Goal: Task Accomplishment & Management: Use online tool/utility

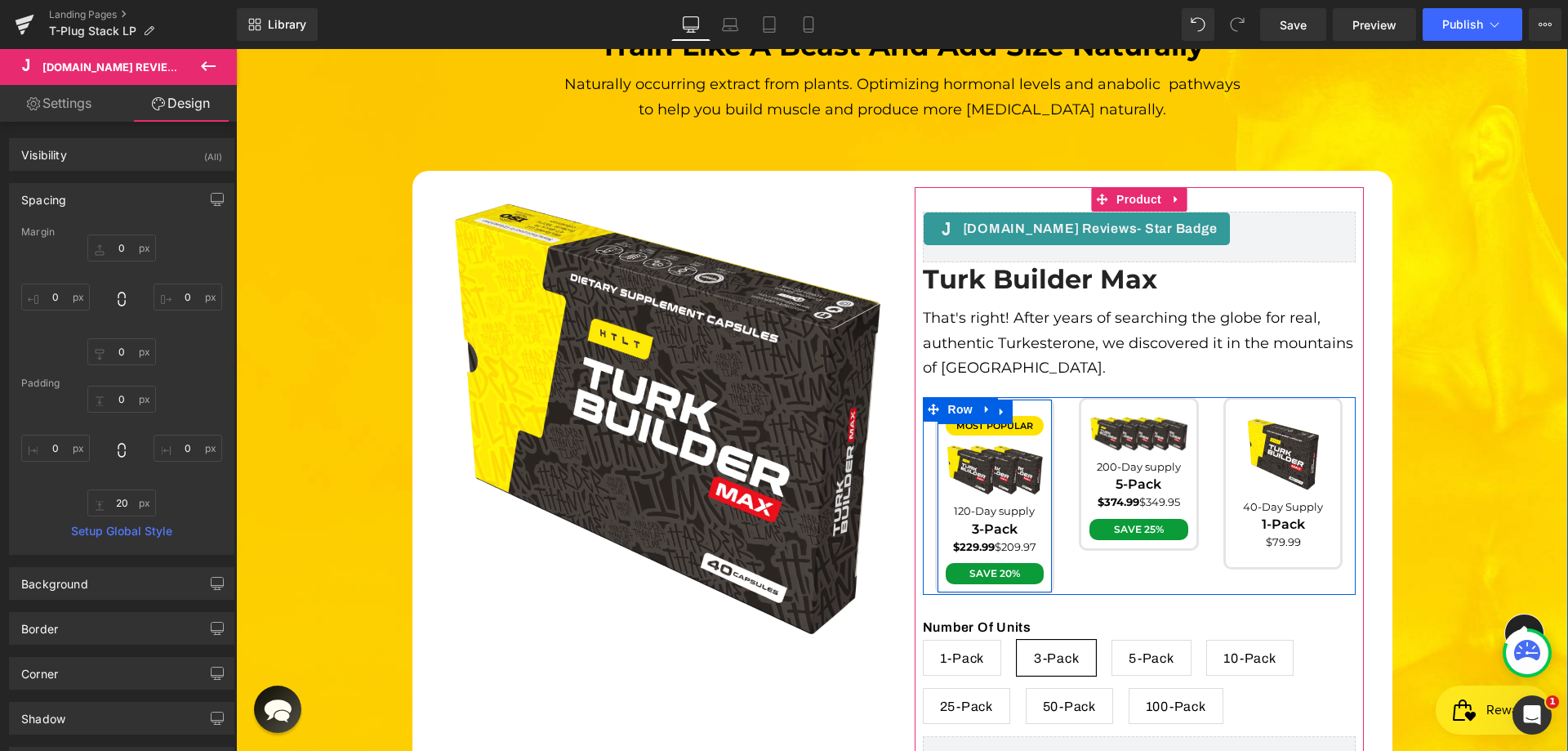
scroll to position [4732, 0]
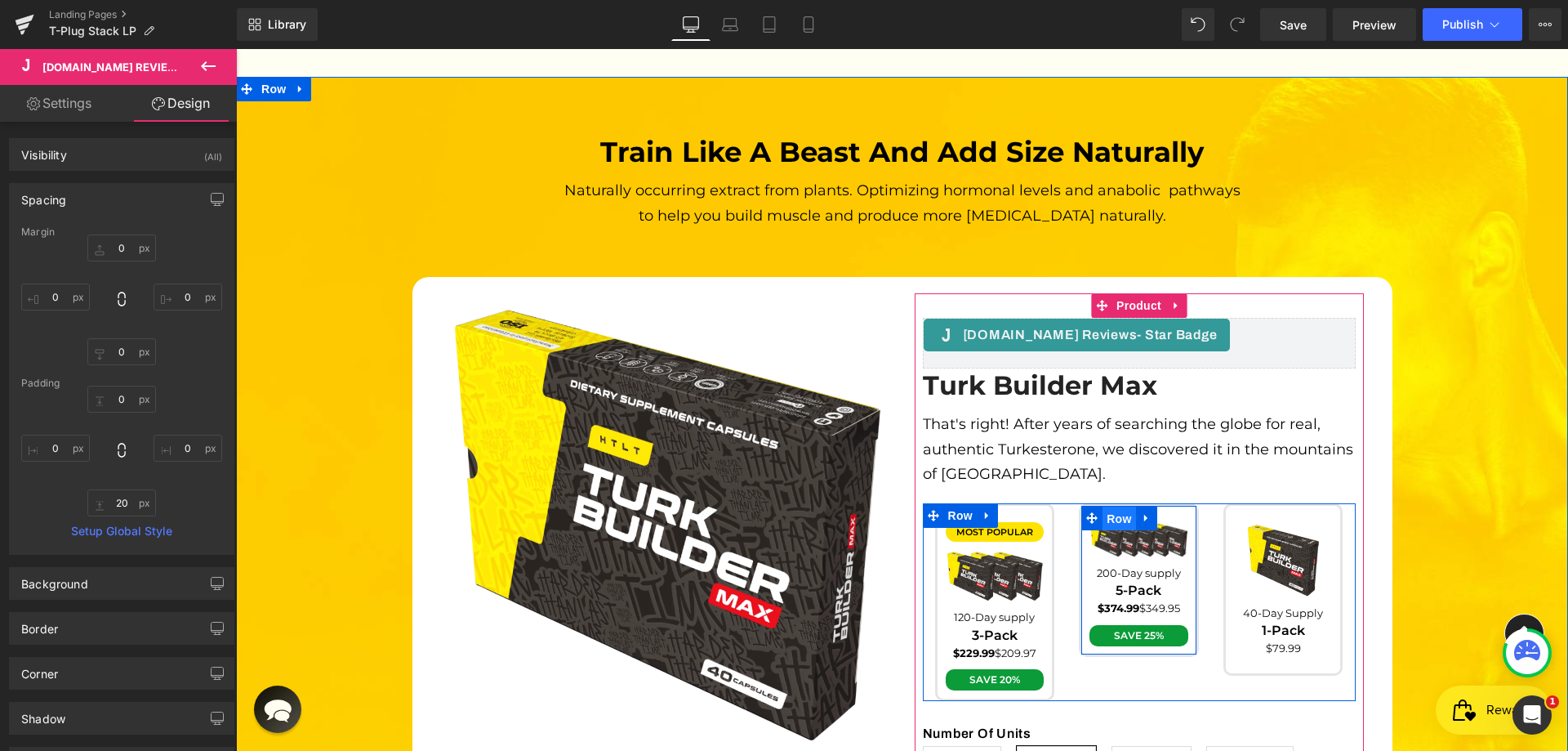
click at [1112, 506] on span "Row" at bounding box center [1118, 518] width 33 height 25
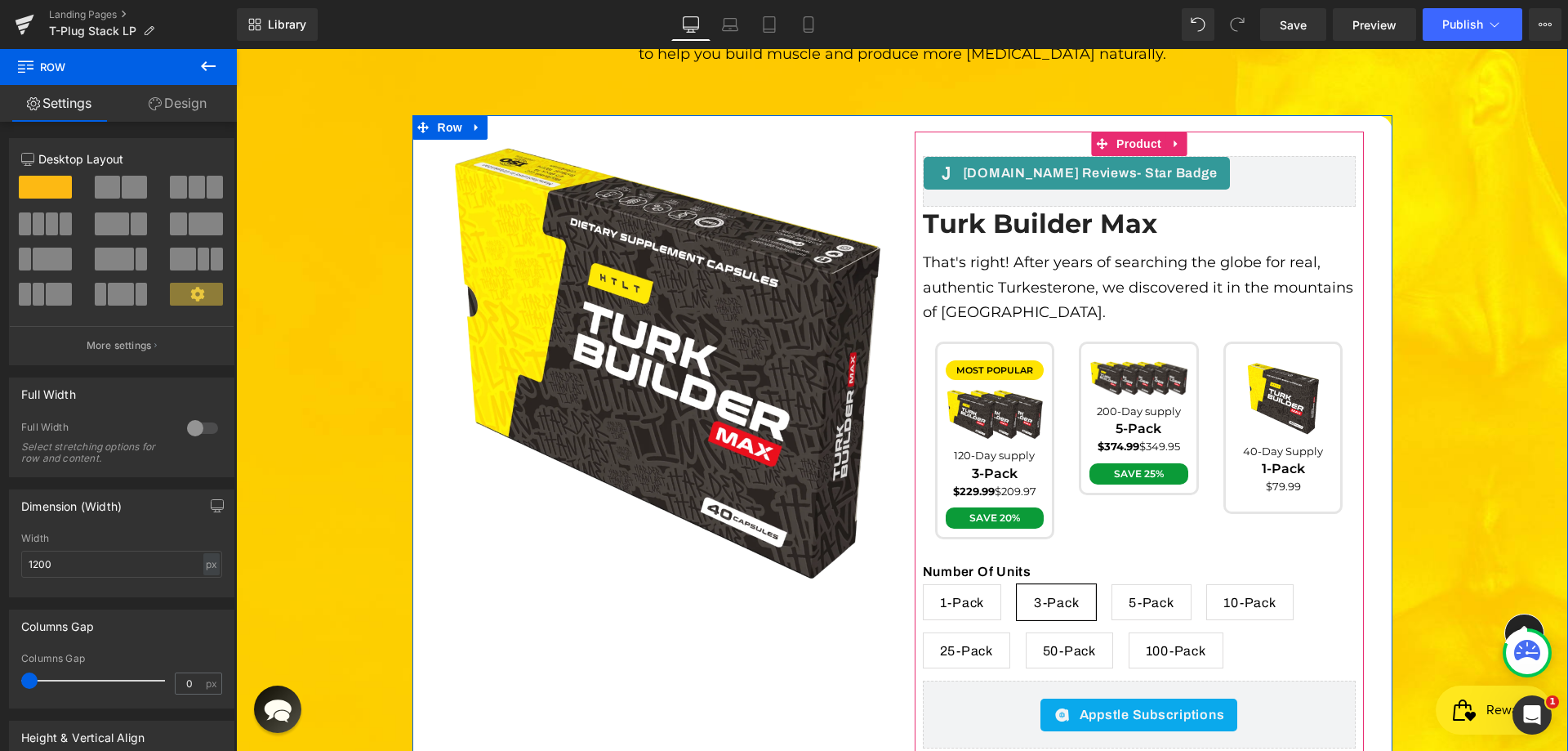
scroll to position [4814, 0]
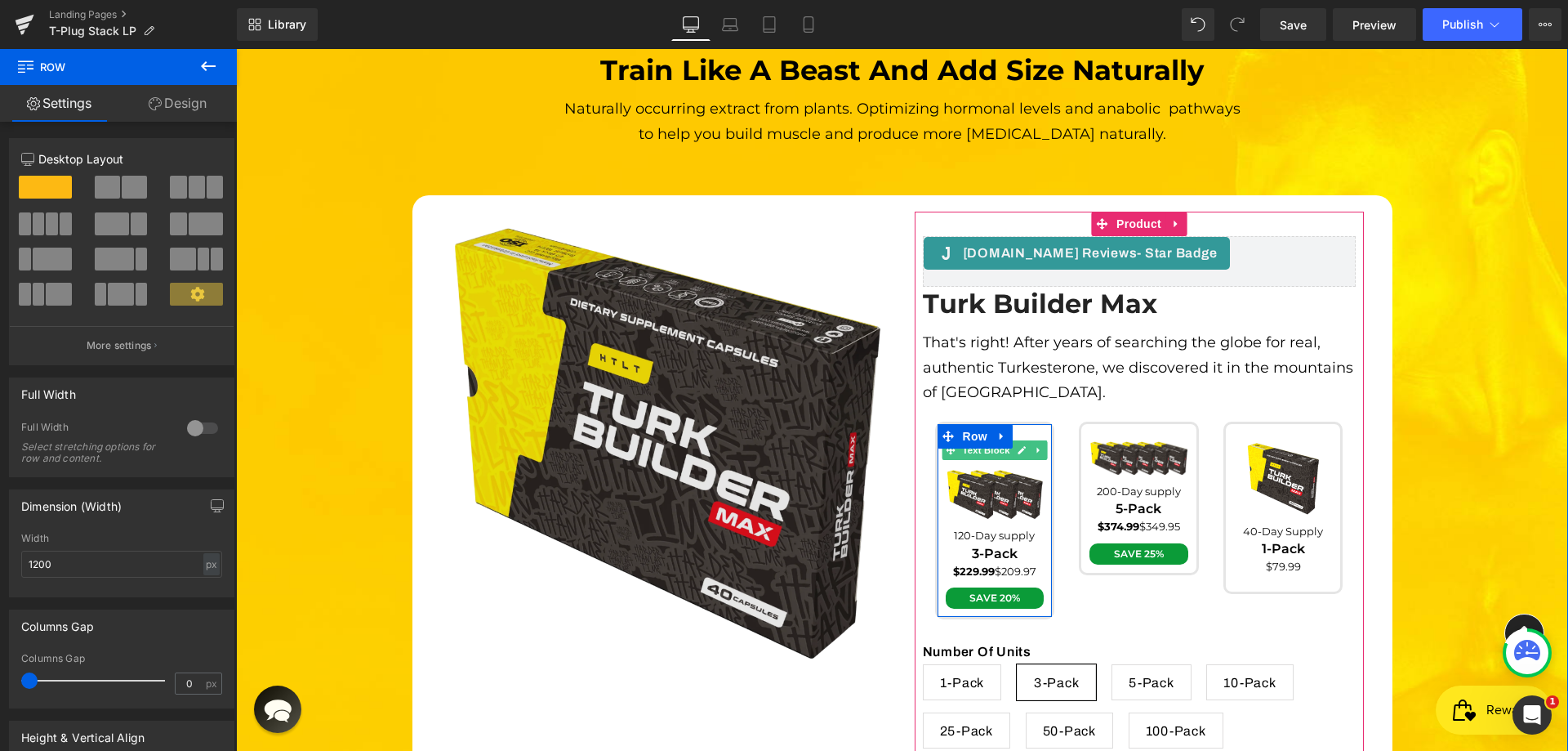
click at [996, 441] on span "Text Block" at bounding box center [985, 451] width 54 height 20
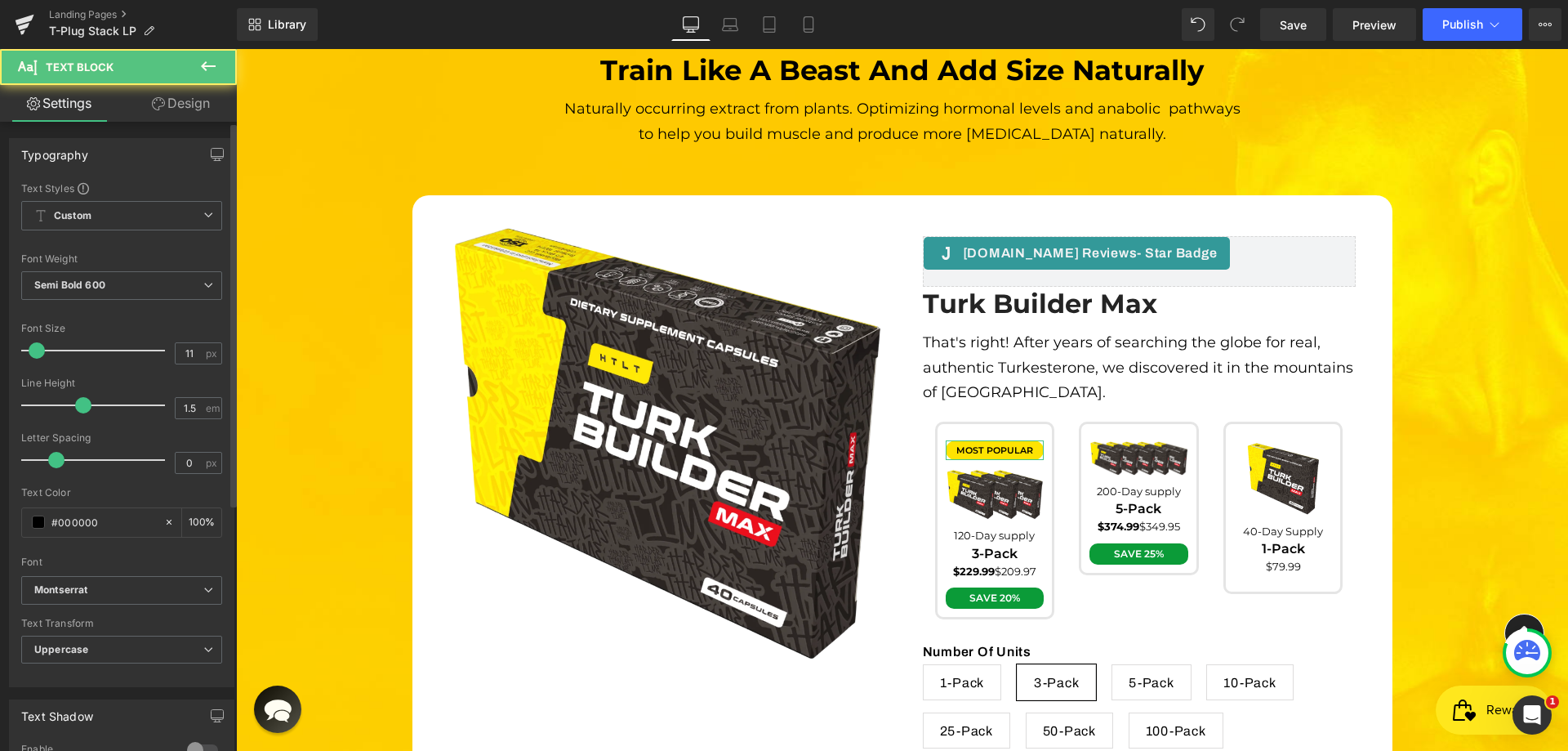
scroll to position [404, 0]
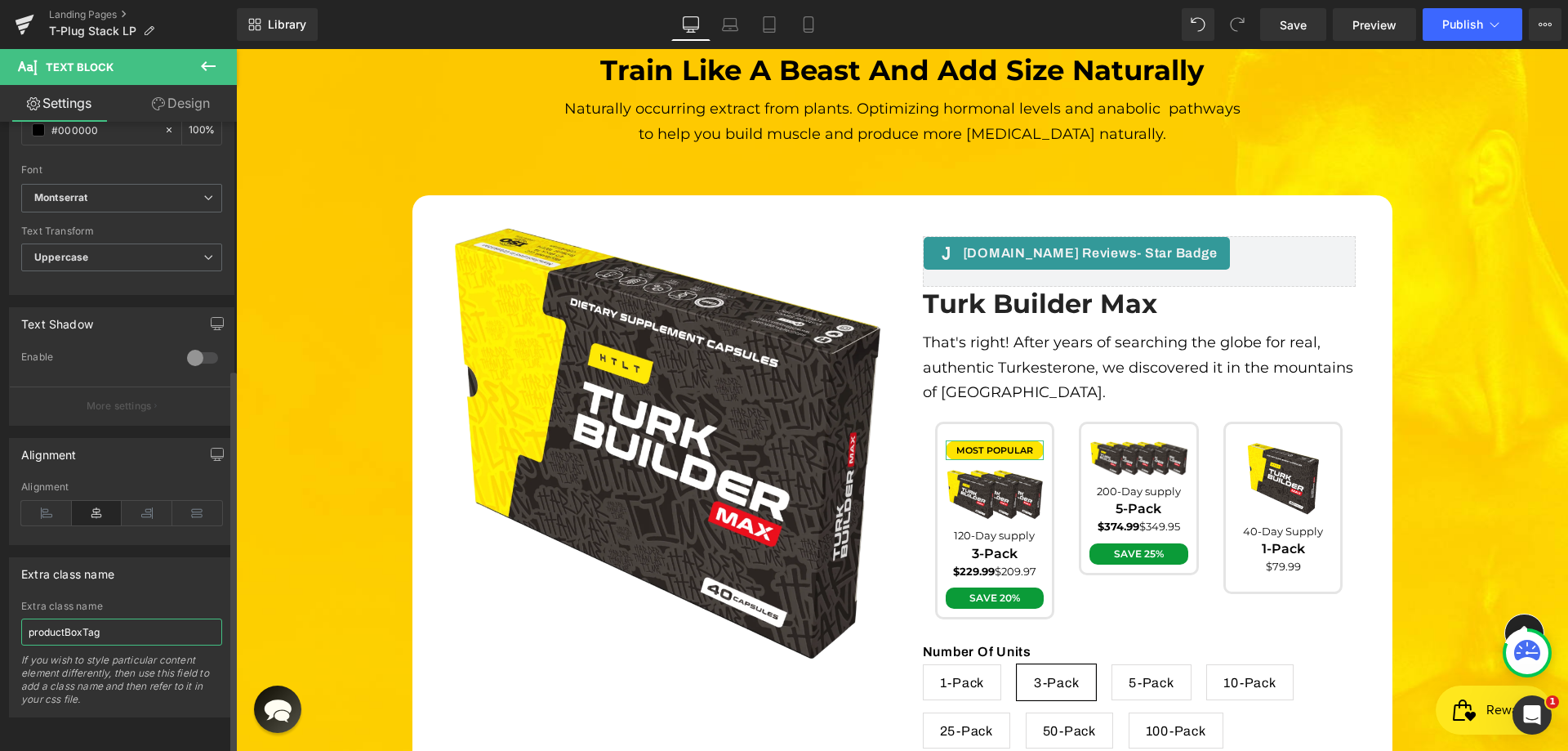
drag, startPoint x: 80, startPoint y: 613, endPoint x: 4, endPoint y: 578, distance: 83.7
click at [0, 578] on div "Extra class name productBoxTag Extra class name productBoxTag If you wish to st…" at bounding box center [122, 630] width 244 height 172
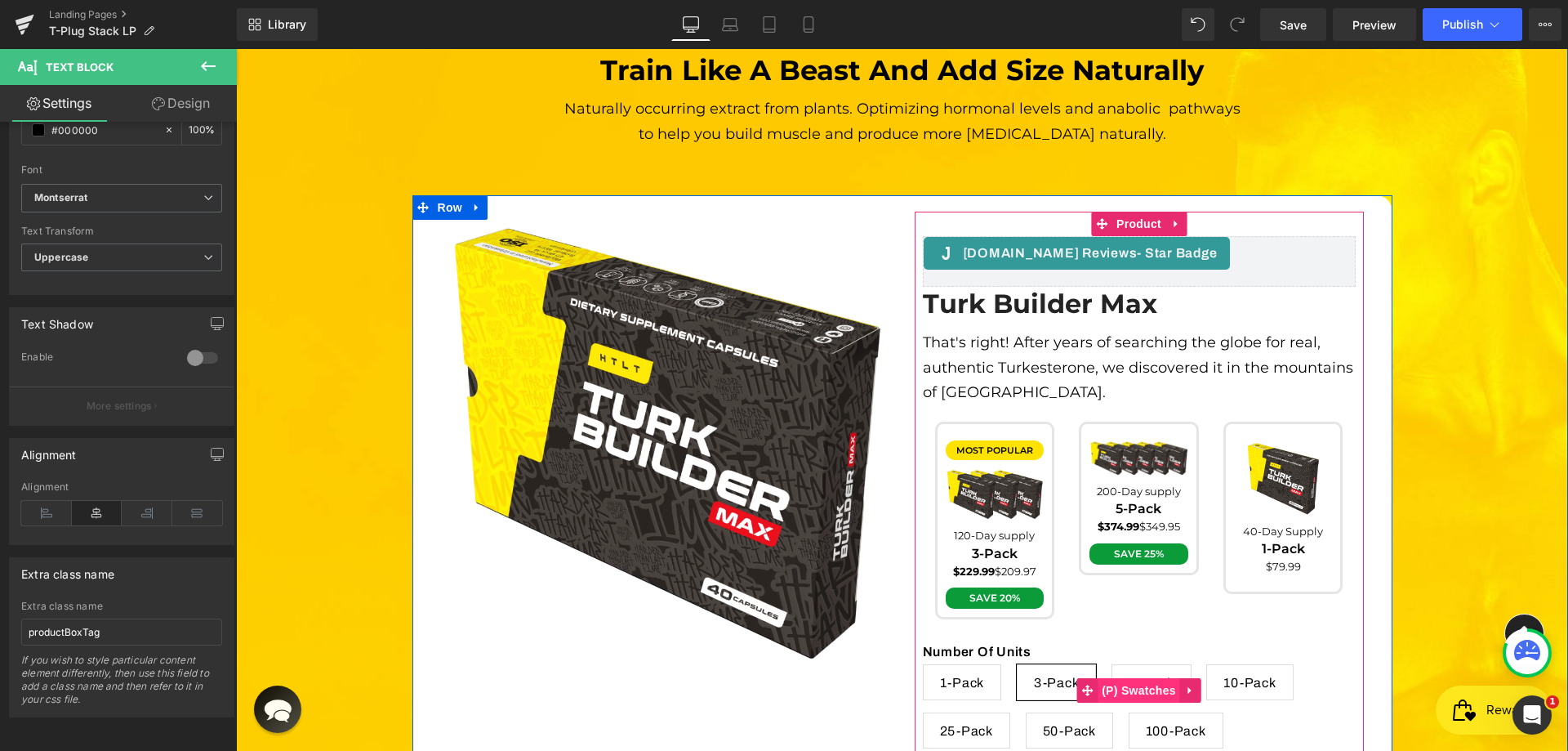
click at [1129, 678] on span "(P) Swatches" at bounding box center [1138, 690] width 83 height 25
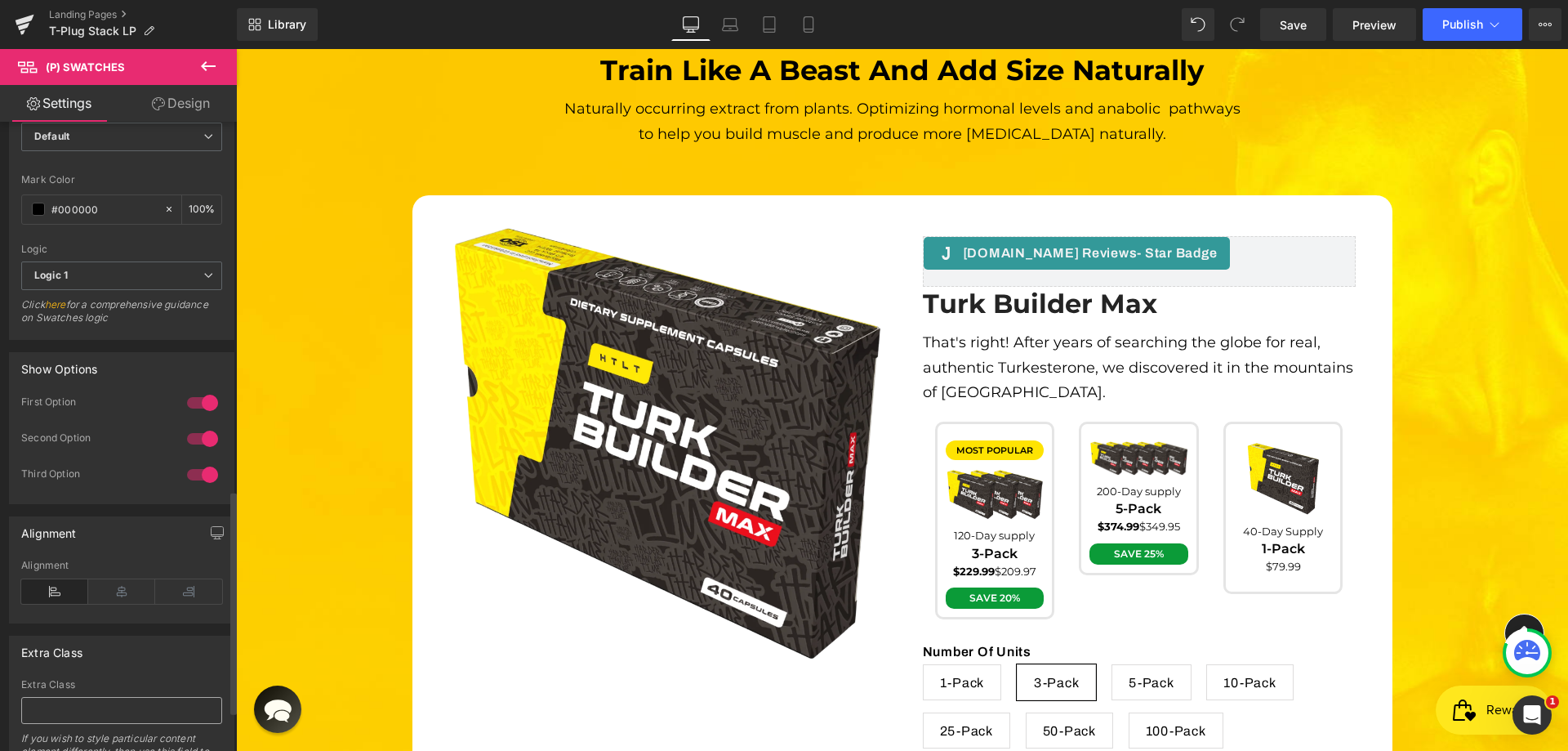
scroll to position [1148, 0]
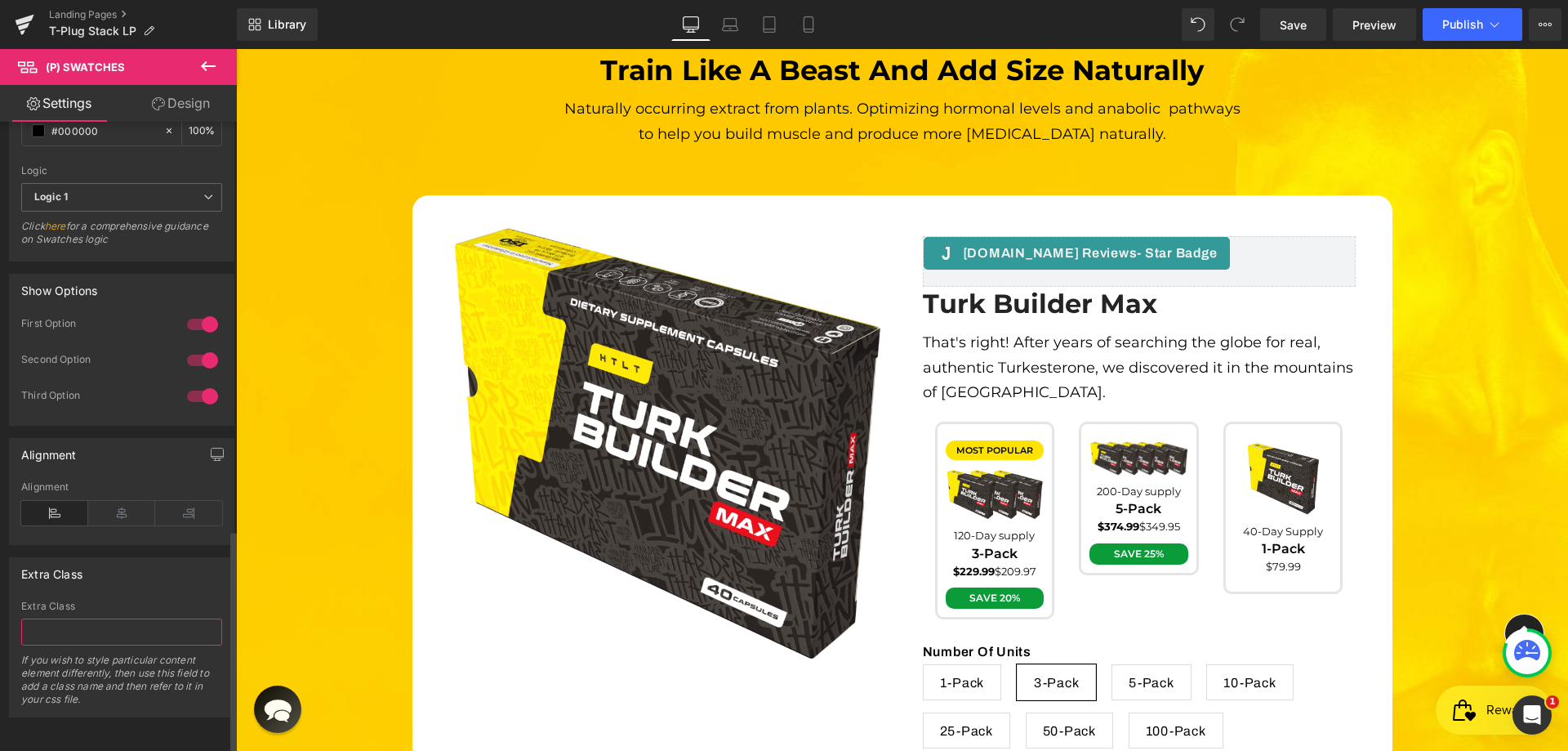
click at [84, 618] on input "text" at bounding box center [121, 632] width 201 height 27
paste input "productBox"
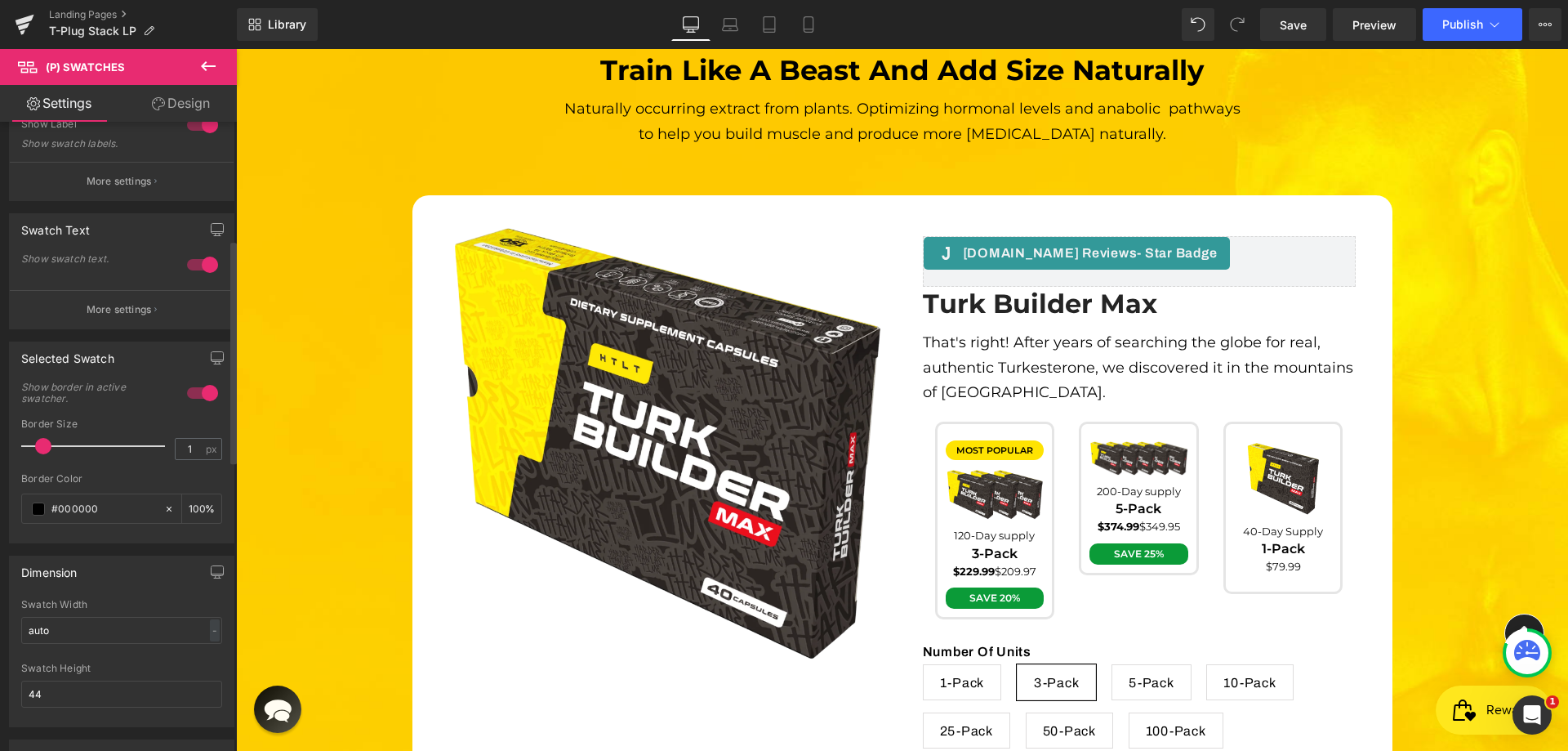
scroll to position [0, 0]
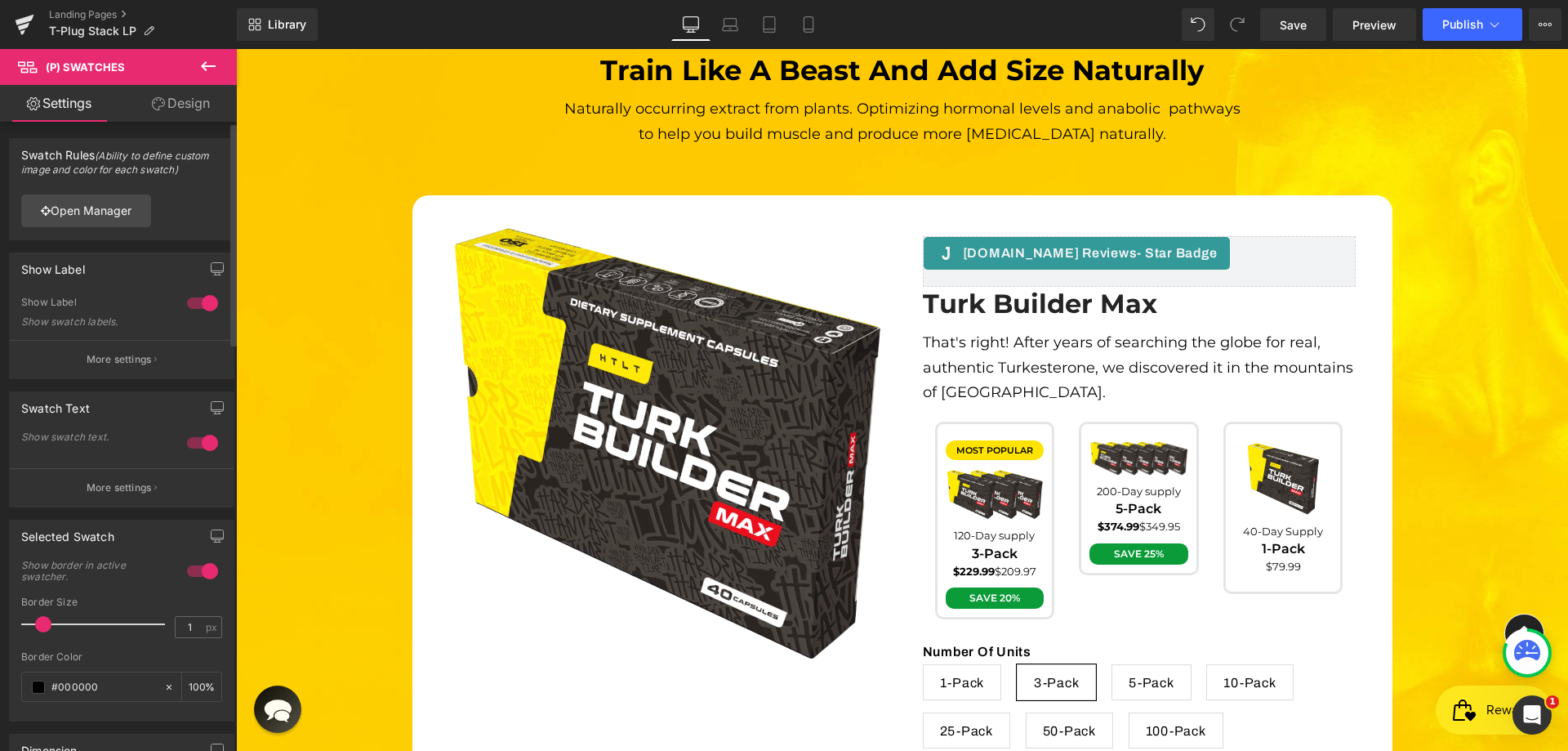
drag, startPoint x: 60, startPoint y: 157, endPoint x: 28, endPoint y: 156, distance: 32.0
click at [28, 156] on div "Swatch Rules (Ability to define custom image and color for each swatch)" at bounding box center [121, 157] width 201 height 37
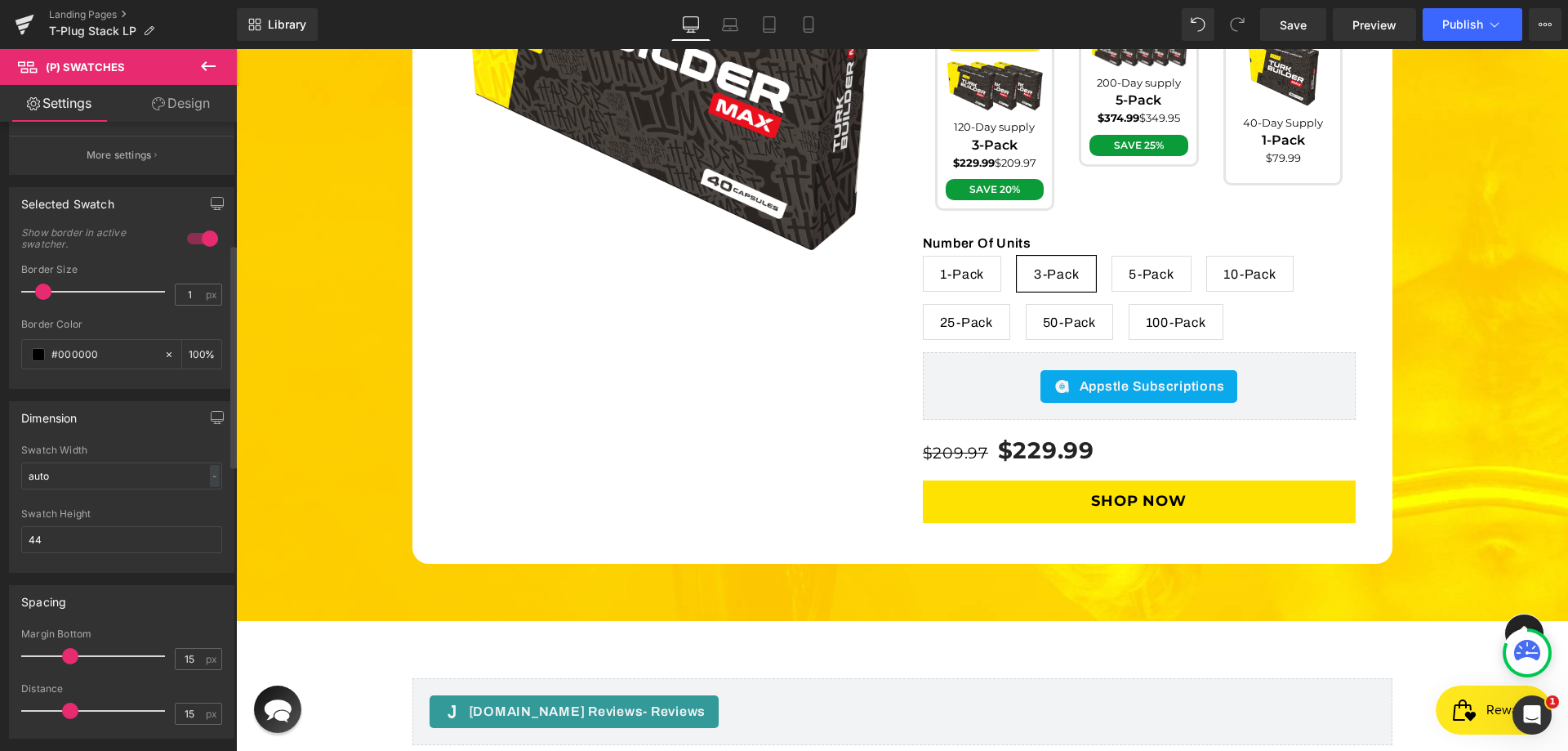
scroll to position [327, 0]
drag, startPoint x: 119, startPoint y: 207, endPoint x: 96, endPoint y: 202, distance: 23.5
click at [96, 202] on div "Selected Swatch" at bounding box center [122, 209] width 224 height 31
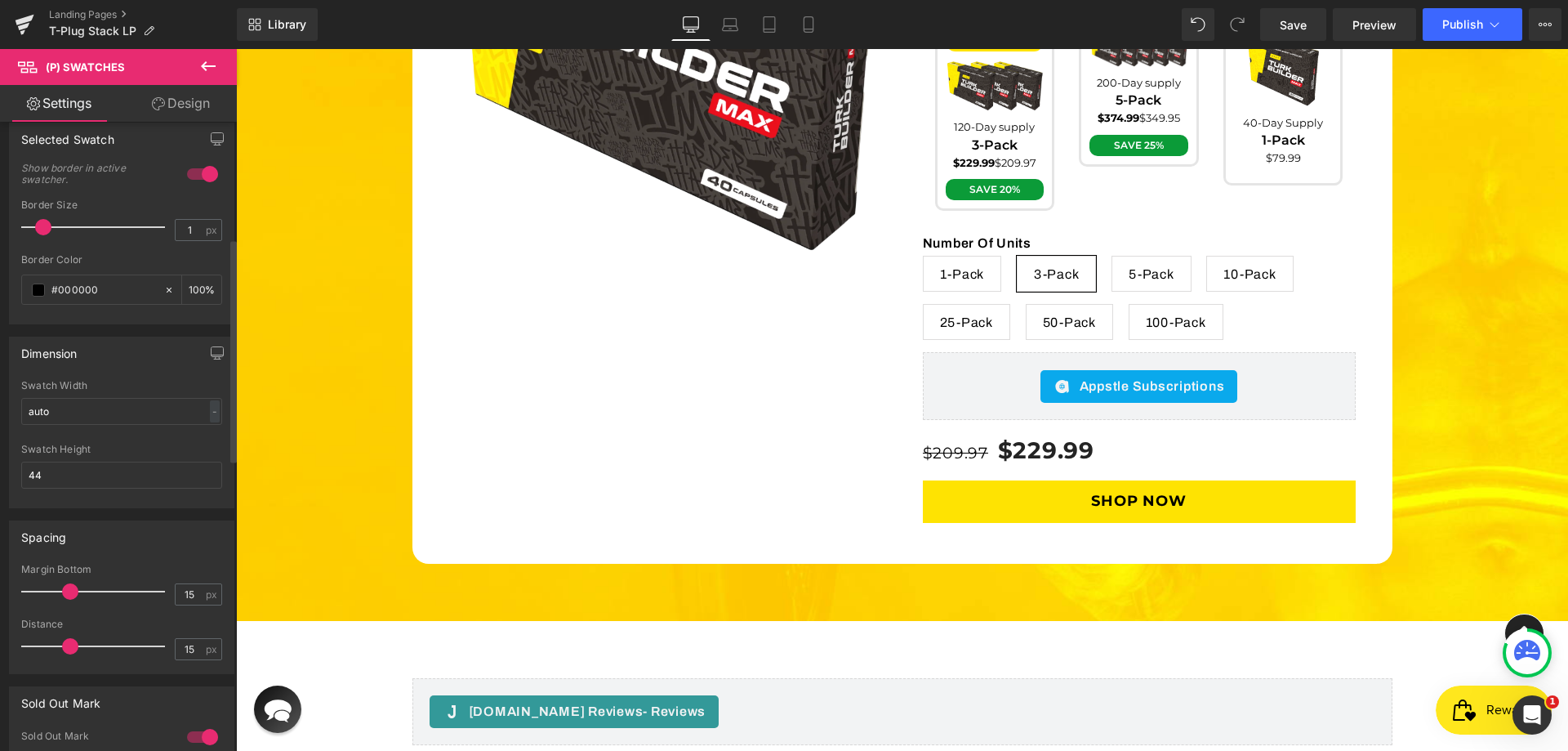
scroll to position [735, 0]
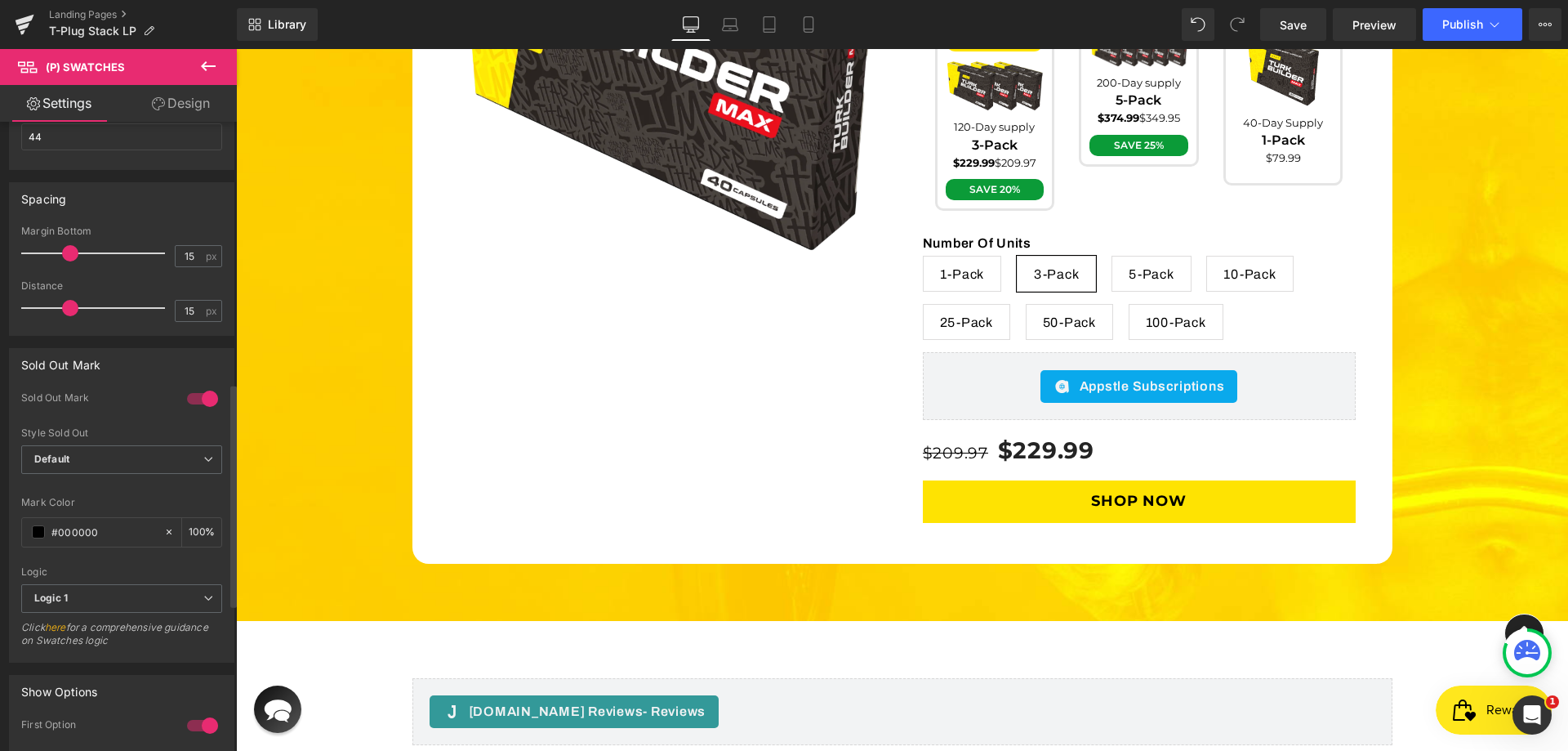
drag, startPoint x: 91, startPoint y: 393, endPoint x: 35, endPoint y: 397, distance: 56.1
click at [35, 397] on div "Sold Out Mark" at bounding box center [96, 400] width 149 height 17
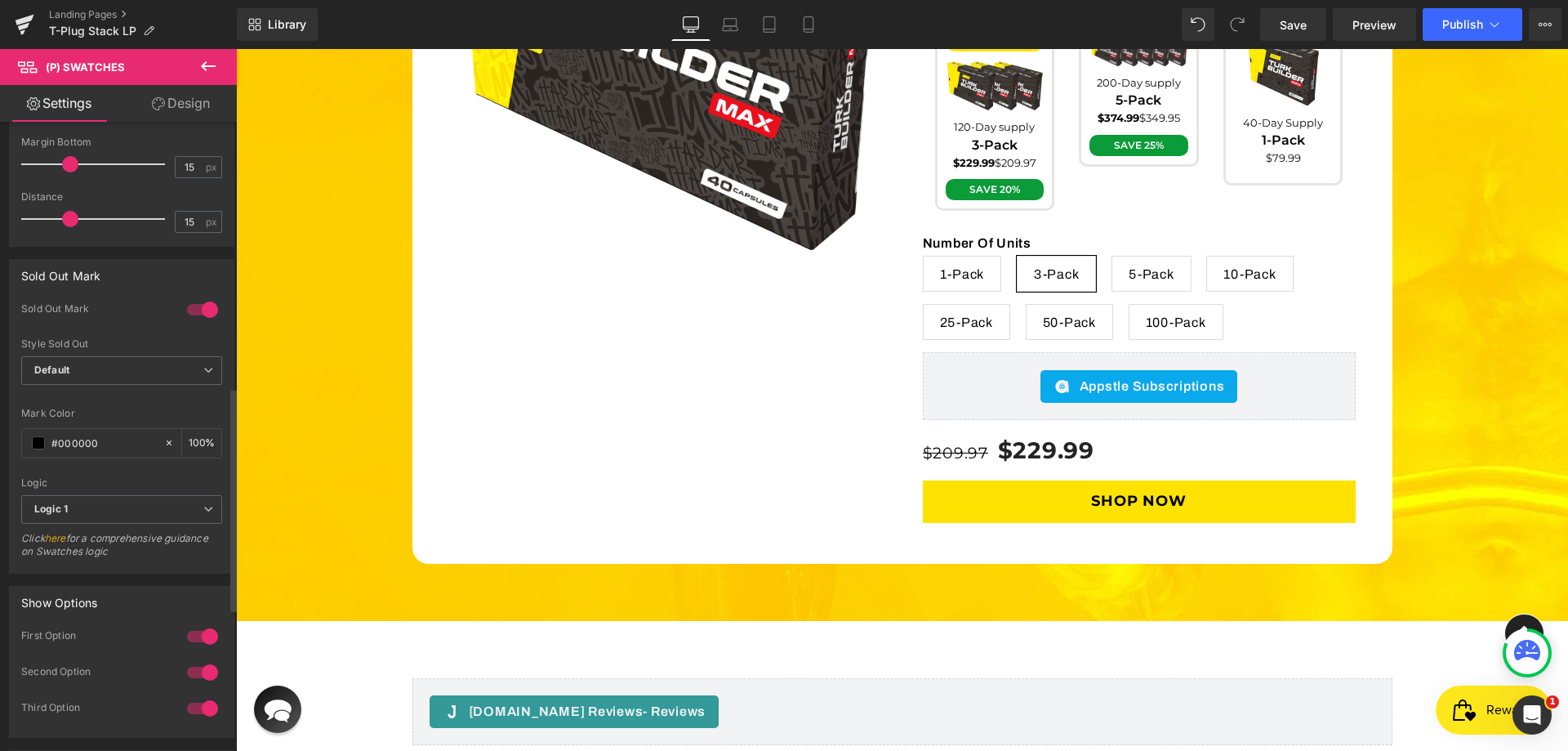
scroll to position [1143, 0]
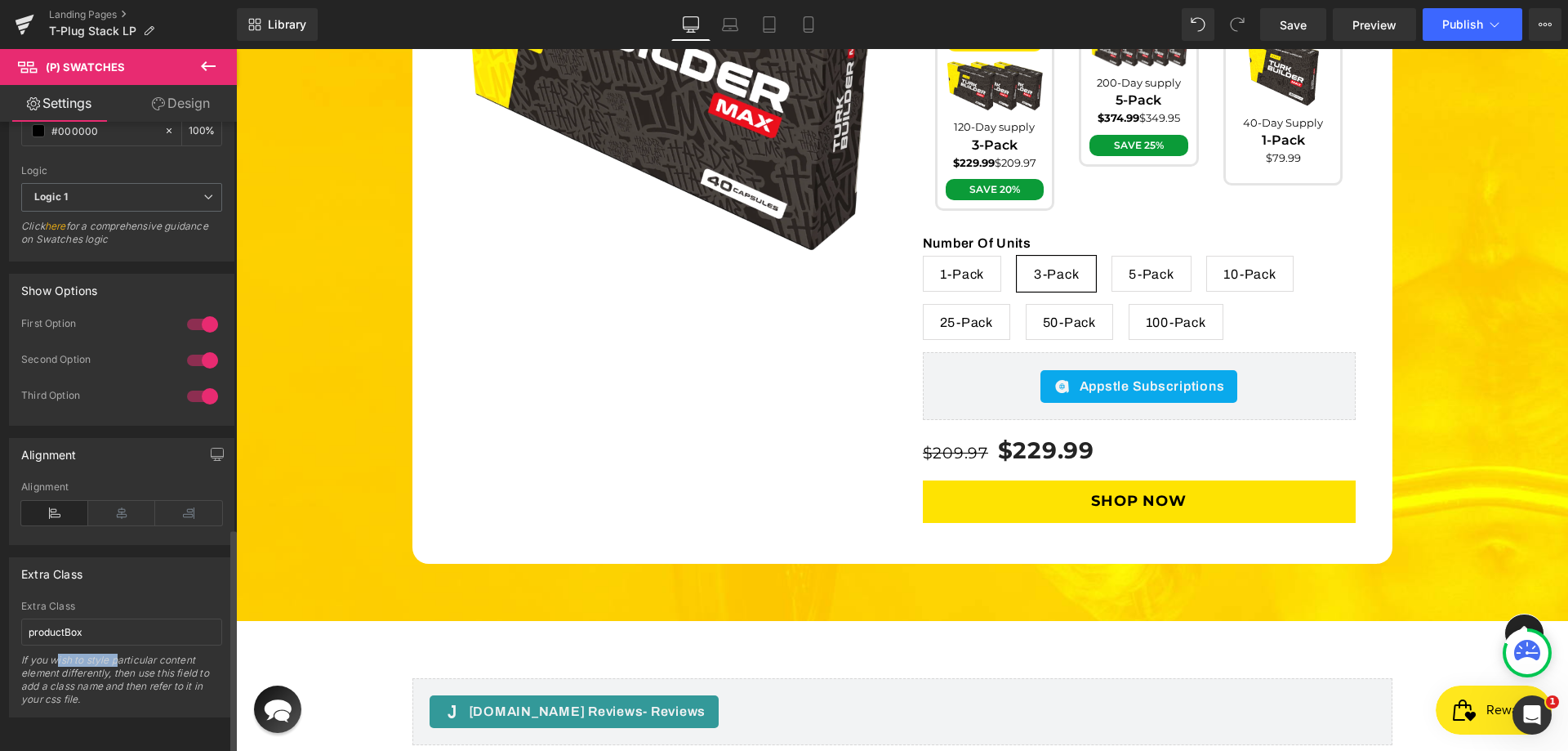
drag, startPoint x: 59, startPoint y: 657, endPoint x: 119, endPoint y: 656, distance: 60.0
click at [119, 656] on div "If you wish to style particular content element differently, then use this fiel…" at bounding box center [121, 685] width 201 height 63
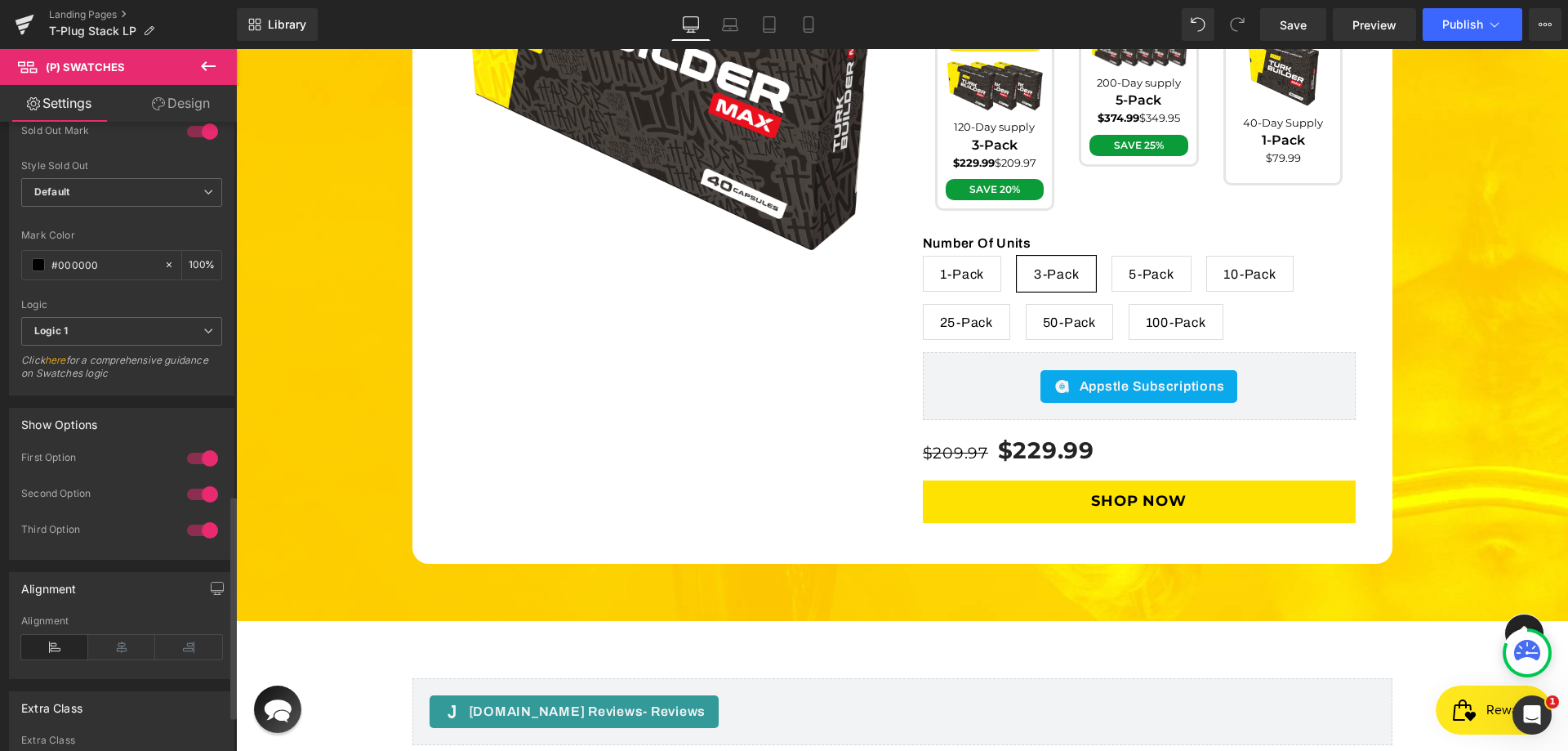
scroll to position [980, 0]
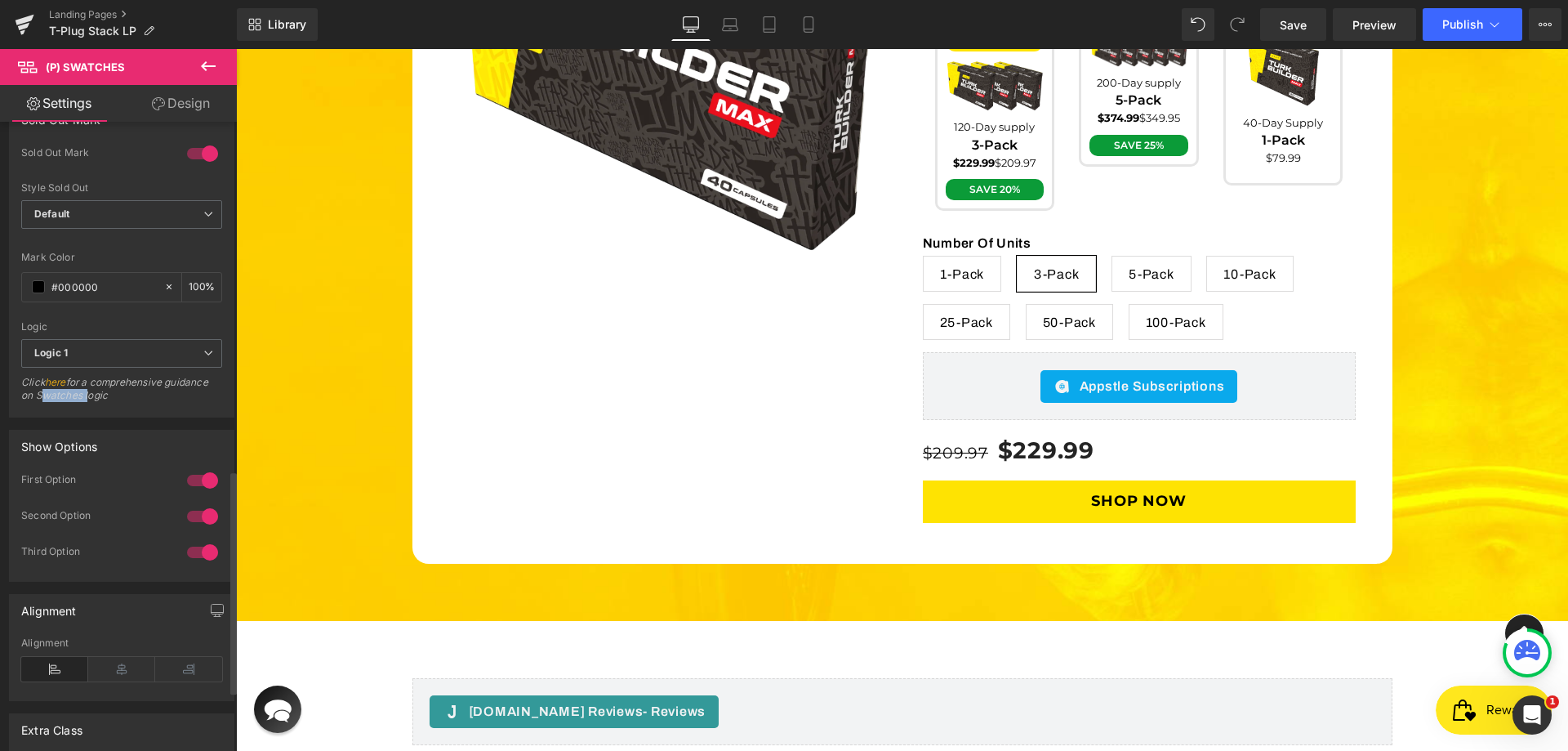
drag, startPoint x: 76, startPoint y: 397, endPoint x: 37, endPoint y: 394, distance: 39.1
click at [37, 394] on div "Click here for a comprehensive guidance on Swatches logic" at bounding box center [121, 394] width 201 height 36
copy div "Swatches"
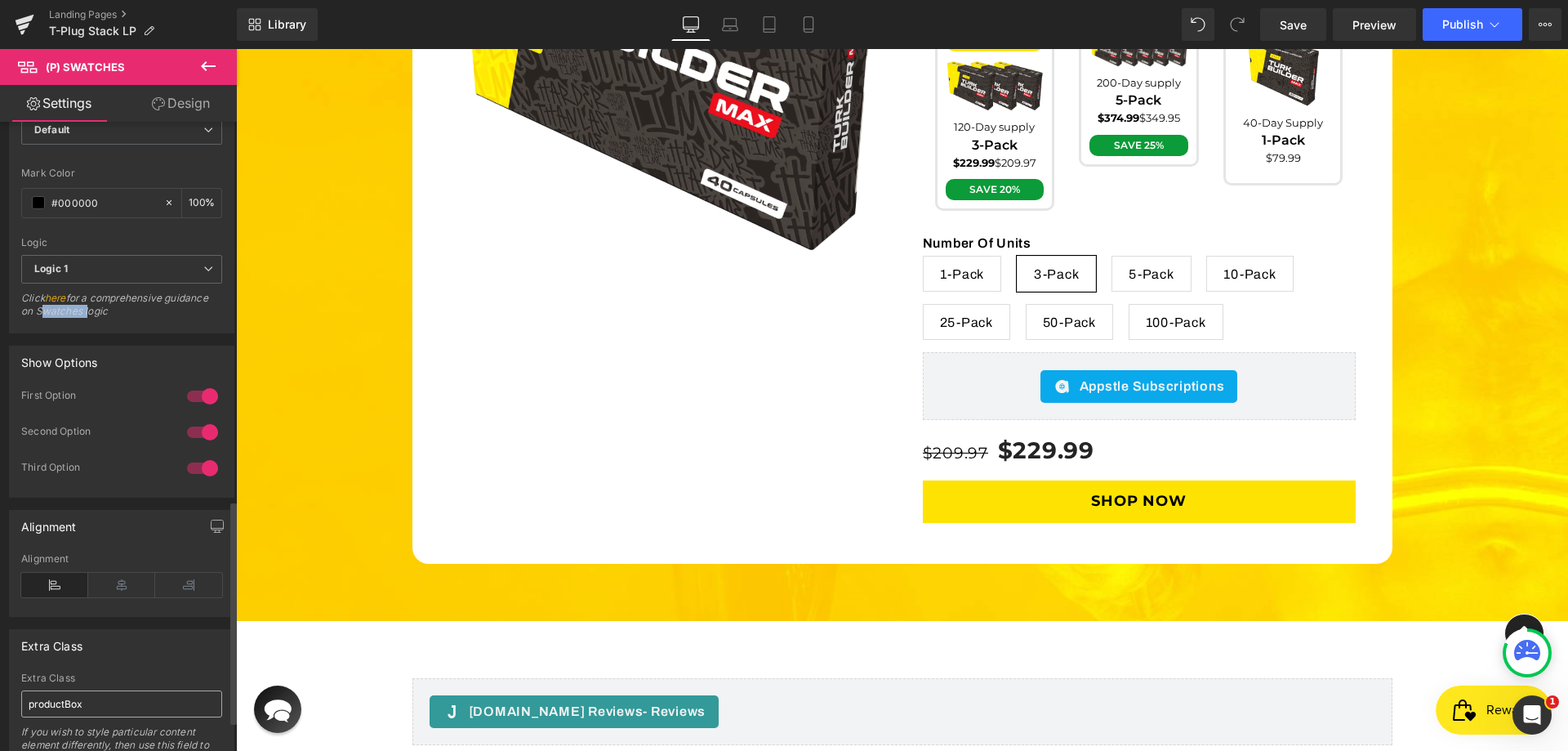
scroll to position [1148, 0]
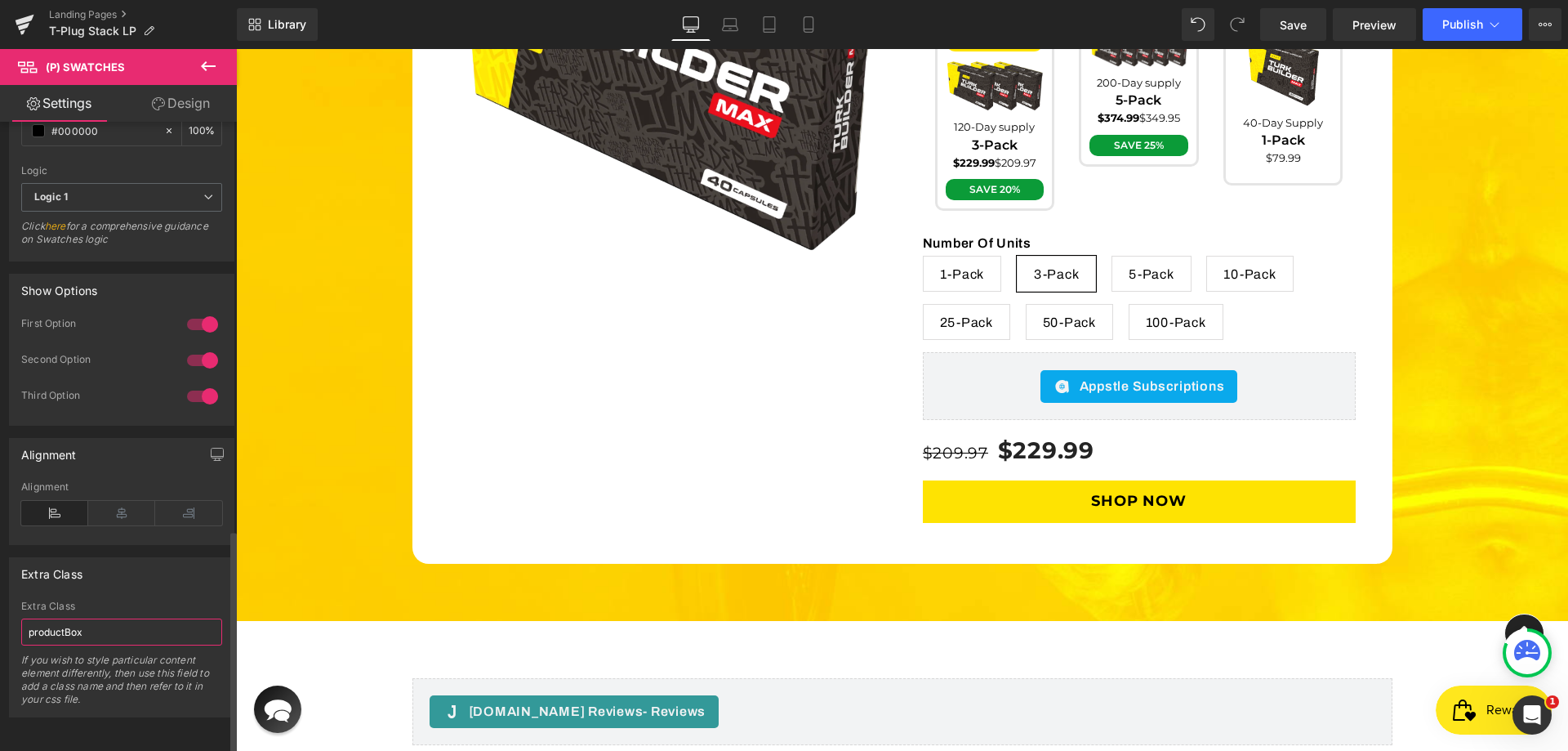
click at [107, 618] on input "productBox" at bounding box center [121, 632] width 201 height 27
paste input "Swatches"
type input "productBoxSwatches"
click at [1293, 17] on span "Save" at bounding box center [1293, 25] width 27 height 17
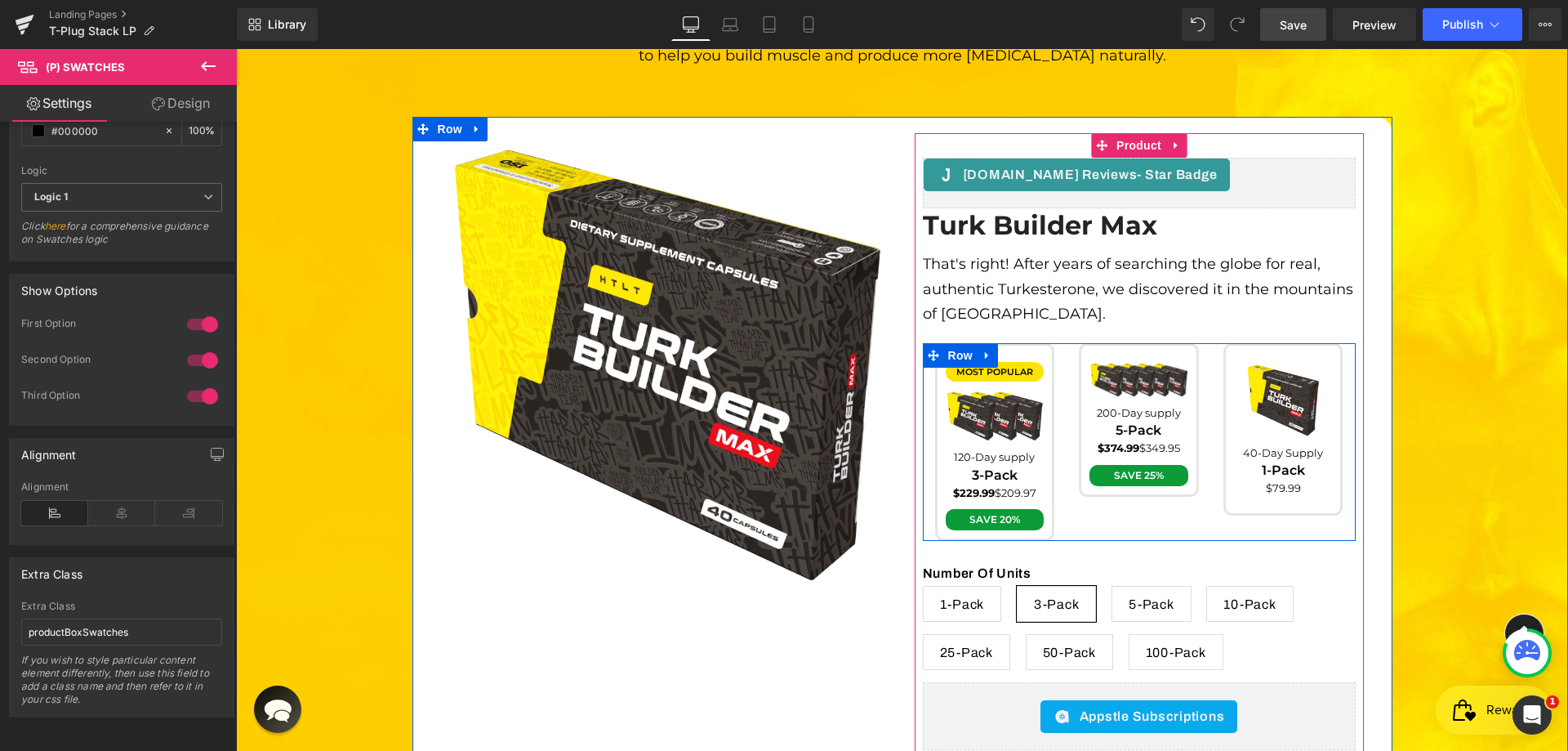
scroll to position [4814, 0]
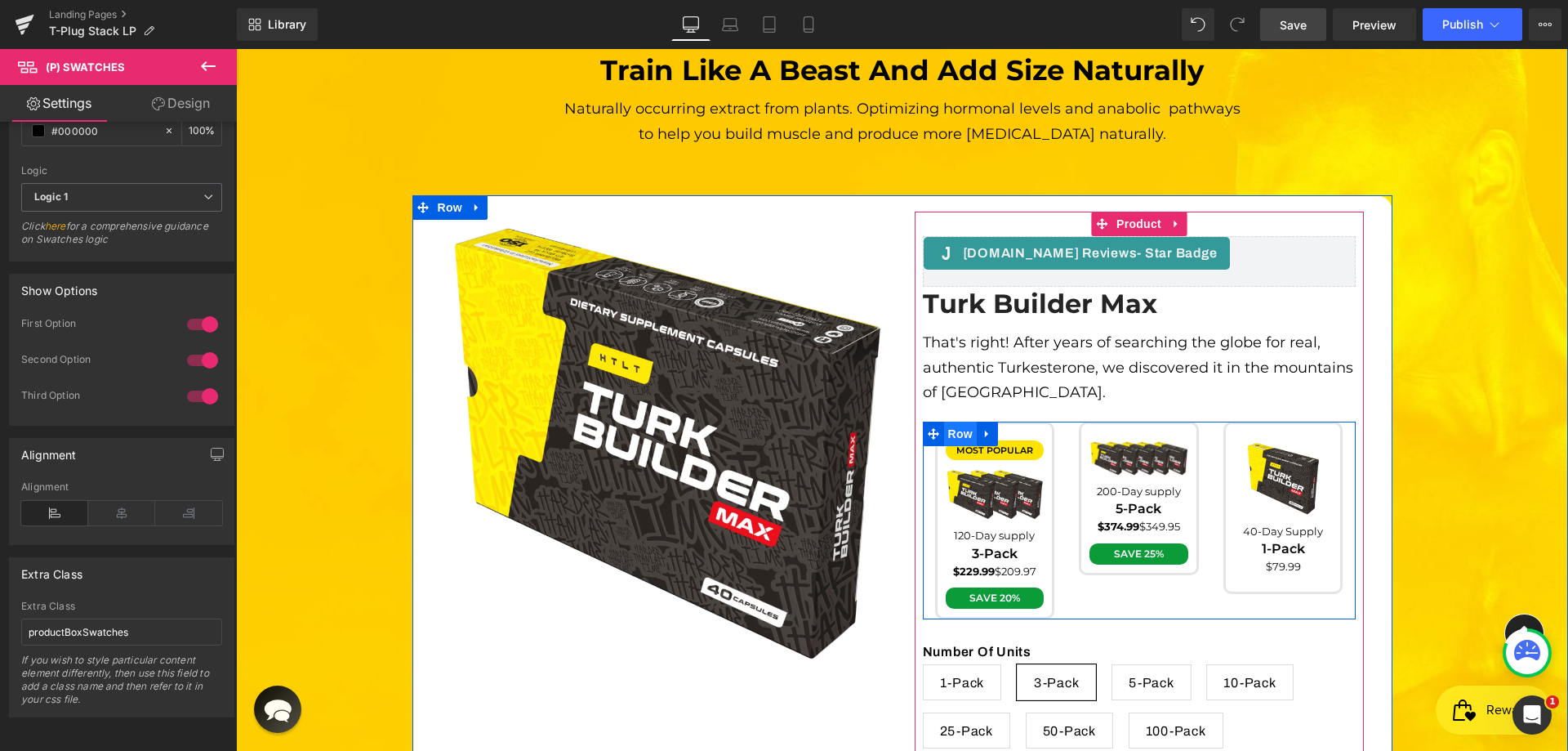
click at [949, 421] on span "Row" at bounding box center [960, 433] width 33 height 25
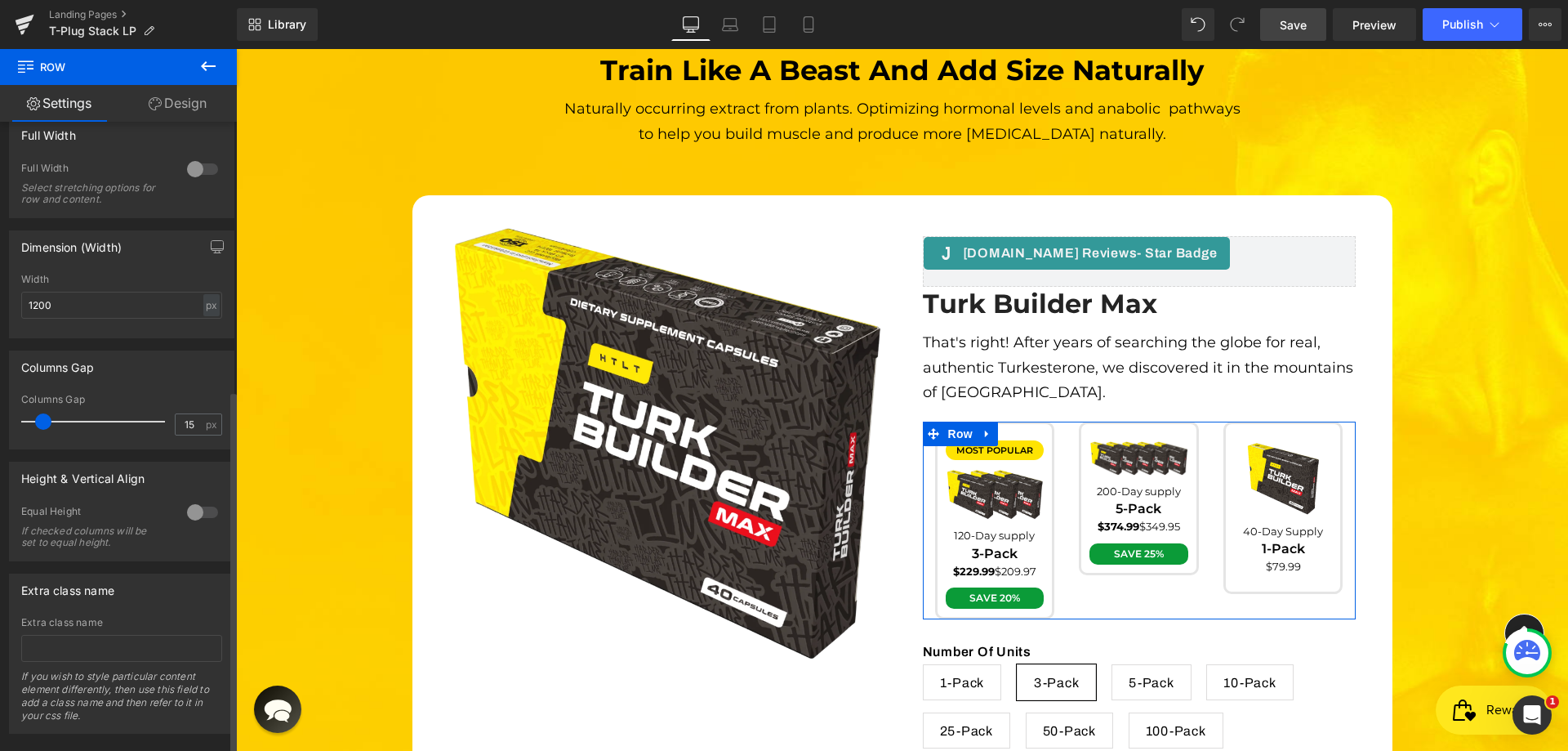
scroll to position [470, 0]
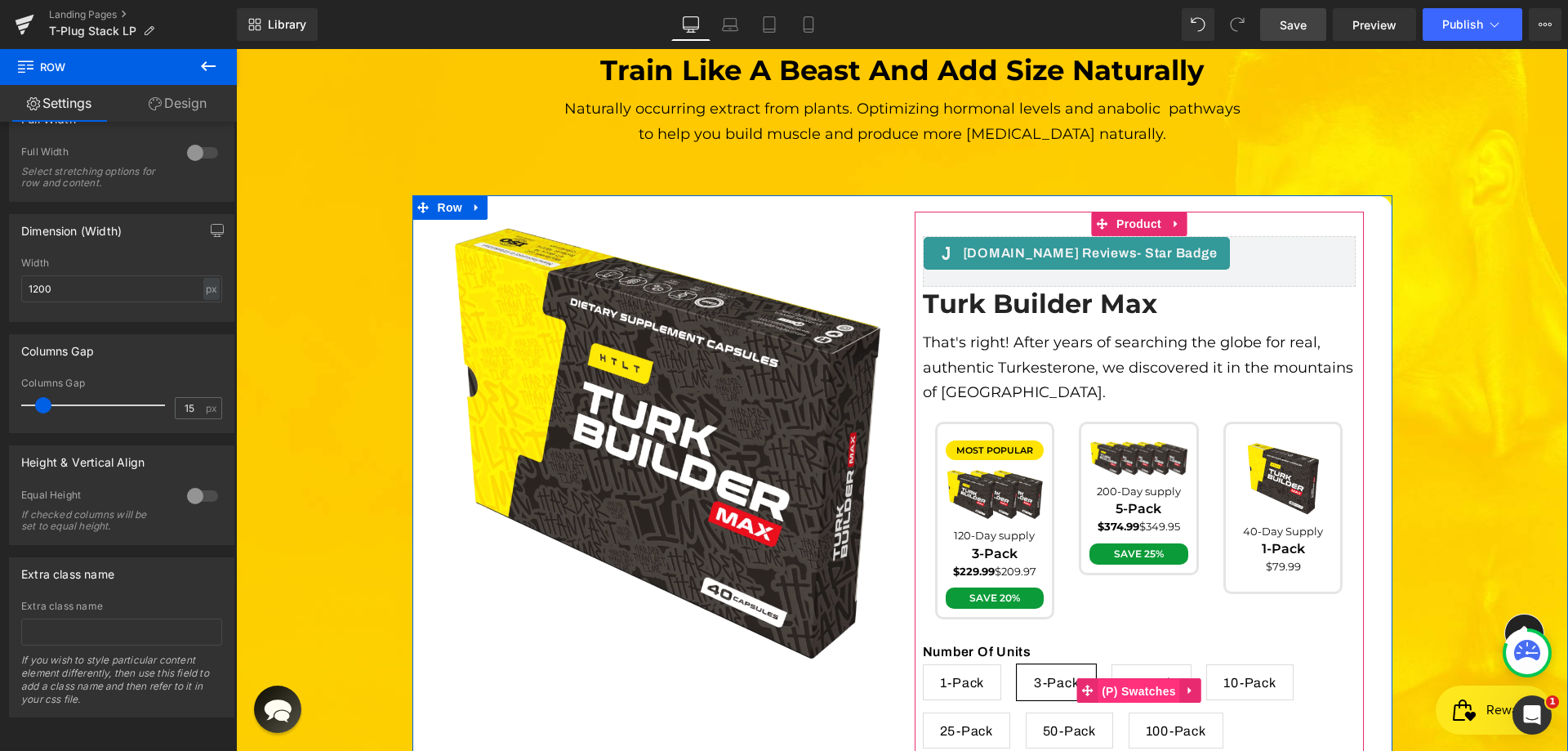
click at [1115, 679] on span "(P) Swatches" at bounding box center [1138, 691] width 83 height 25
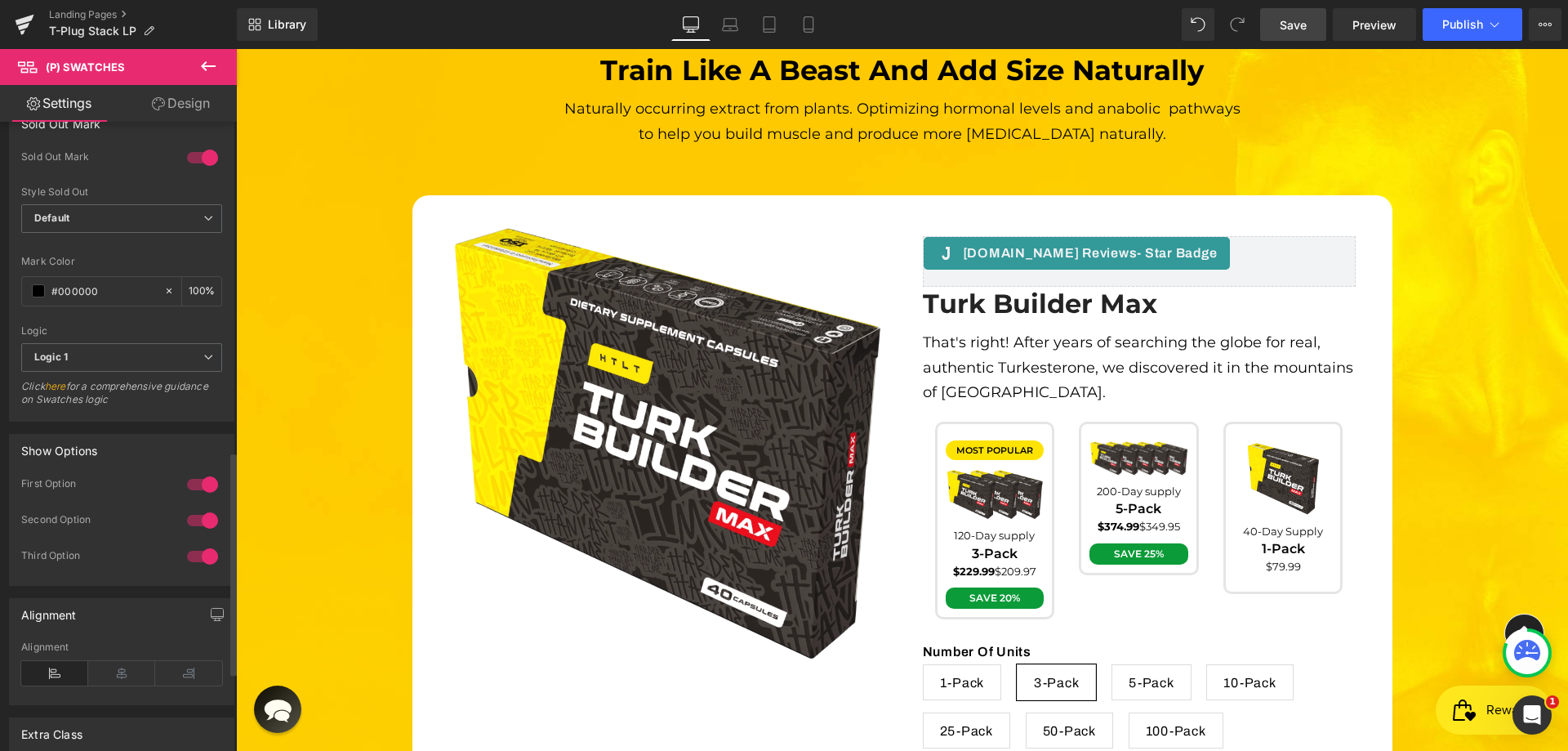
scroll to position [1148, 0]
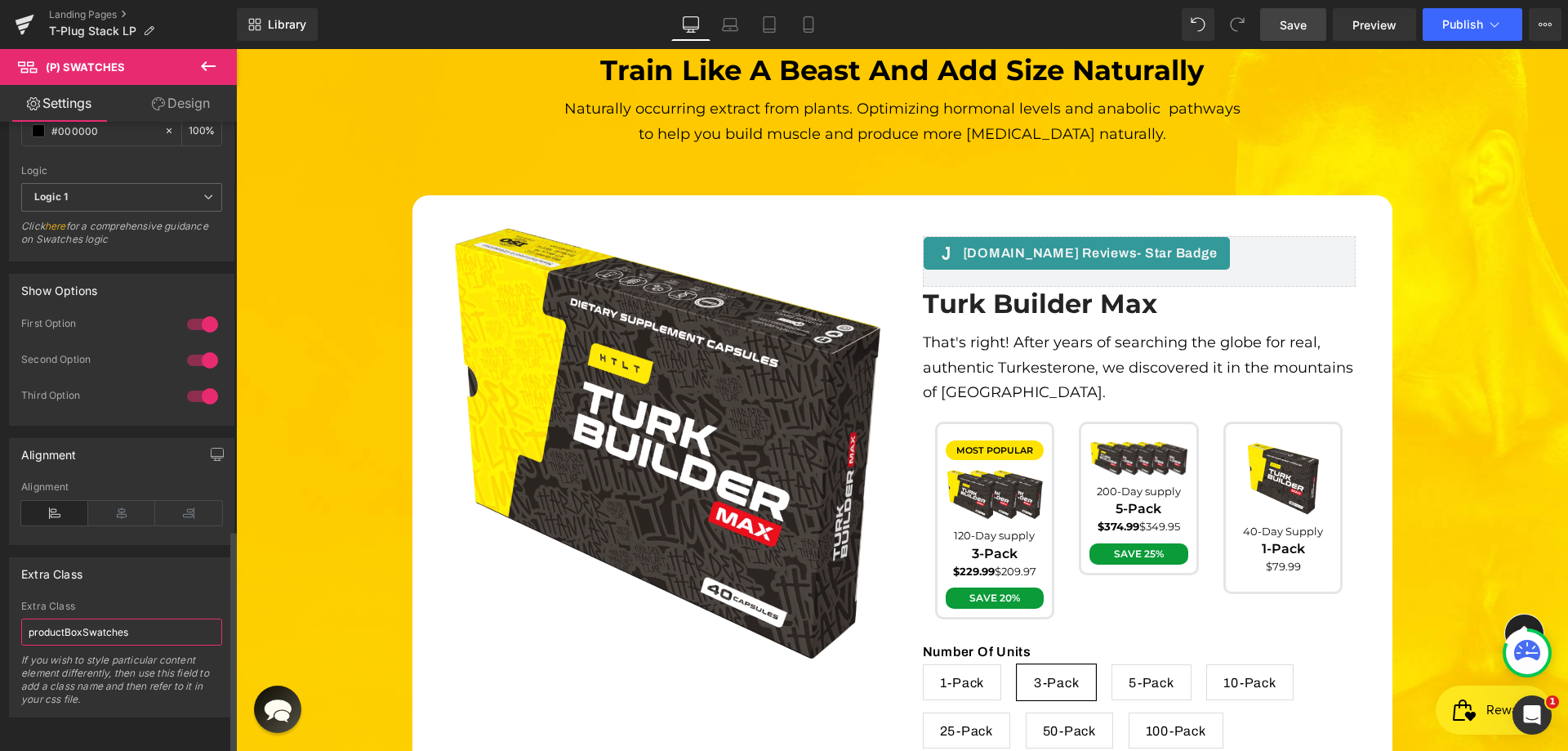
click at [110, 620] on input "productBoxSwatches" at bounding box center [121, 632] width 201 height 27
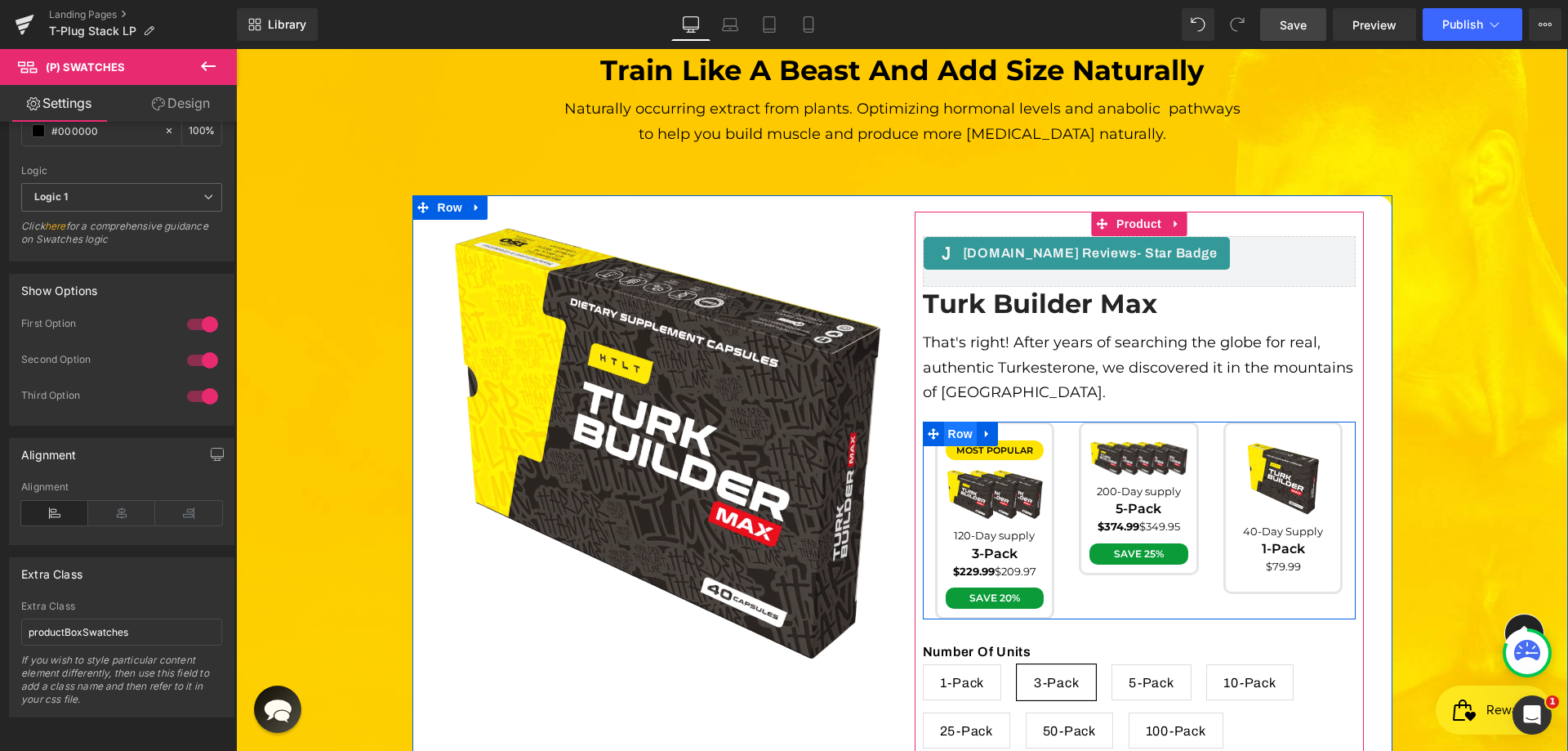
click at [944, 421] on span "Row" at bounding box center [960, 433] width 33 height 25
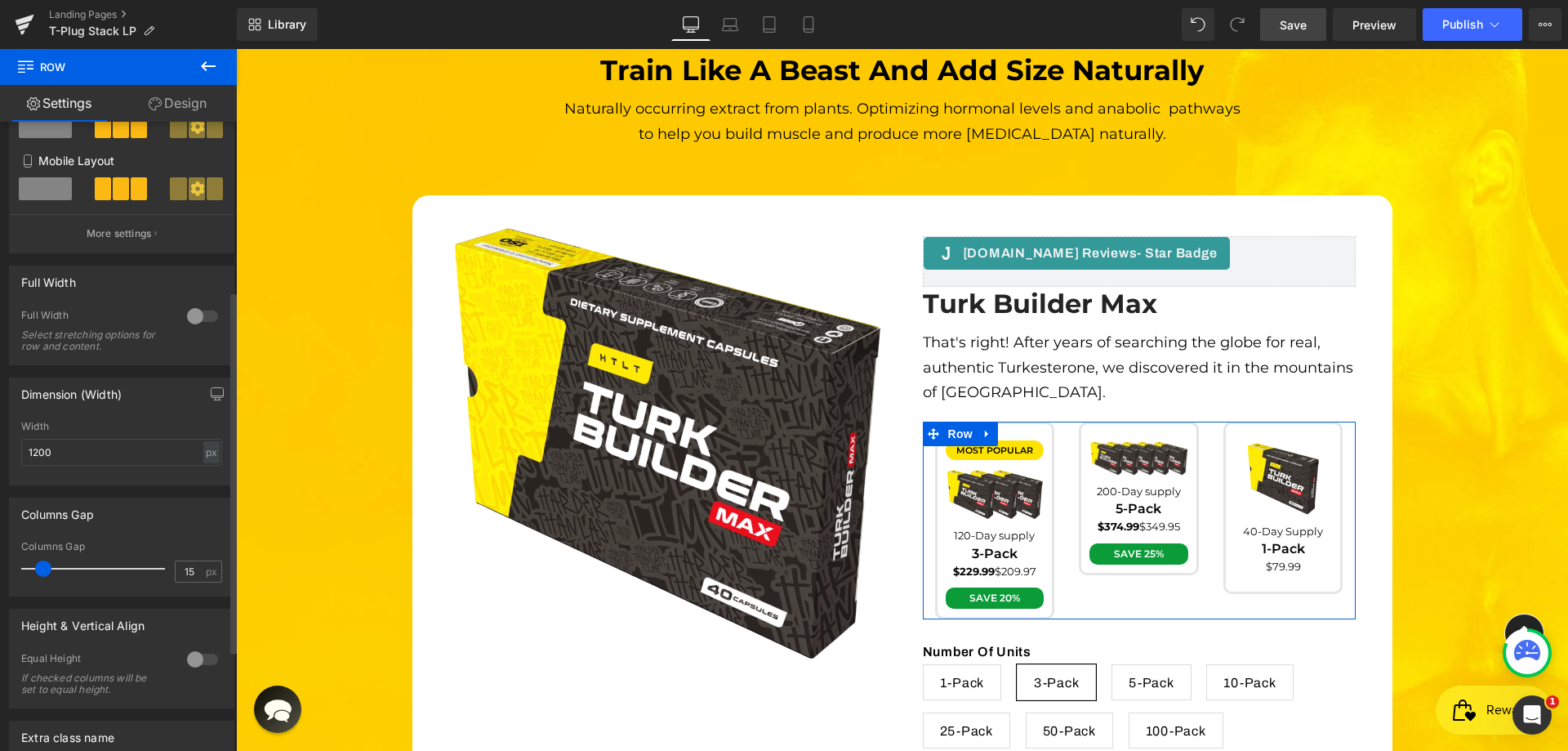
scroll to position [470, 0]
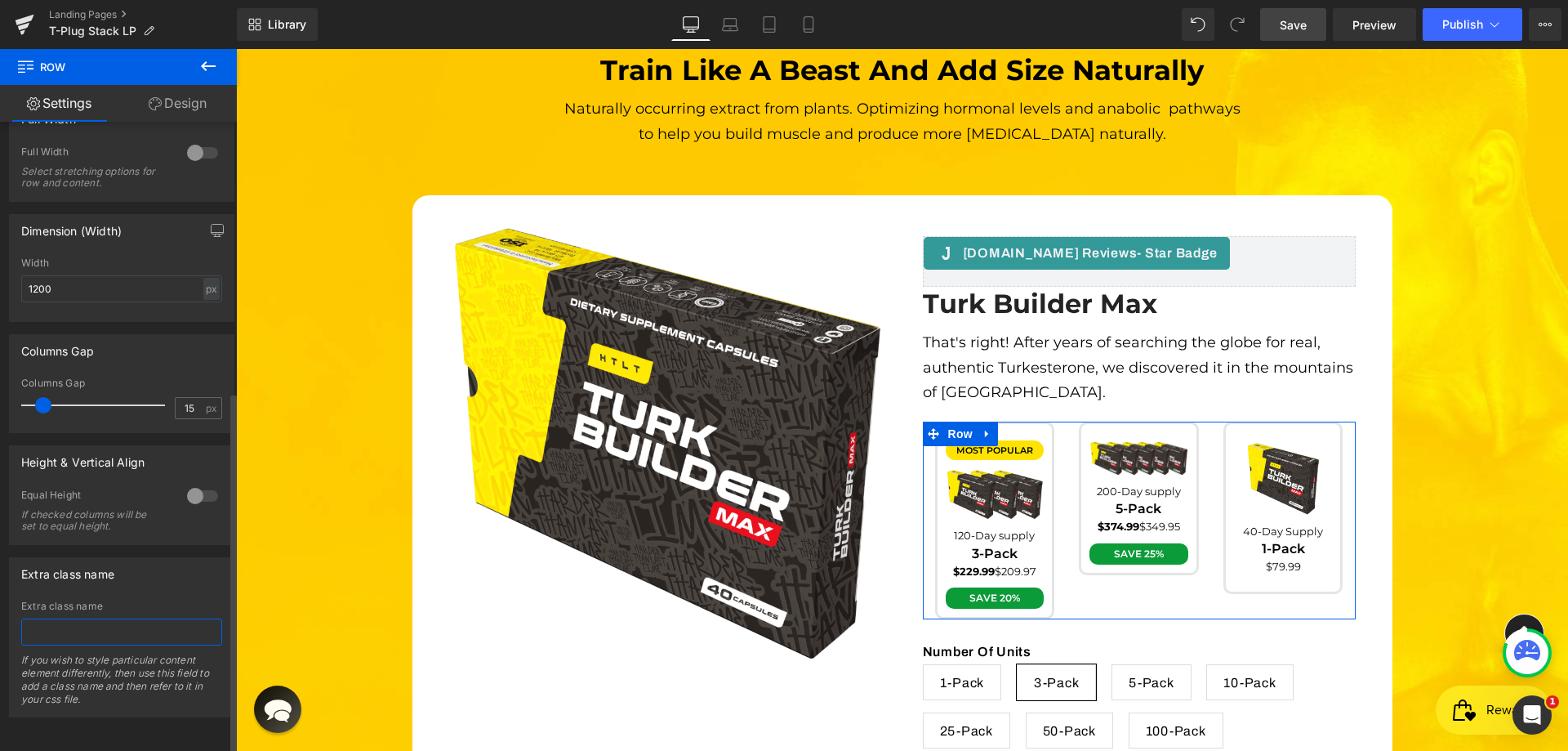
click at [82, 618] on input "text" at bounding box center [121, 632] width 201 height 27
paste input "productBoxSwatches"
type input "productBoxSwatchesBox"
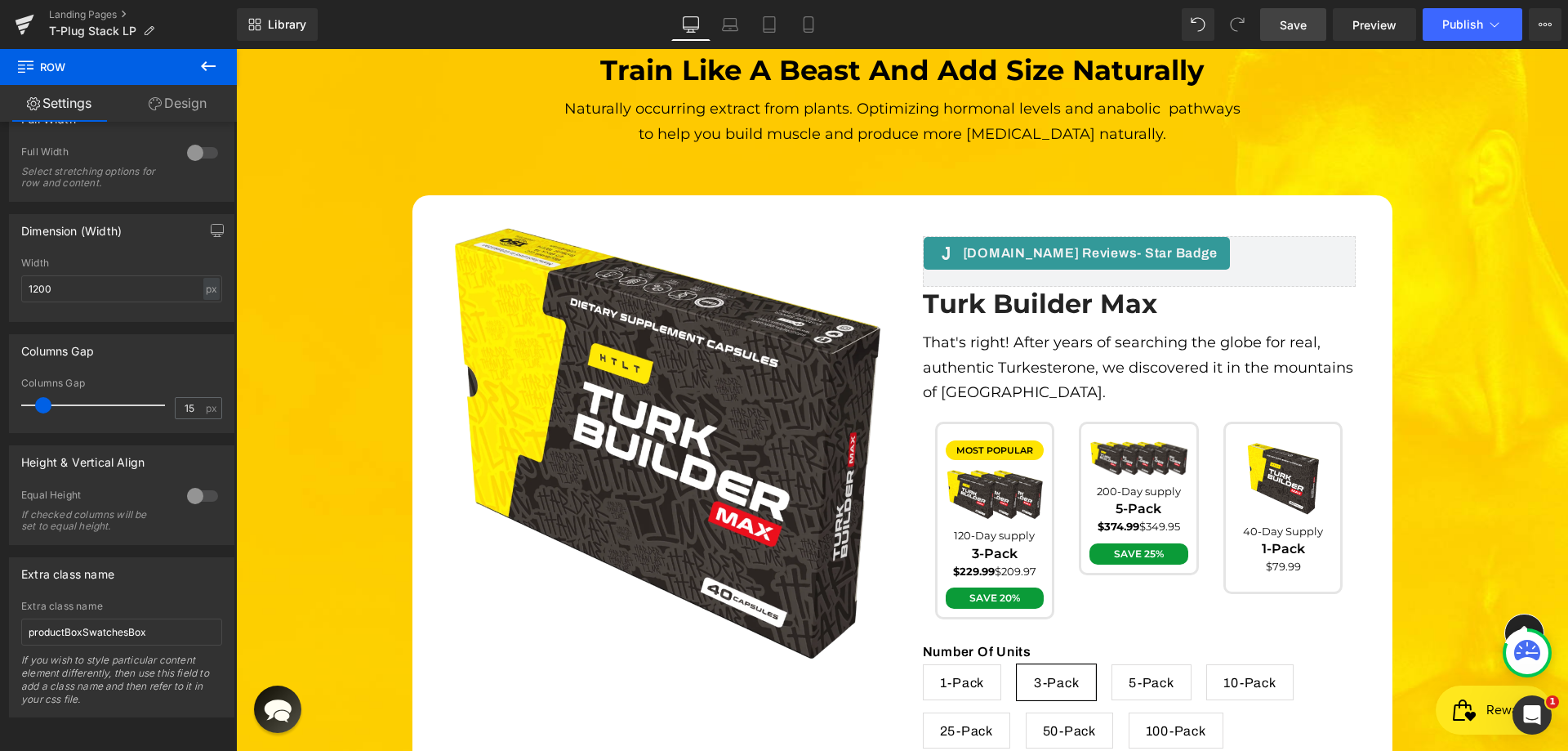
click at [1300, 27] on span "Save" at bounding box center [1293, 25] width 27 height 17
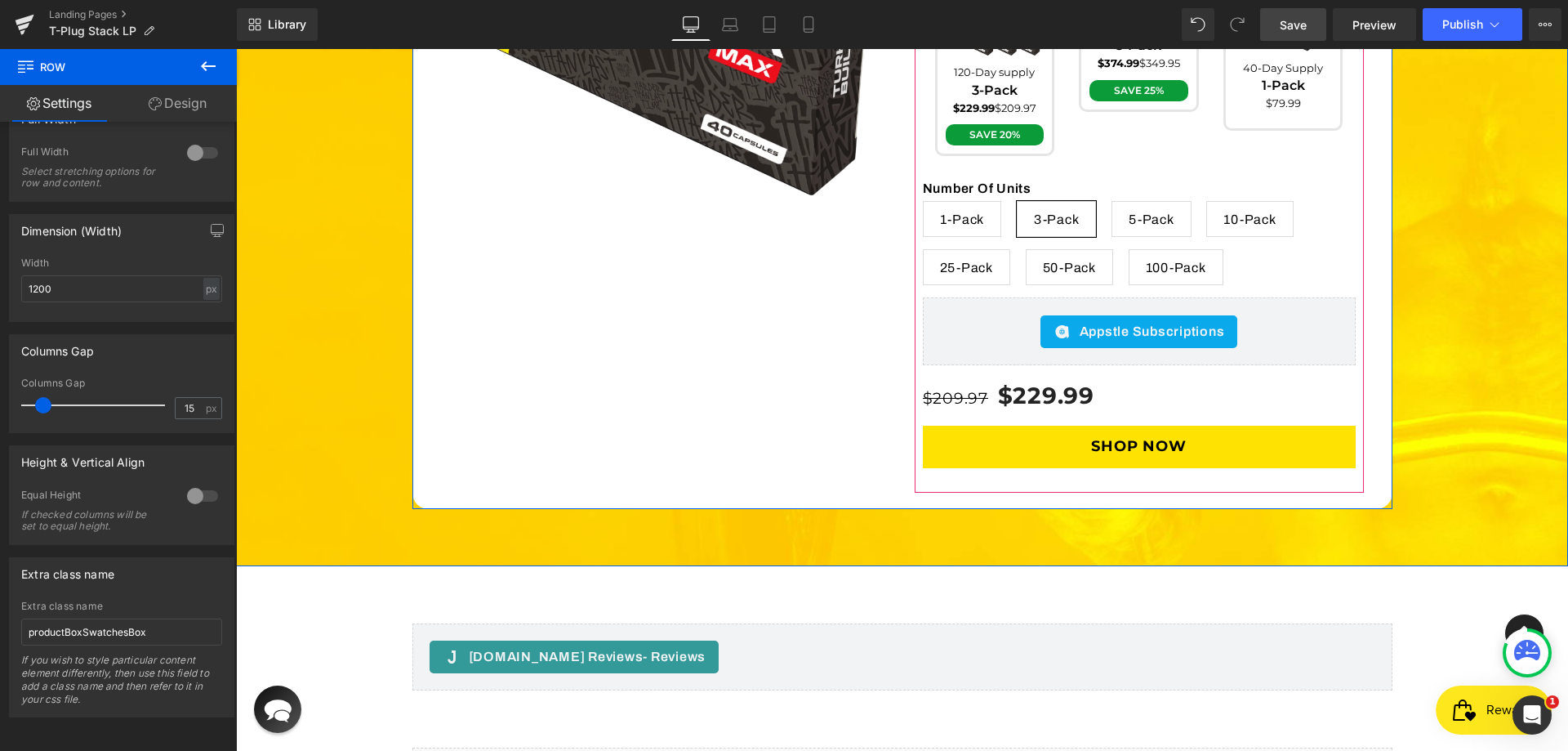
scroll to position [5303, 0]
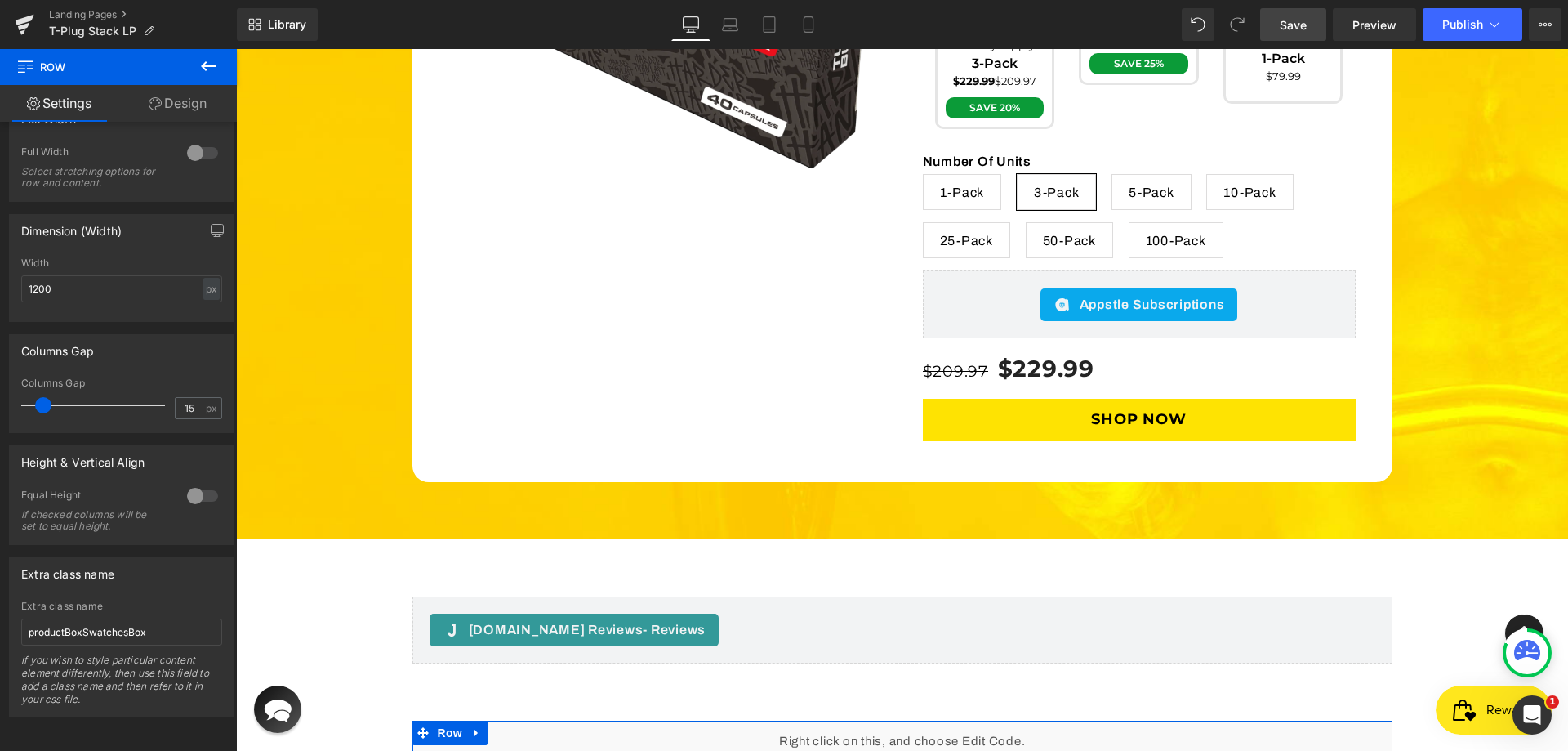
click at [924, 720] on div "Liquid" at bounding box center [902, 740] width 980 height 41
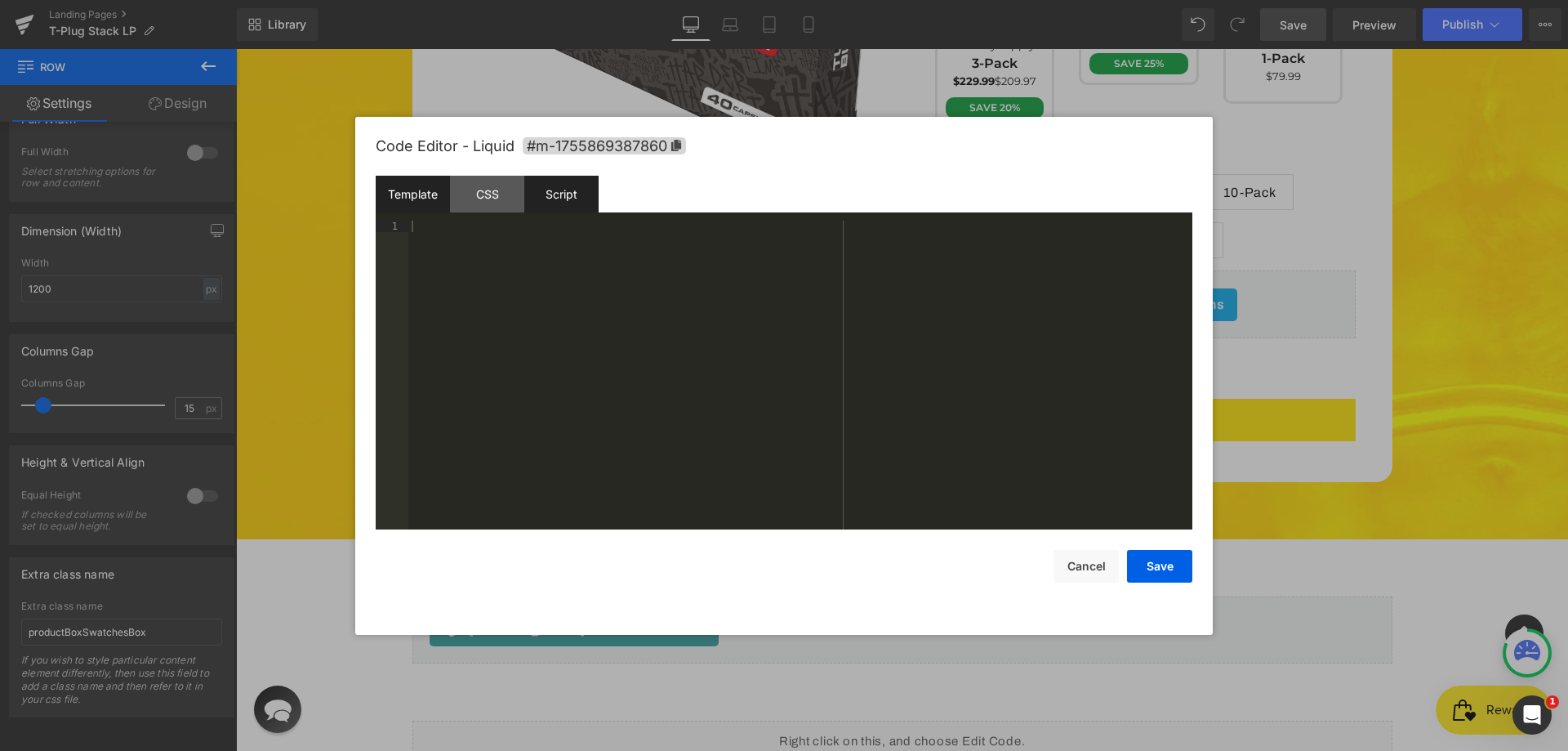
click at [526, 203] on div "Script" at bounding box center [561, 194] width 75 height 36
click at [468, 203] on div "CSS" at bounding box center [487, 194] width 75 height 36
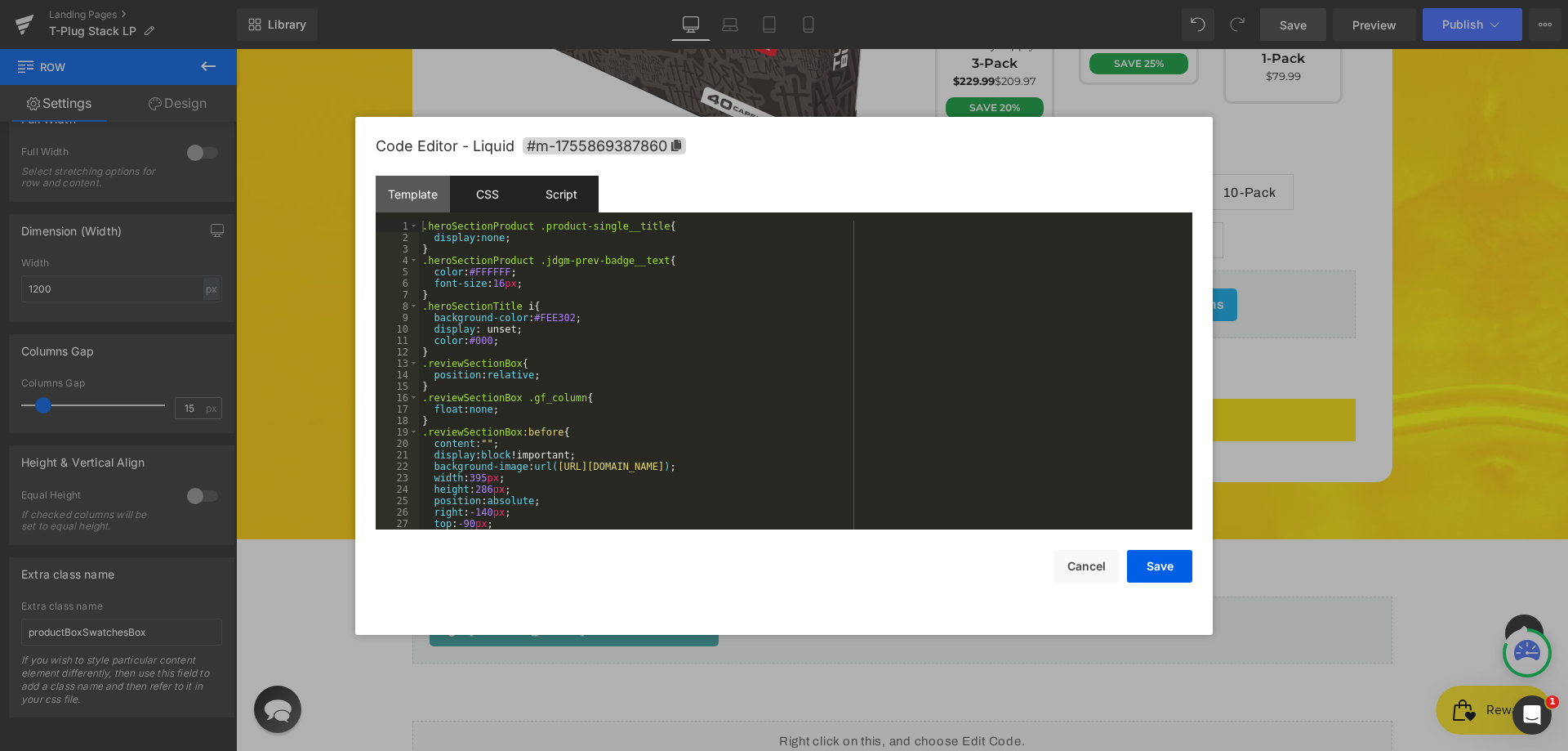
click at [555, 193] on div "Script" at bounding box center [561, 194] width 75 height 36
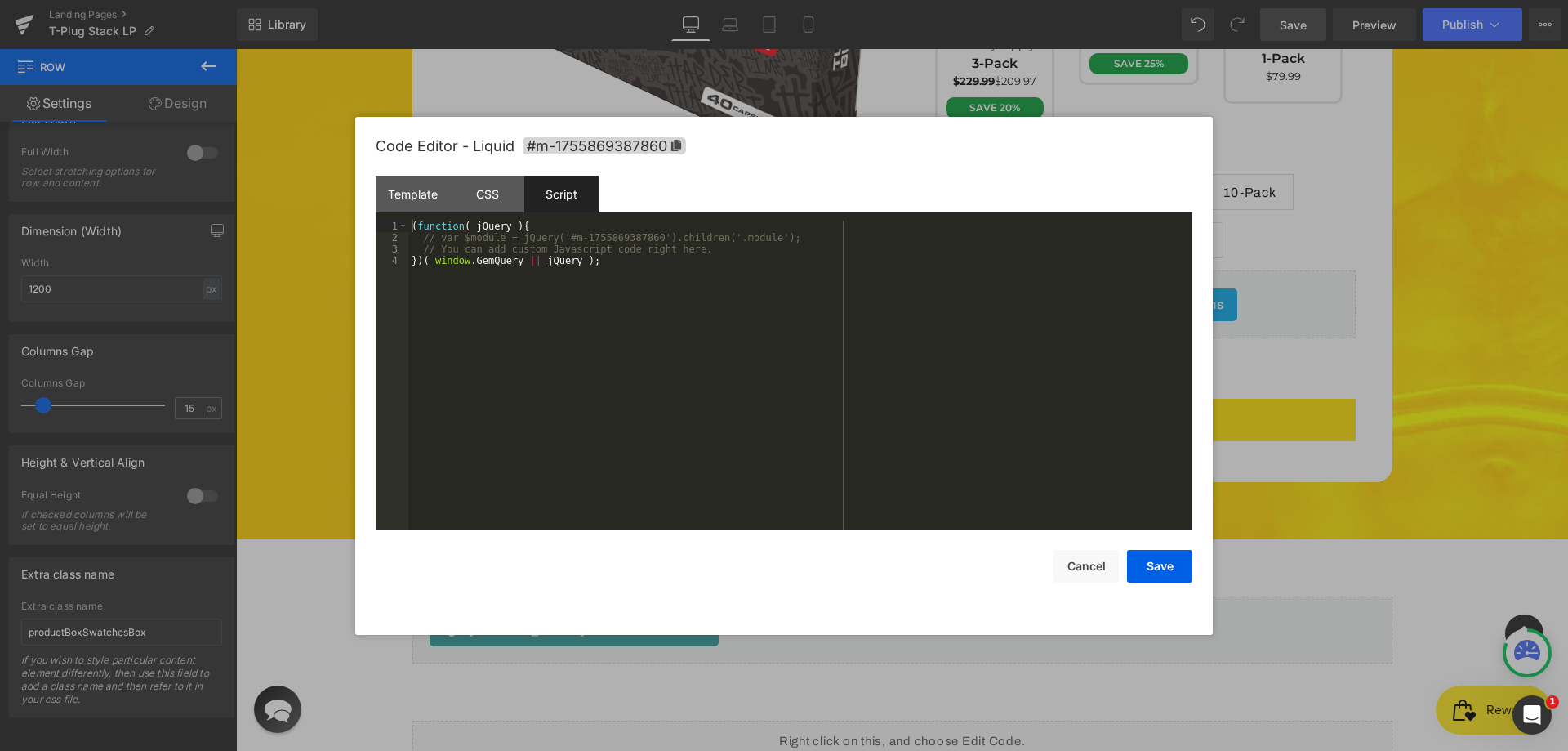
click at [564, 266] on div "( function ( jQuery ) { // var $module = jQuery('#m-1755869387860').children('.…" at bounding box center [800, 386] width 784 height 331
click at [497, 198] on div "CSS" at bounding box center [487, 194] width 75 height 36
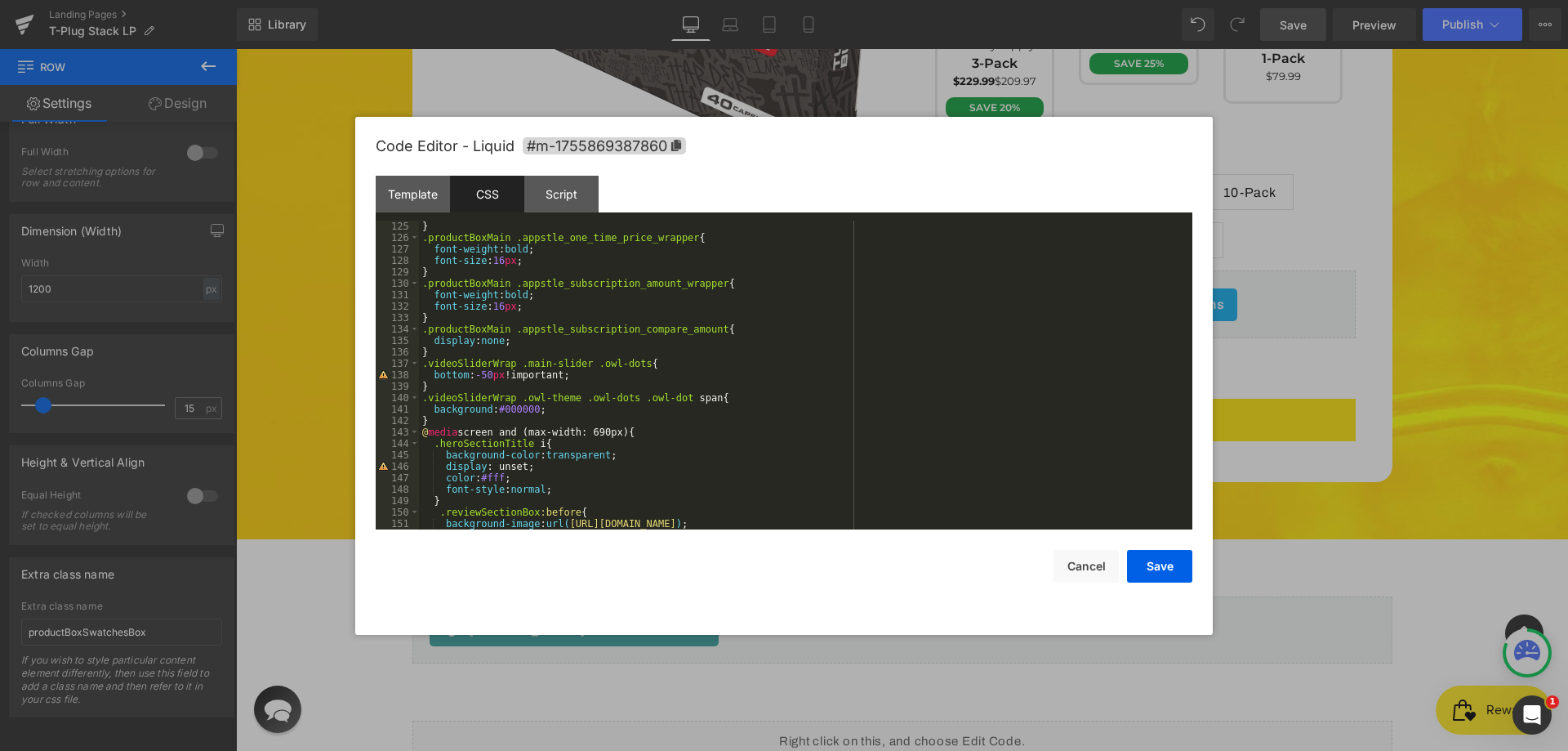
scroll to position [1418, 0]
click at [456, 417] on div "} .productBoxMain .appstle_one_time_price_wrapper { font-weight : bold ; font-s…" at bounding box center [802, 386] width 766 height 331
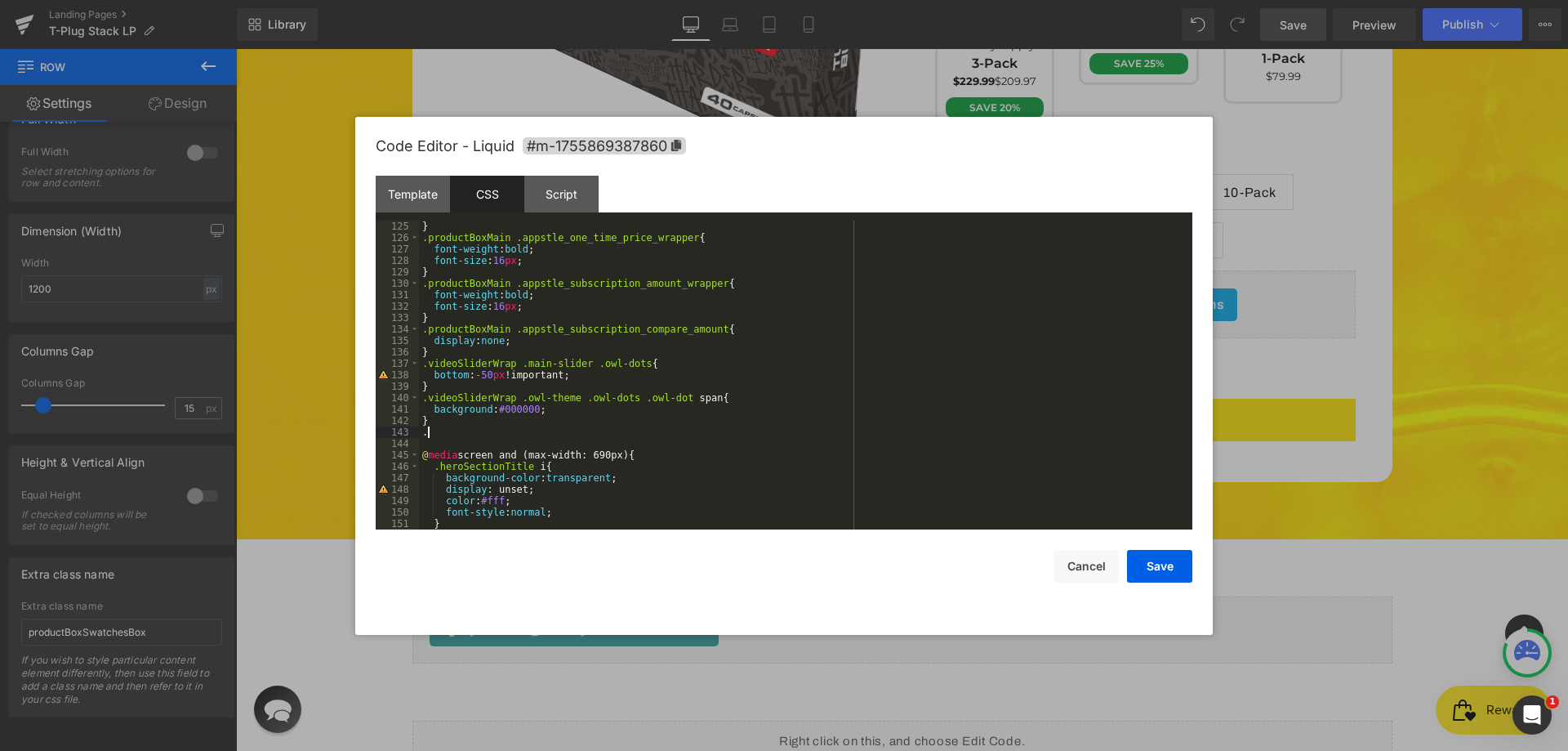
paste textarea
click at [486, 458] on div "} .productBoxMain .appstle_one_time_price_wrapper { font-weight : bold ; font-s…" at bounding box center [802, 386] width 766 height 331
click at [481, 448] on div "} .productBoxMain .appstle_one_time_price_wrapper { font-weight : bold ; font-s…" at bounding box center [802, 386] width 766 height 331
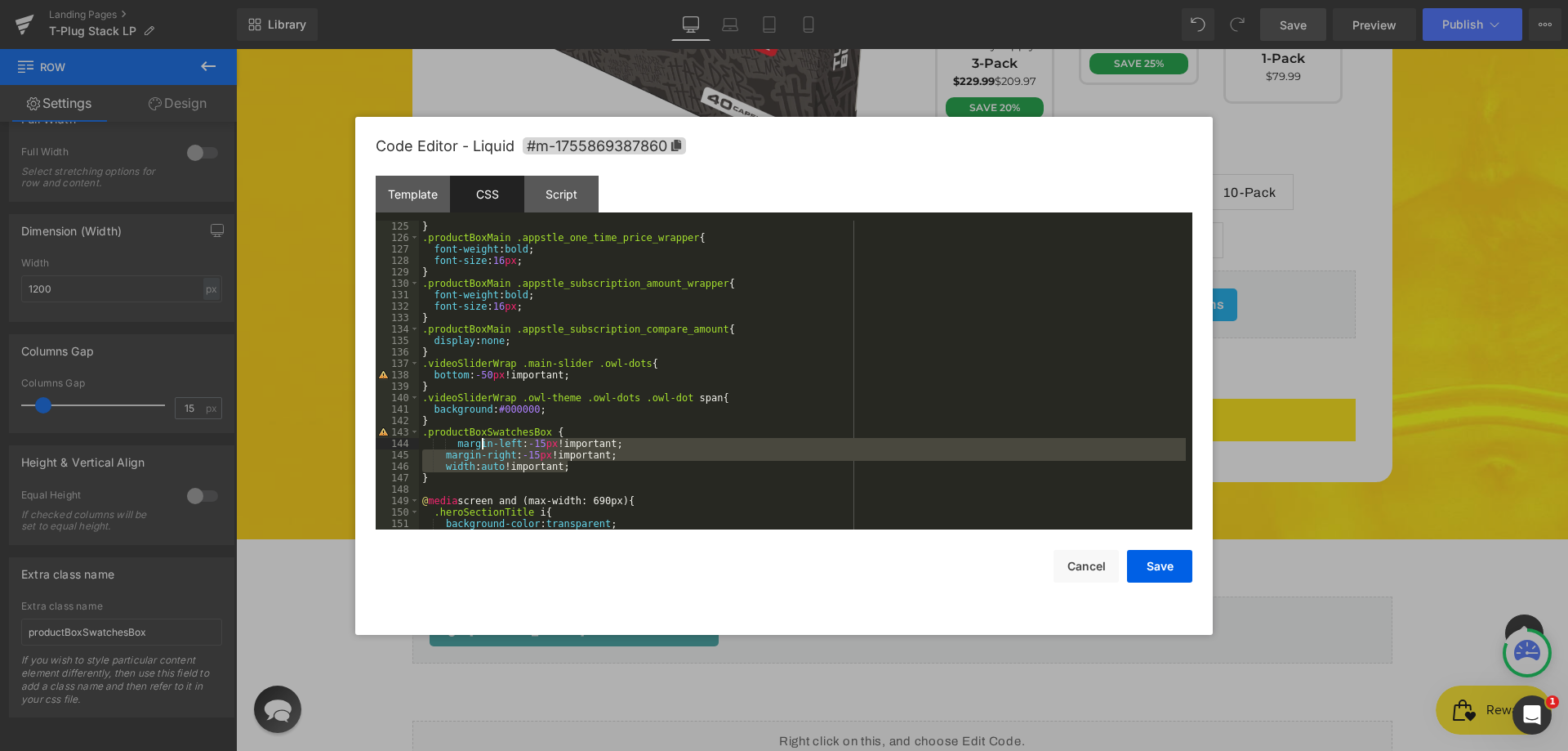
click at [478, 443] on div "} .productBoxMain .appstle_one_time_price_wrapper { font-weight : bold ; font-s…" at bounding box center [802, 386] width 766 height 331
click at [1146, 555] on button "Save" at bounding box center [1159, 566] width 66 height 33
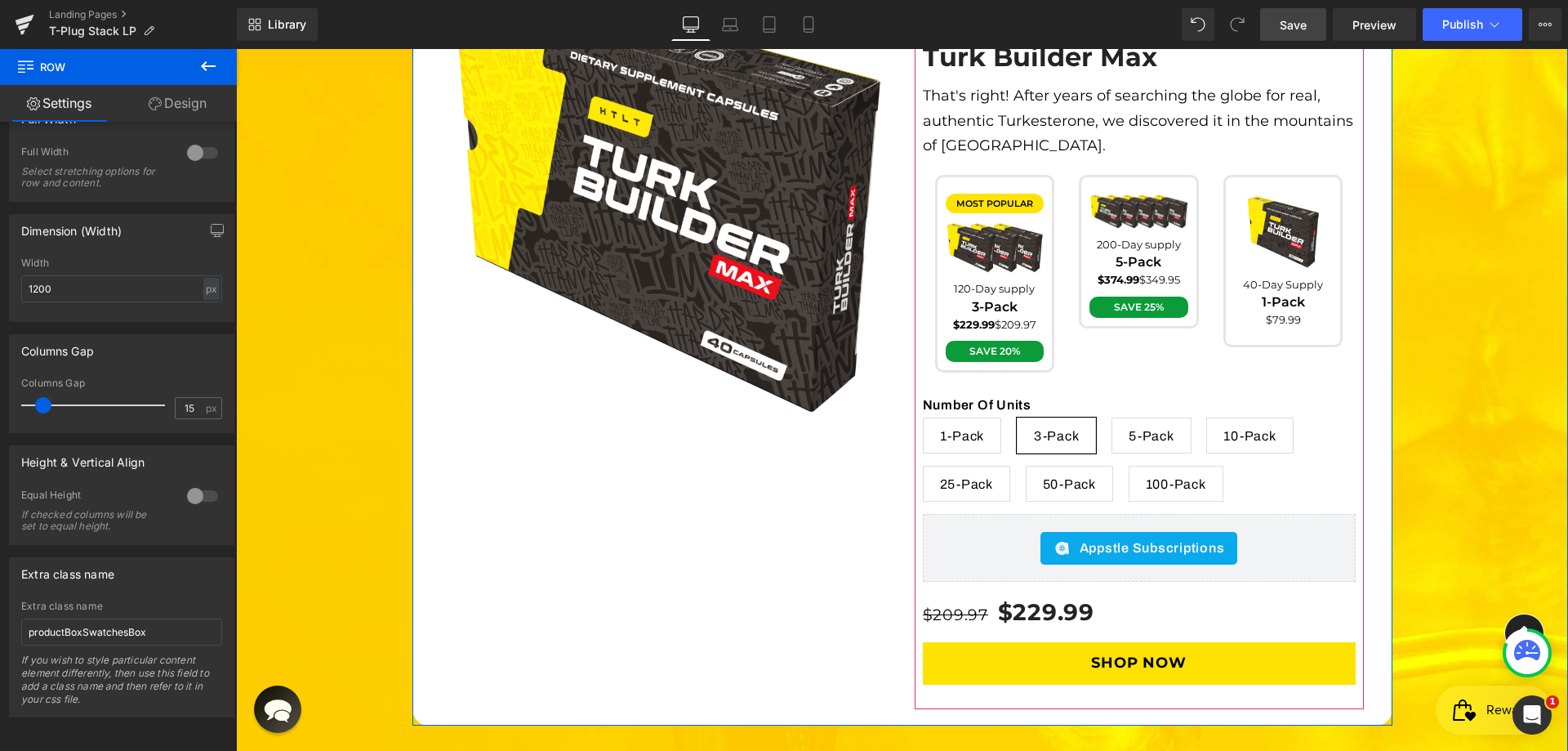
scroll to position [4896, 0]
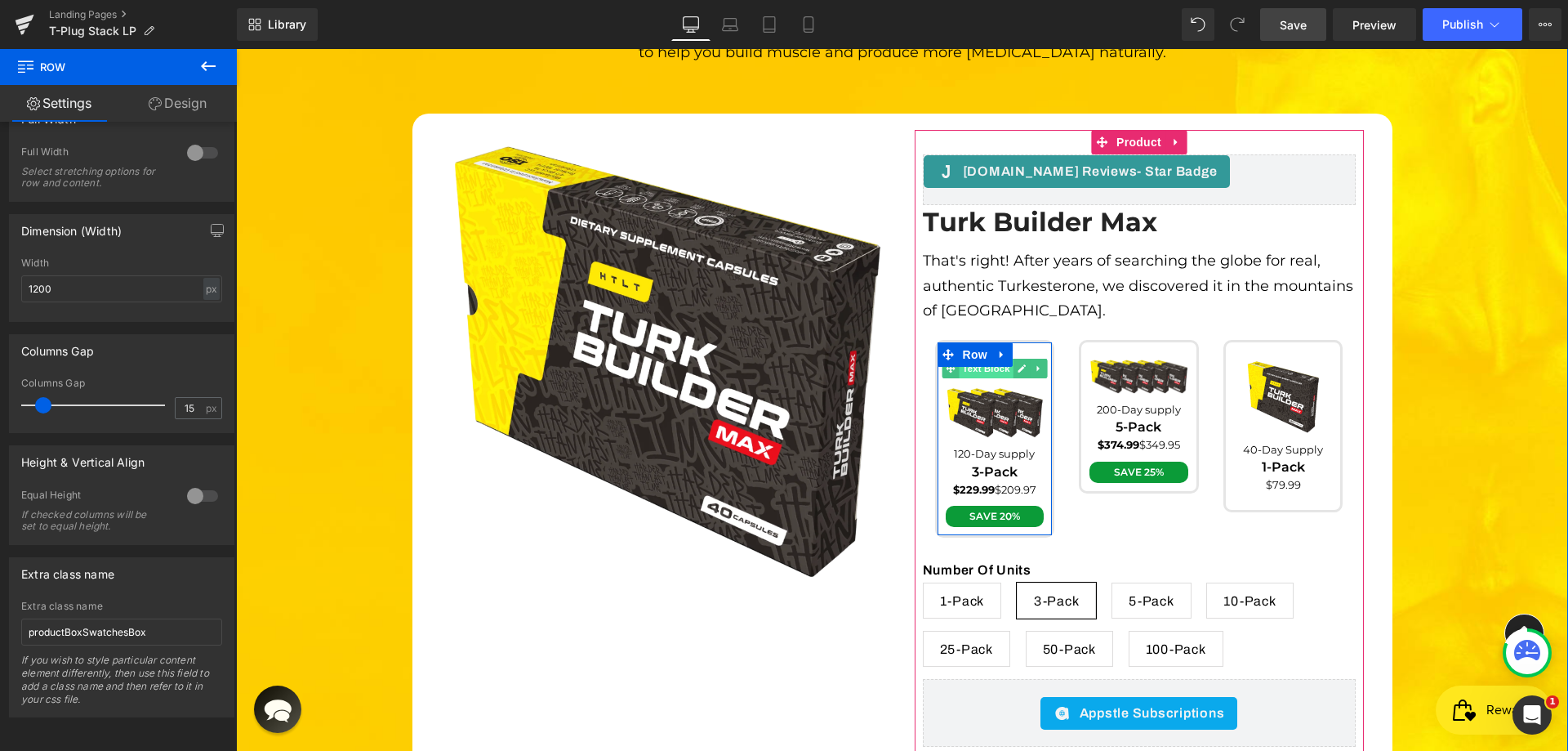
click at [994, 359] on span "Text Block" at bounding box center [985, 369] width 54 height 20
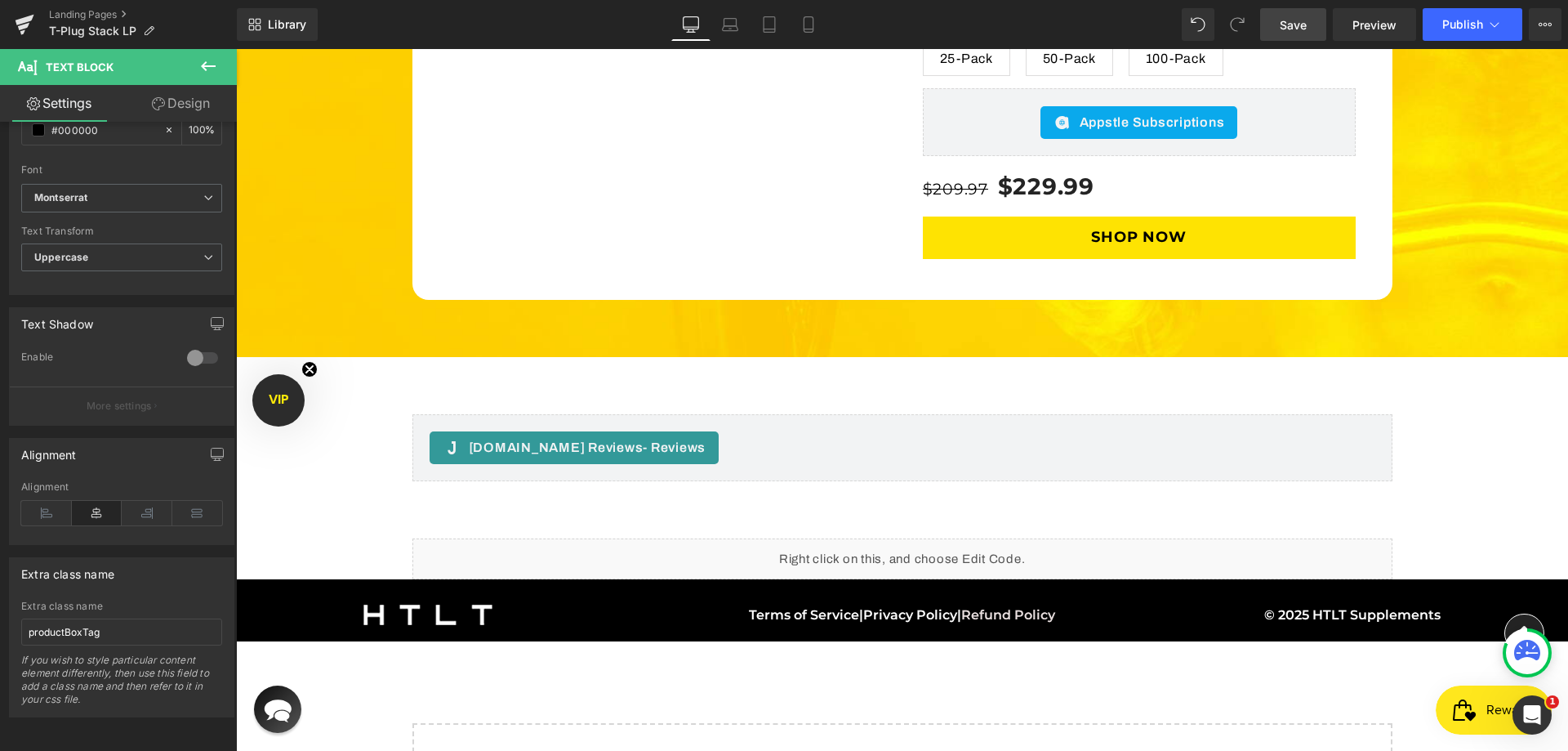
scroll to position [5490, 0]
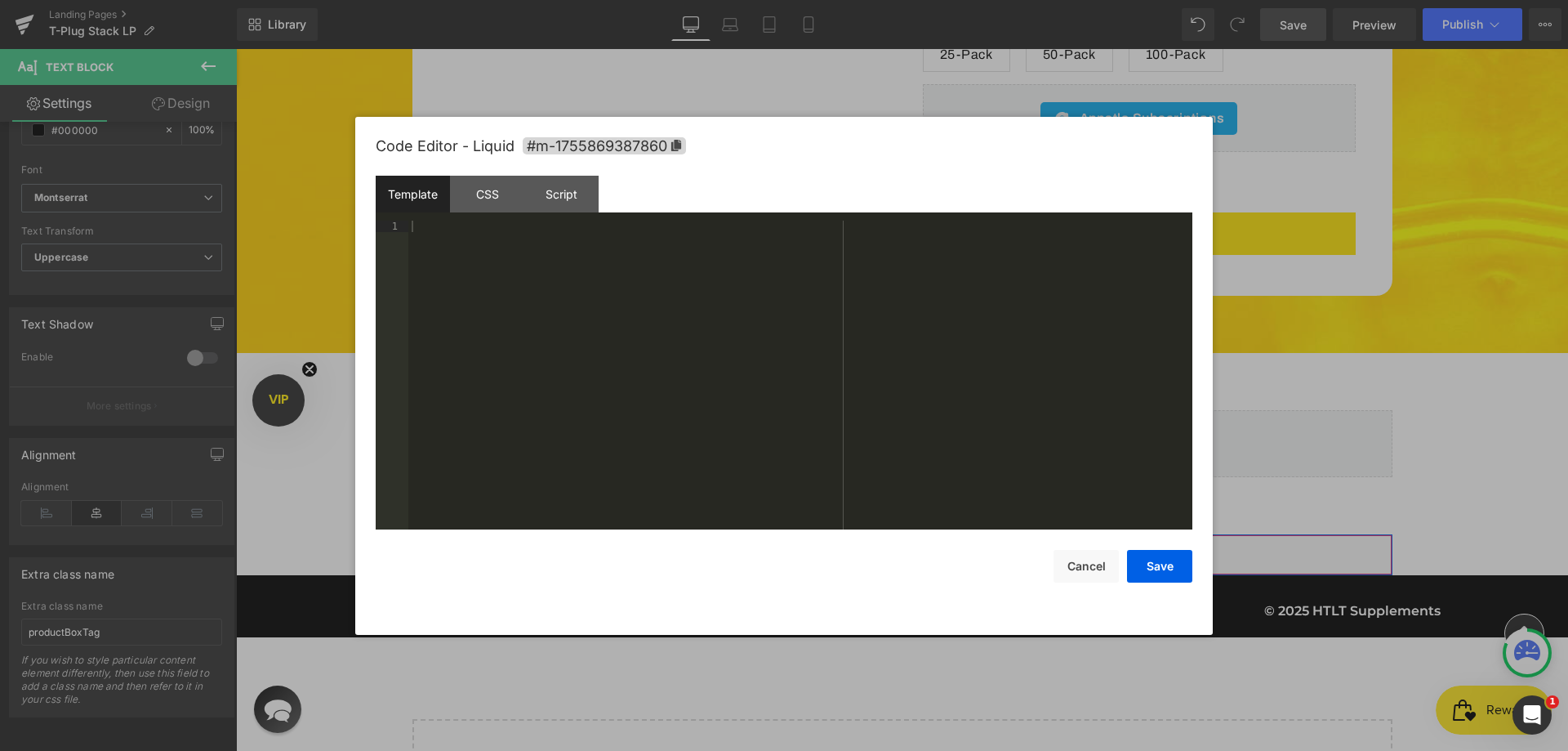
click at [917, 534] on div "Liquid" at bounding box center [902, 554] width 980 height 41
click at [456, 182] on div "CSS" at bounding box center [487, 194] width 75 height 36
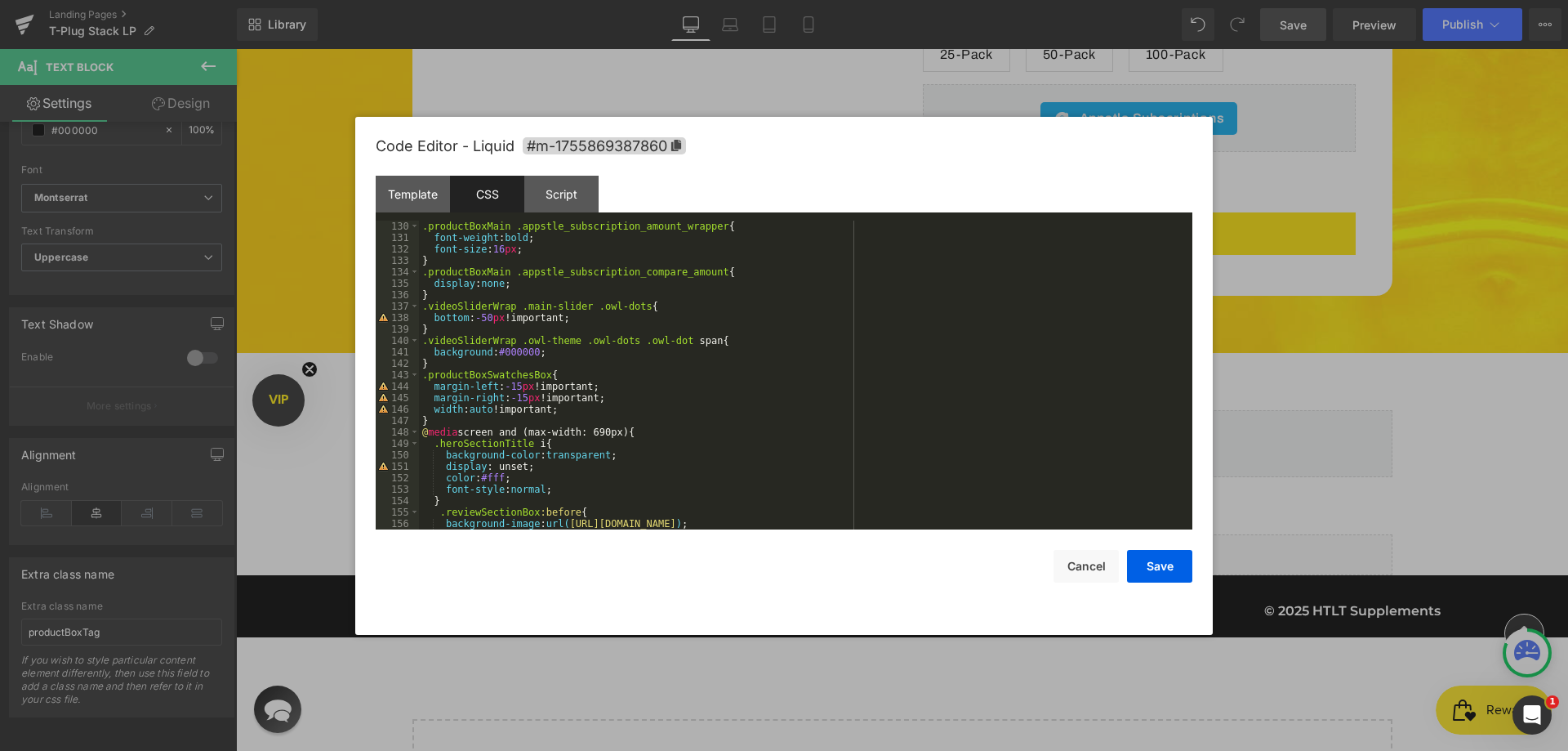
scroll to position [1524, 0]
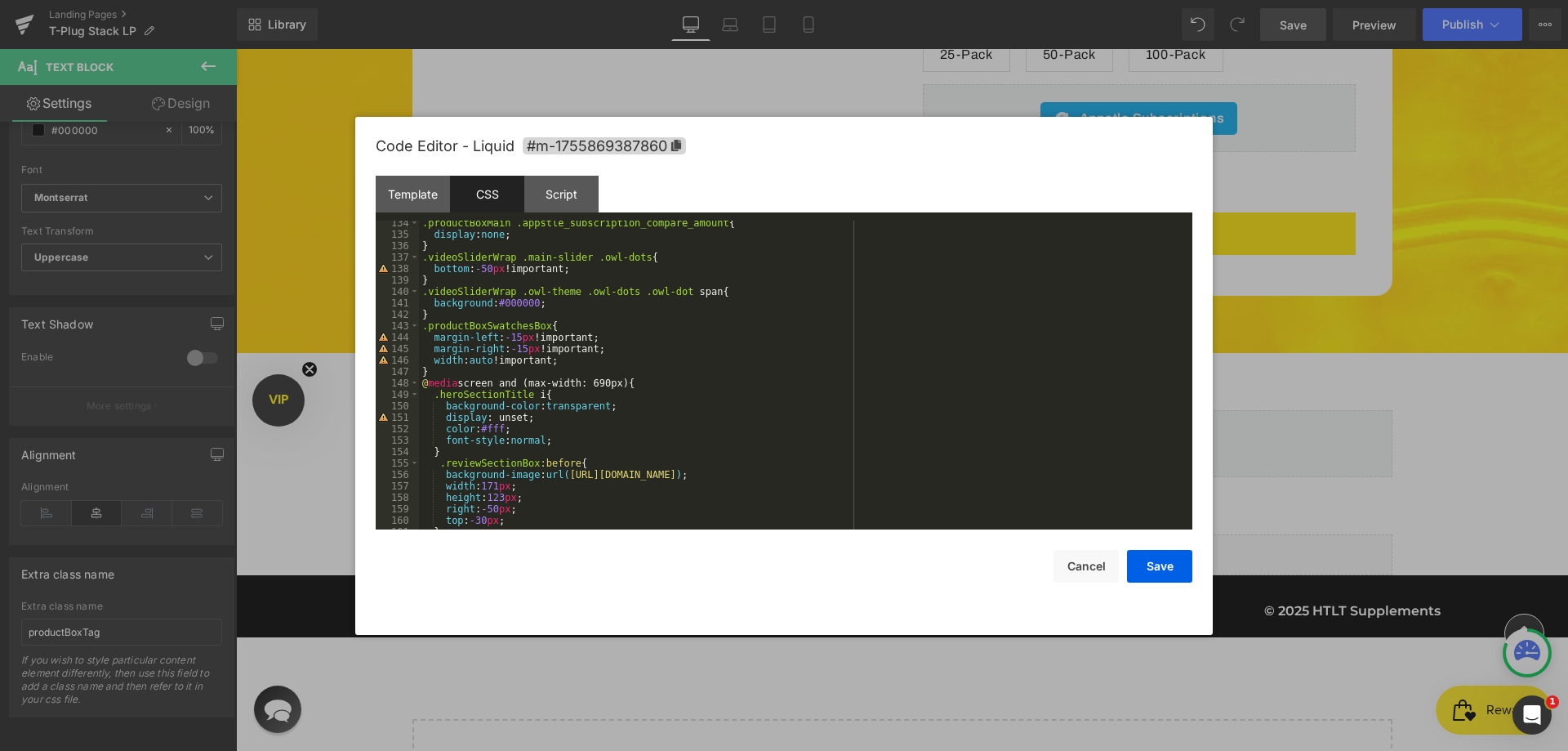
click at [477, 370] on div ".productBoxMain .appstle_subscription_compare_amount { display : none ; } .vide…" at bounding box center [802, 383] width 766 height 331
paste textarea
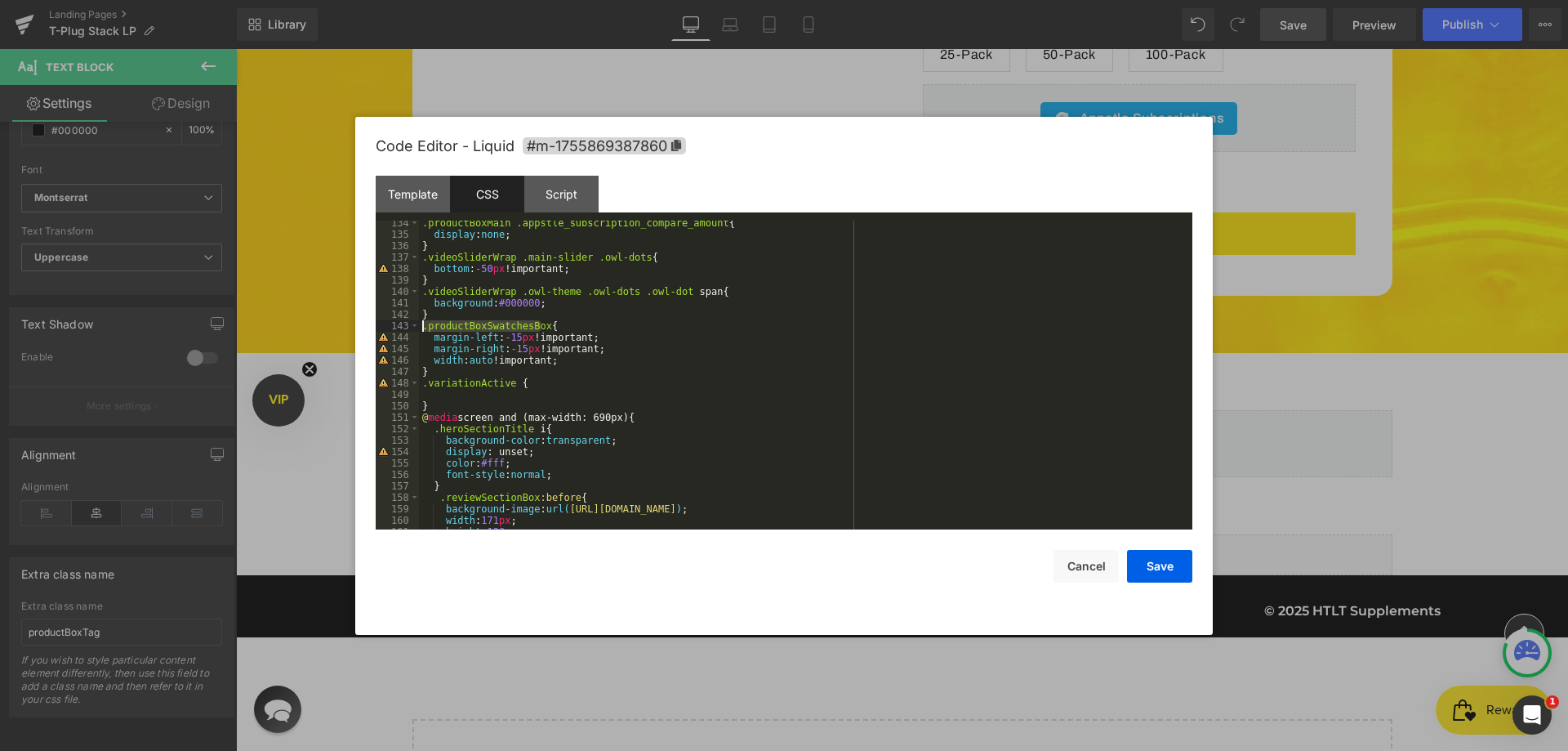
drag, startPoint x: 542, startPoint y: 324, endPoint x: 388, endPoint y: 329, distance: 154.1
click at [388, 329] on pre "134 135 136 137 138 139 140 141 142 143 144 145 146 147 148 149 150 151 152 153…" at bounding box center [784, 374] width 816 height 309
click at [420, 385] on div ".productBoxMain .appstle_subscription_compare_amount { display : none ; } .vide…" at bounding box center [802, 383] width 766 height 331
paste textarea
click at [554, 381] on div ".productBoxMain .appstle_subscription_compare_amount { display : none ; } .vide…" at bounding box center [802, 383] width 766 height 331
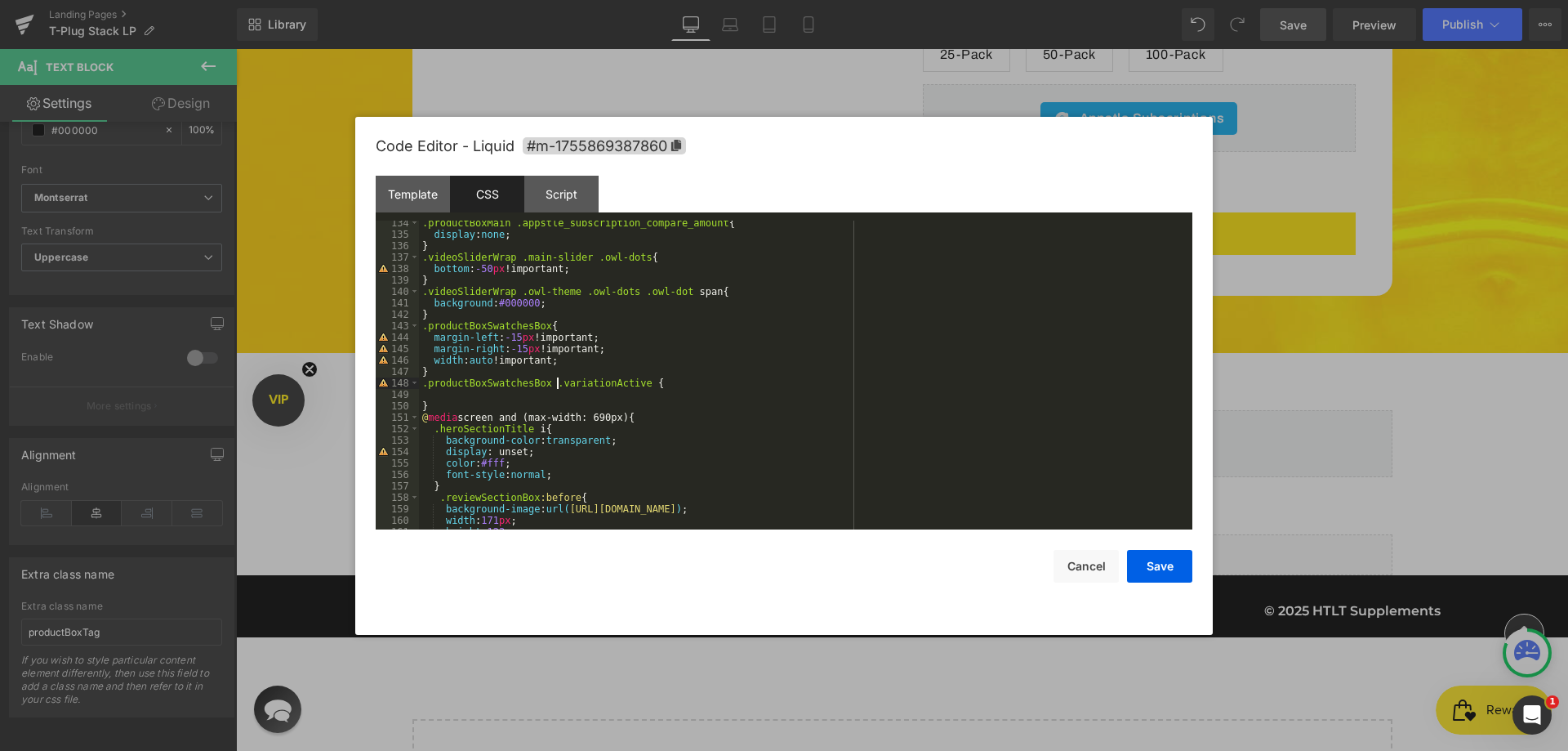
click at [560, 387] on div ".productBoxMain .appstle_subscription_compare_amount { display : none ; } .vide…" at bounding box center [802, 383] width 766 height 331
click at [565, 393] on div ".productBoxMain .appstle_subscription_compare_amount { display : none ; } .vide…" at bounding box center [802, 383] width 766 height 331
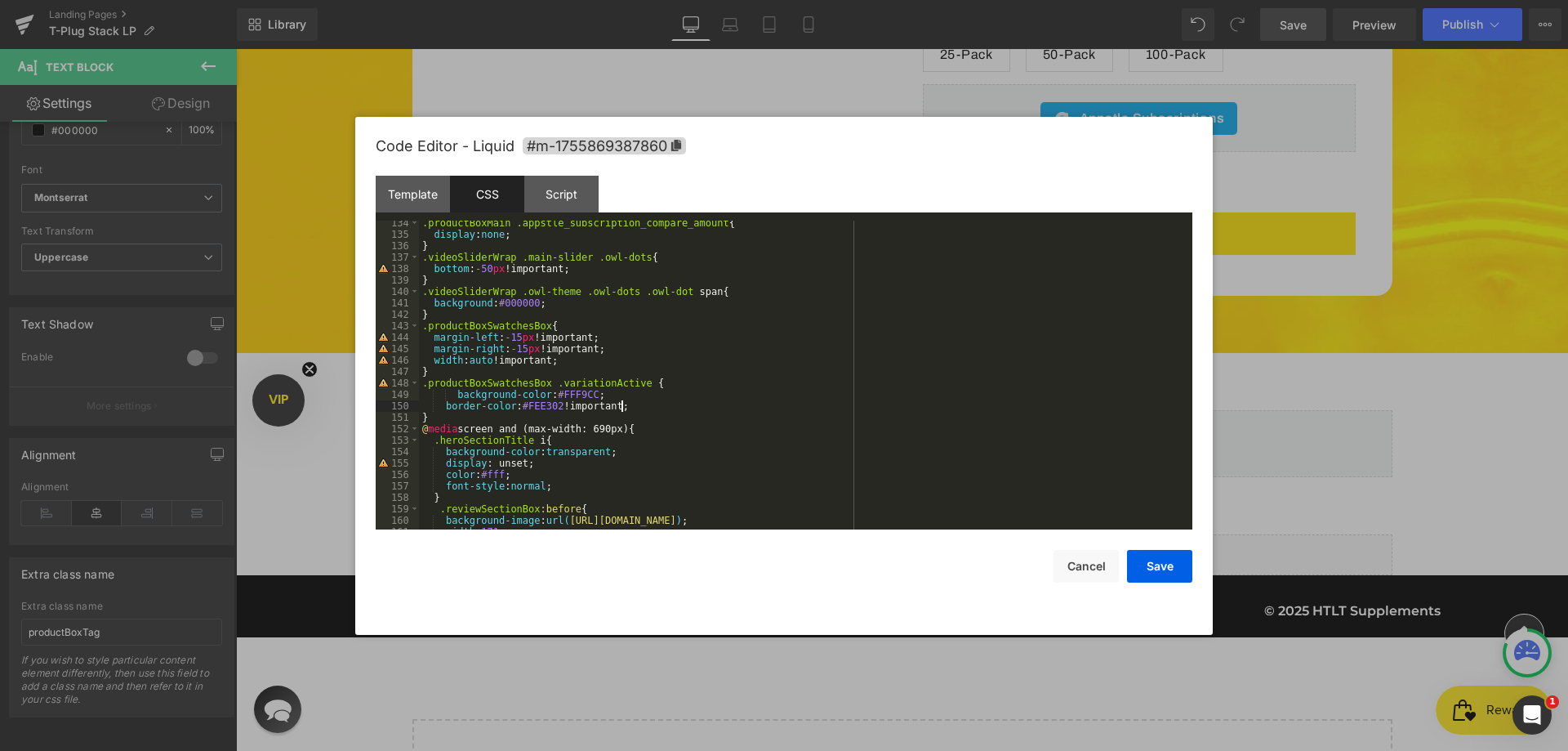
click at [543, 391] on div ".productBoxMain .appstle_subscription_compare_amount { display : none ; } .vide…" at bounding box center [802, 383] width 766 height 331
click at [482, 415] on div ".productBoxMain .appstle_subscription_compare_amount { display : none ; } .vide…" at bounding box center [802, 383] width 766 height 331
paste textarea
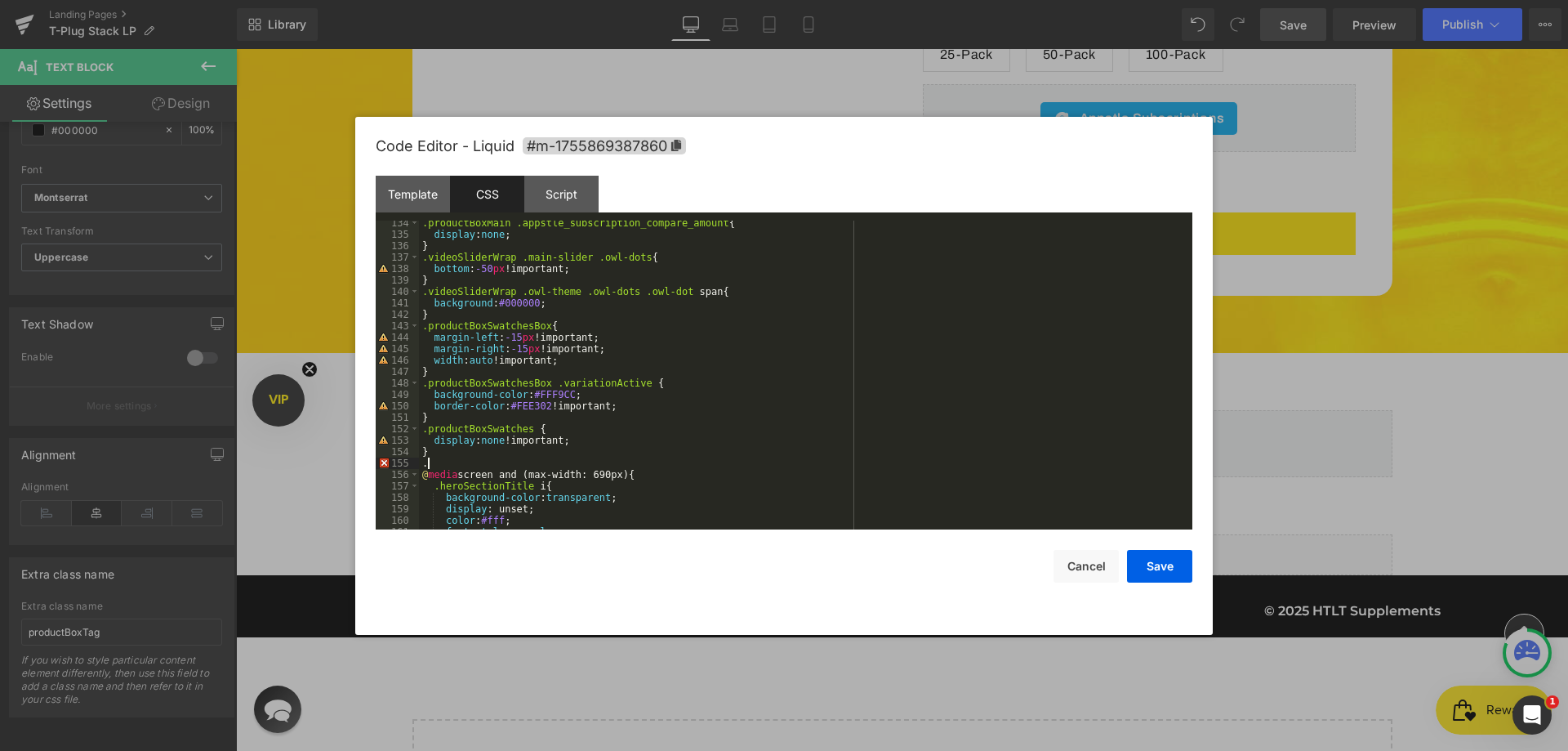
paste textarea
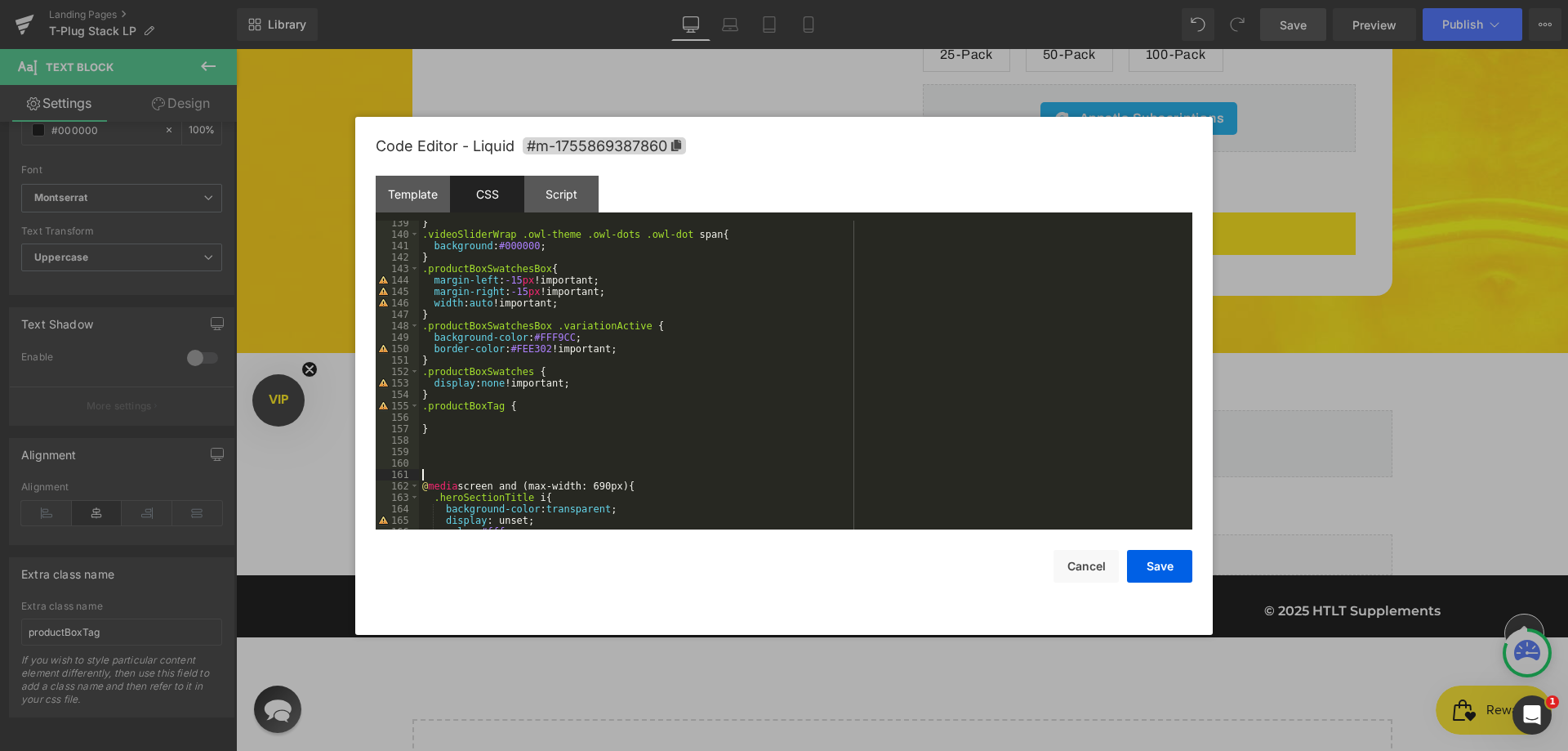
scroll to position [1581, 0]
click at [542, 328] on div "} .videoSliderWrap .owl-theme .owl-dots .owl-dot span { background : #000000 ; …" at bounding box center [802, 383] width 766 height 331
drag, startPoint x: 547, startPoint y: 328, endPoint x: 409, endPoint y: 323, distance: 138.1
click at [409, 323] on pre "139 140 141 142 143 144 145 146 147 148 149 150 151 152 153 154 155 156 157 158…" at bounding box center [784, 374] width 816 height 309
drag, startPoint x: 421, startPoint y: 411, endPoint x: 449, endPoint y: 409, distance: 28.1
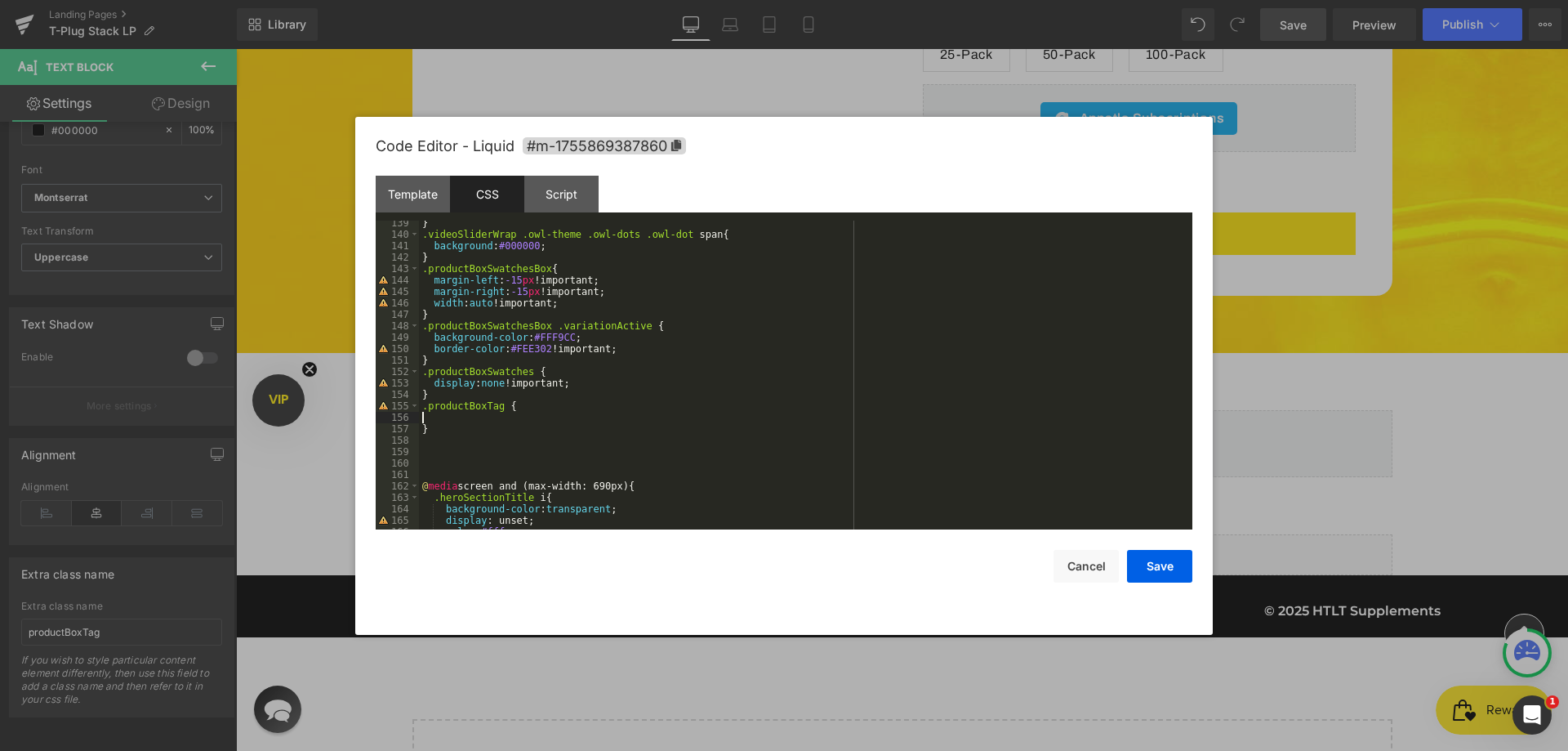
click at [422, 411] on div "} .videoSliderWrap .owl-theme .owl-dots .owl-dot span { background : #000000 ; …" at bounding box center [802, 383] width 766 height 331
drag, startPoint x: 434, startPoint y: 409, endPoint x: 424, endPoint y: 407, distance: 10.2
click at [434, 407] on div "} .videoSliderWrap .owl-theme .owl-dots .owl-dot span { background : #000000 ; …" at bounding box center [802, 374] width 766 height 309
click at [420, 406] on div "} .videoSliderWrap .owl-theme .owl-dots .owl-dot span { background : #000000 ; …" at bounding box center [802, 383] width 766 height 331
click at [497, 420] on div "} .videoSliderWrap .owl-theme .owl-dots .owl-dot span { background : #000000 ; …" at bounding box center [802, 383] width 766 height 331
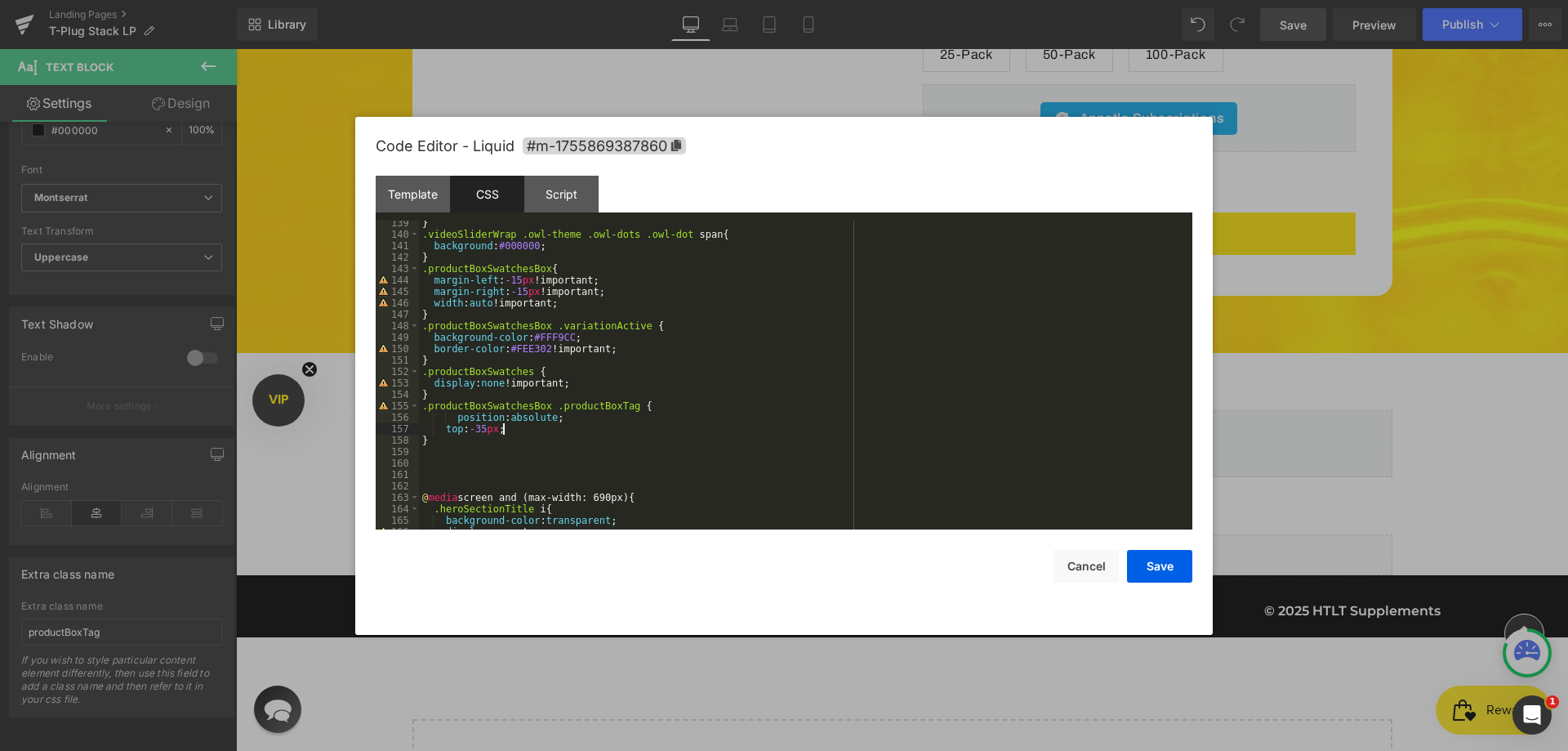
click at [497, 420] on div "} .videoSliderWrap .owl-theme .owl-dots .owl-dot span { background : #000000 ; …" at bounding box center [802, 383] width 766 height 331
click at [430, 460] on div "} .videoSliderWrap .owl-theme .owl-dots .owl-dot span { background : #000000 ; …" at bounding box center [802, 383] width 766 height 331
click at [489, 449] on div "} .videoSliderWrap .owl-theme .owl-dots .owl-dot span { background : #000000 ; …" at bounding box center [802, 383] width 766 height 331
paste textarea
click at [543, 404] on div "} .videoSliderWrap .owl-theme .owl-dots .owl-dot span { background : #000000 ; …" at bounding box center [802, 383] width 766 height 331
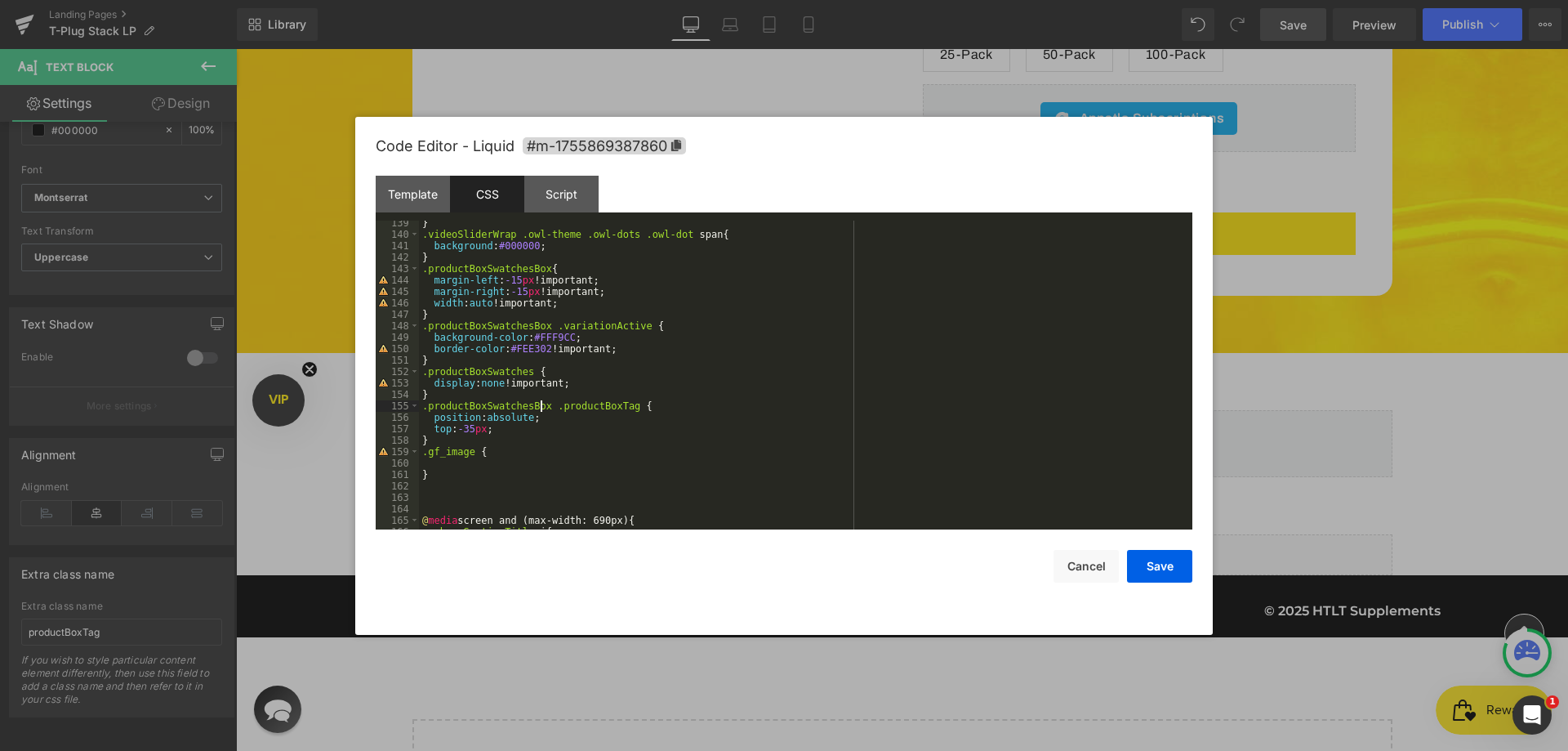
click at [543, 404] on div "} .videoSliderWrap .owl-theme .owl-dots .owl-dot span { background : #000000 ; …" at bounding box center [802, 383] width 766 height 331
drag, startPoint x: 548, startPoint y: 407, endPoint x: 385, endPoint y: 407, distance: 163.0
click at [385, 407] on pre "139 140 141 142 143 144 145 146 147 148 149 150 151 152 153 154 155 156 157 158…" at bounding box center [784, 374] width 816 height 309
click at [425, 452] on div "} .videoSliderWrap .owl-theme .owl-dots .owl-dot span { background : #000000 ; …" at bounding box center [802, 383] width 766 height 331
click at [468, 480] on div "} .videoSliderWrap .owl-theme .owl-dots .owl-dot span { background : #000000 ; …" at bounding box center [802, 383] width 766 height 331
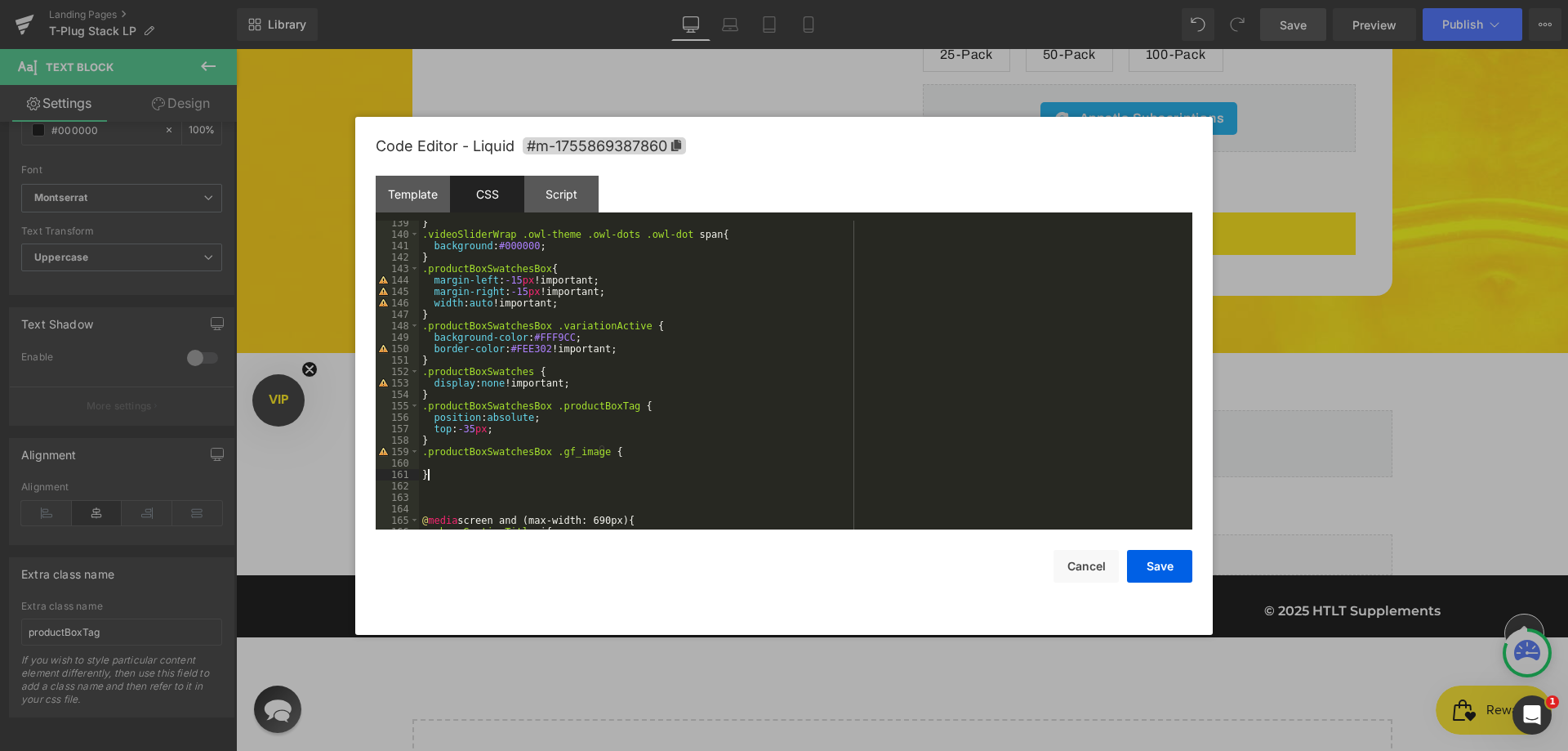
click at [471, 465] on div "} .videoSliderWrap .owl-theme .owl-dots .owl-dot span { background : #000000 ; …" at bounding box center [802, 383] width 766 height 331
click at [464, 466] on div "} .videoSliderWrap .owl-theme .owl-dots .owl-dot span { background : #000000 ; …" at bounding box center [802, 383] width 766 height 331
click at [1172, 567] on button "Save" at bounding box center [1159, 566] width 66 height 33
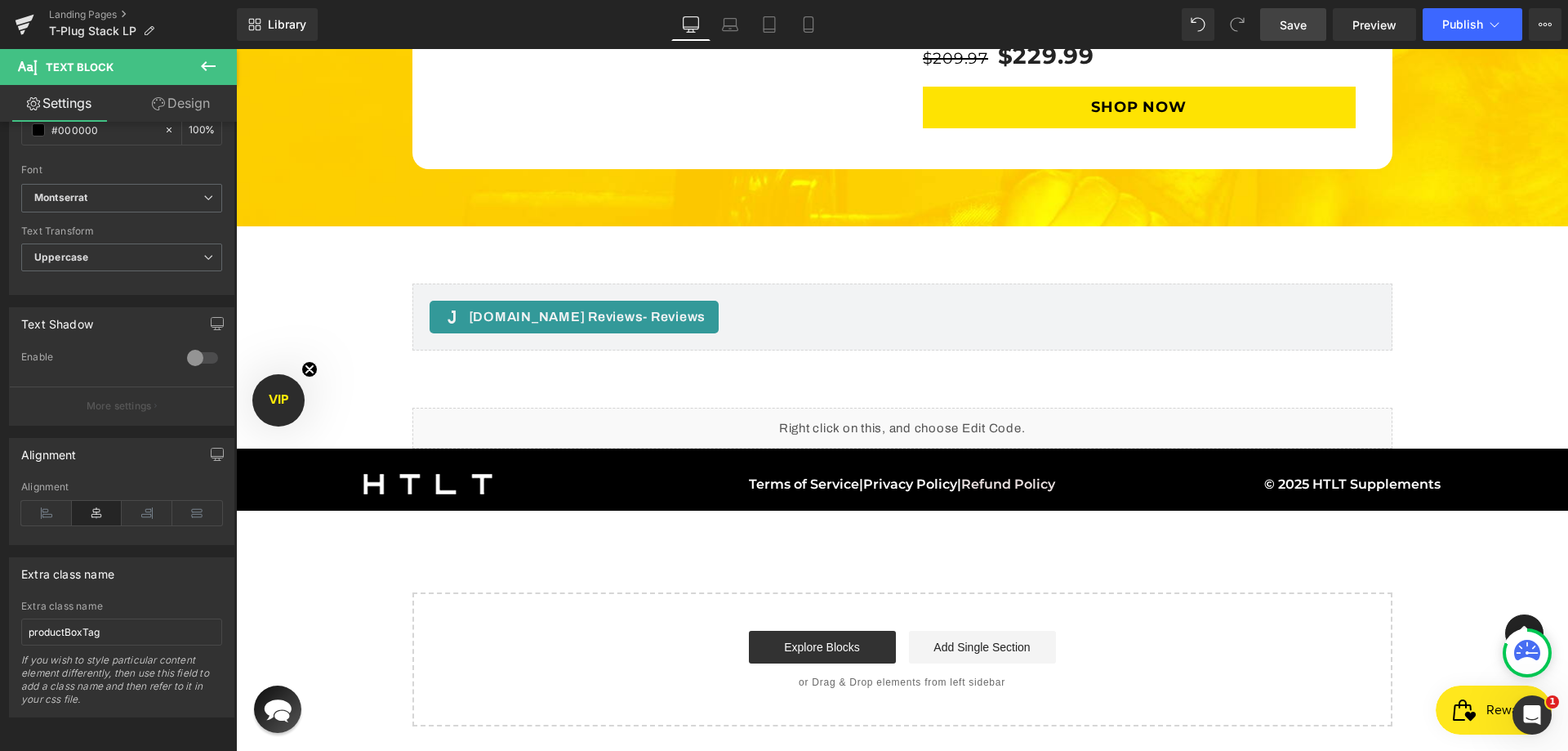
scroll to position [5325, 0]
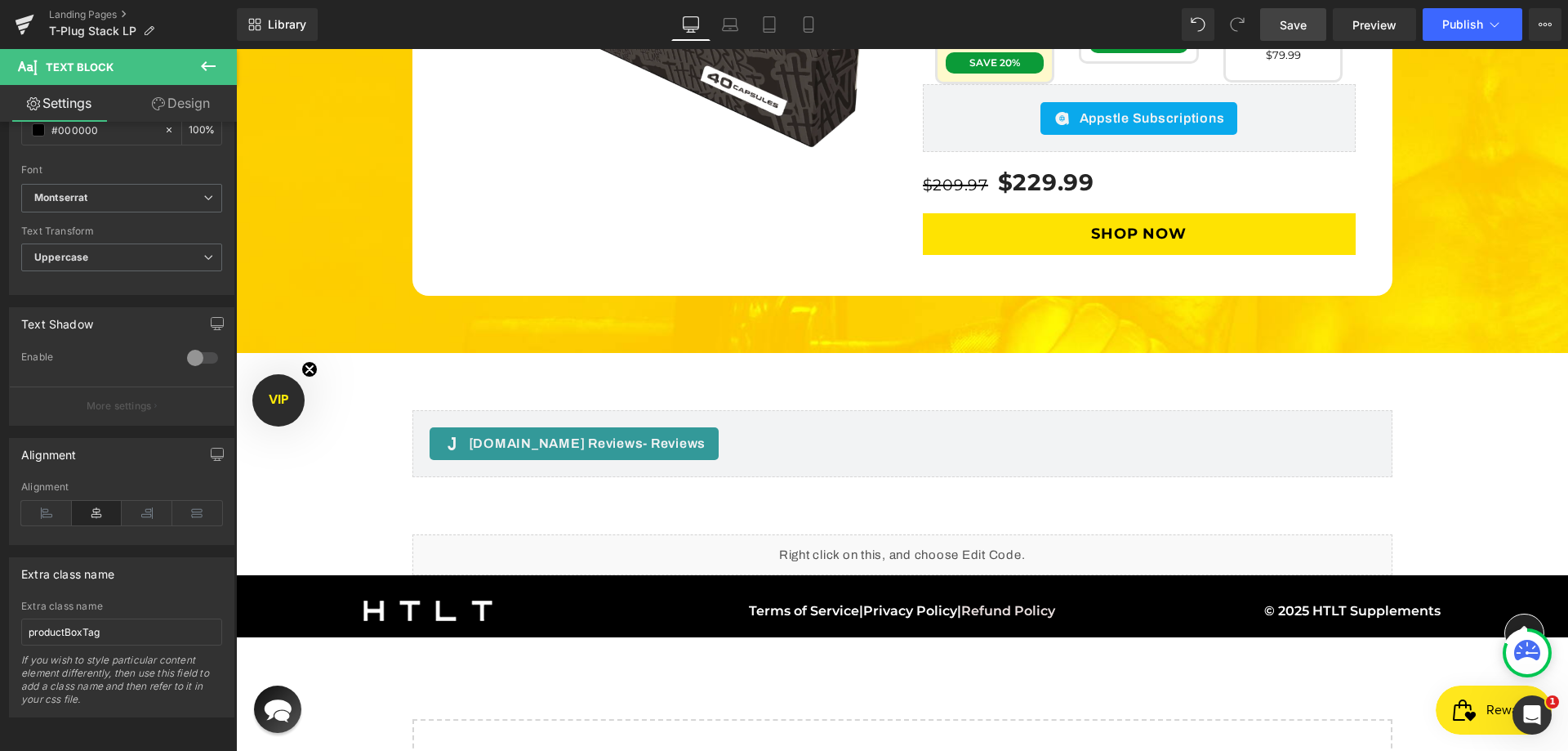
click at [1301, 9] on link "Save" at bounding box center [1292, 25] width 66 height 33
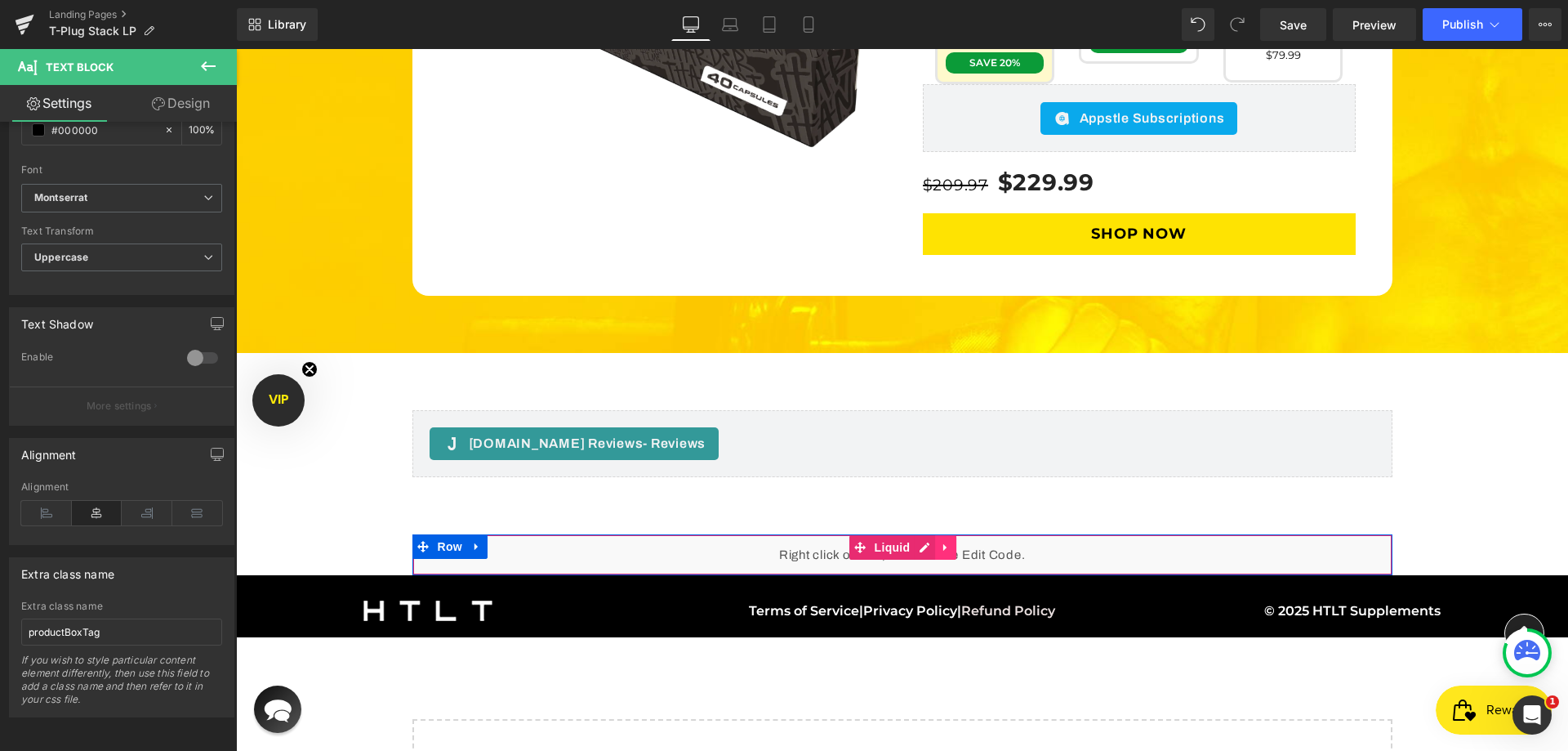
click at [940, 542] on icon at bounding box center [946, 547] width 12 height 12
click at [979, 535] on link at bounding box center [976, 547] width 21 height 25
click at [914, 534] on div "Liquid" at bounding box center [902, 554] width 980 height 41
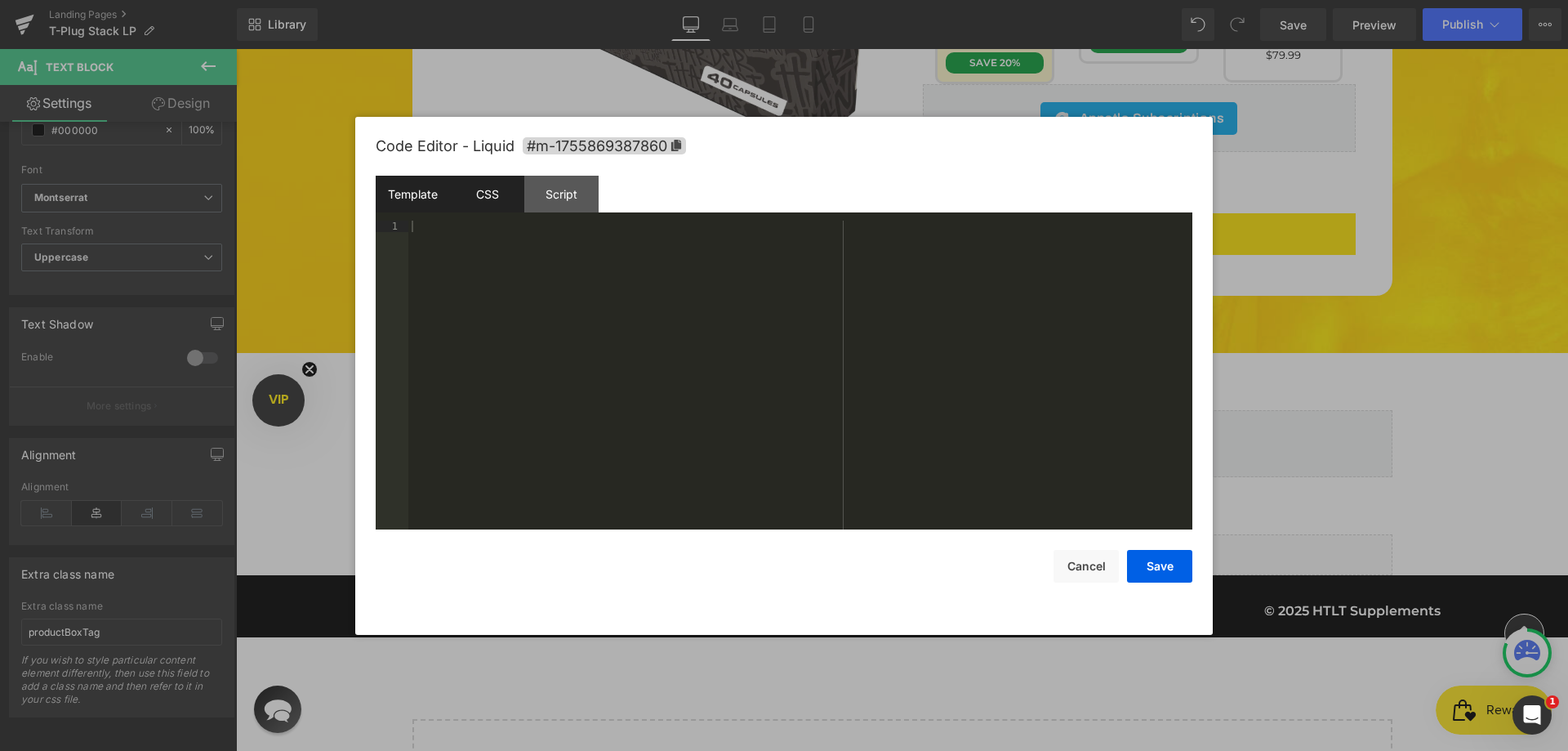
click at [464, 196] on div "CSS" at bounding box center [487, 194] width 75 height 36
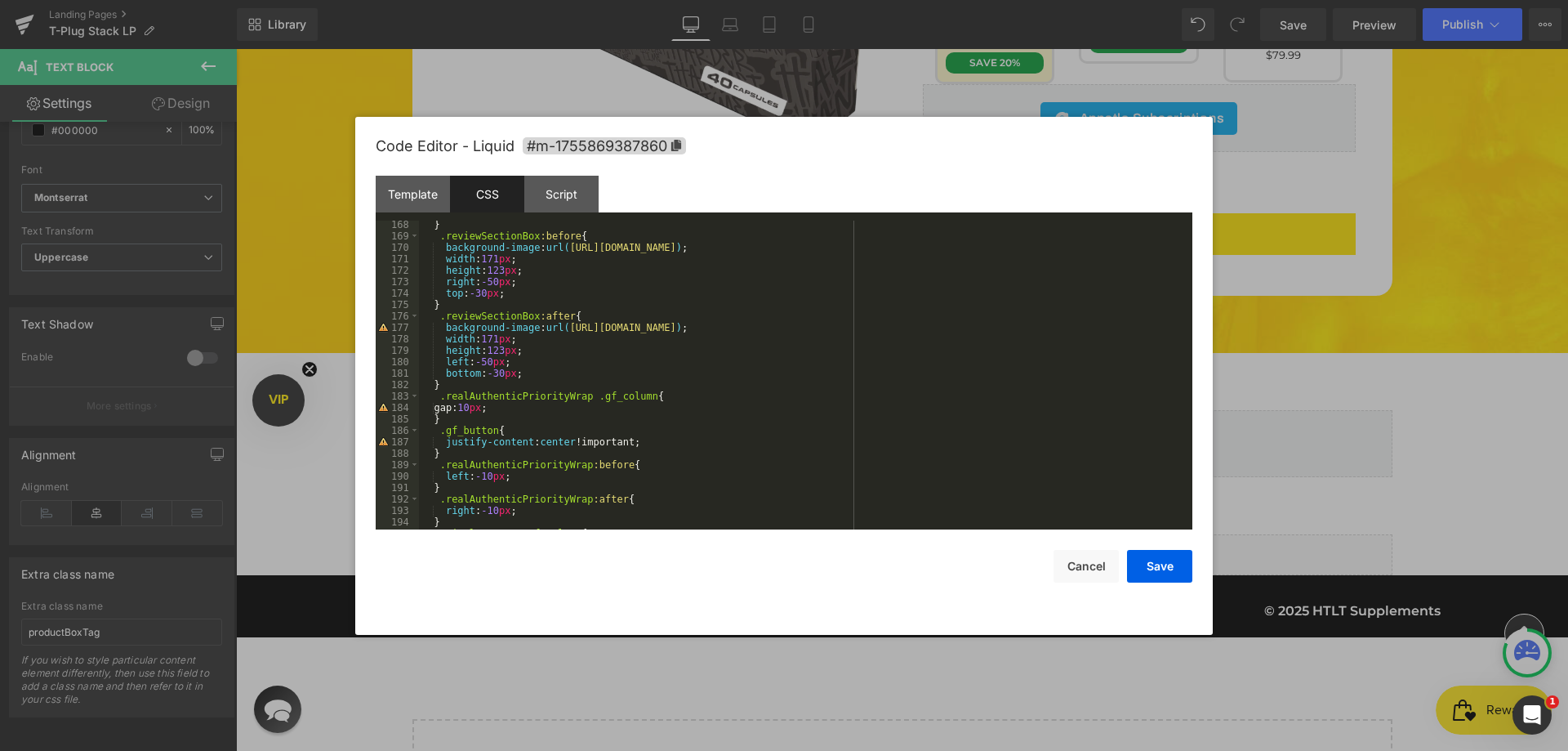
scroll to position [1715, 0]
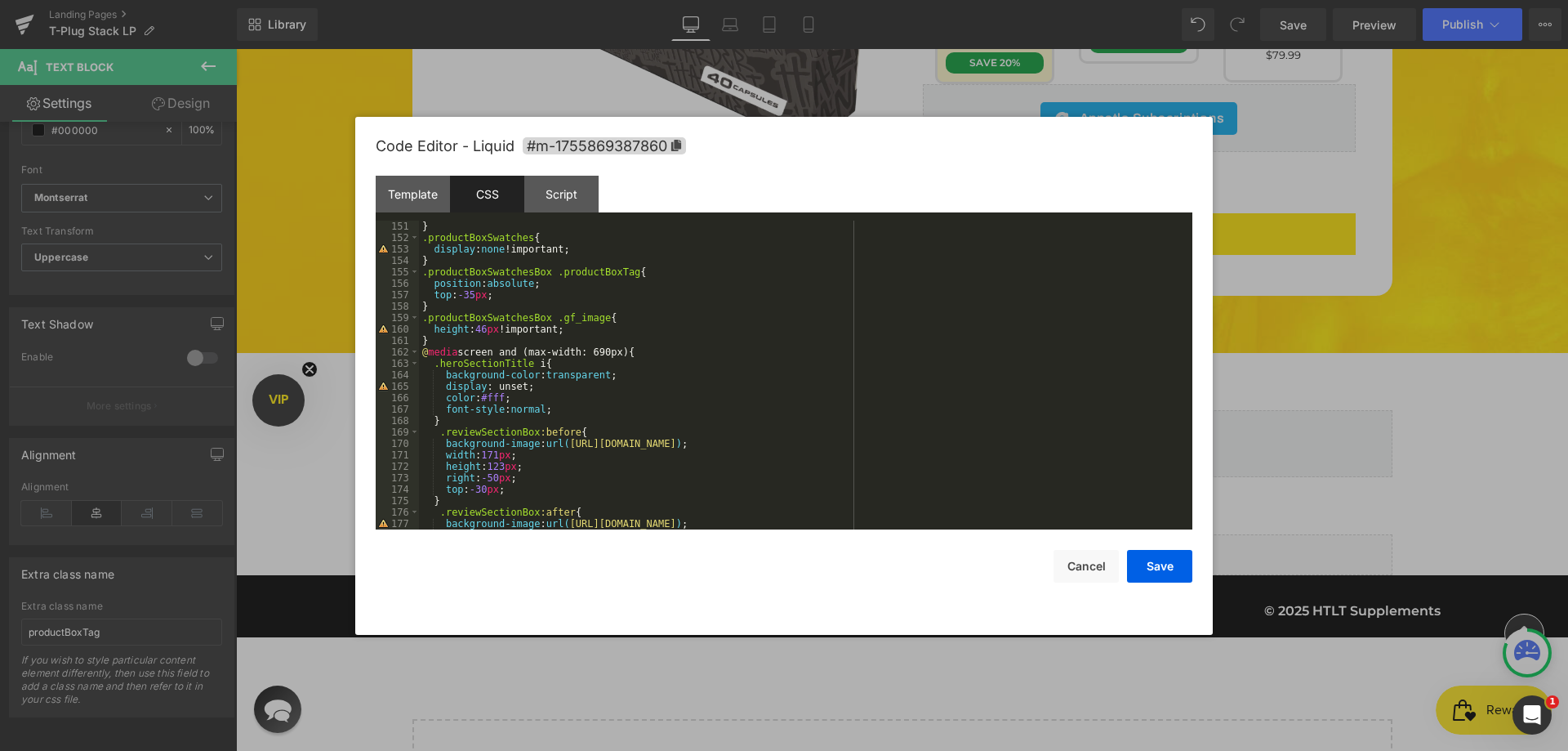
click at [542, 318] on div "} .productBoxSwatches { display : none !important; } .productBoxSwatchesBox .pr…" at bounding box center [802, 386] width 766 height 331
click at [1175, 560] on button "Save" at bounding box center [1159, 566] width 66 height 33
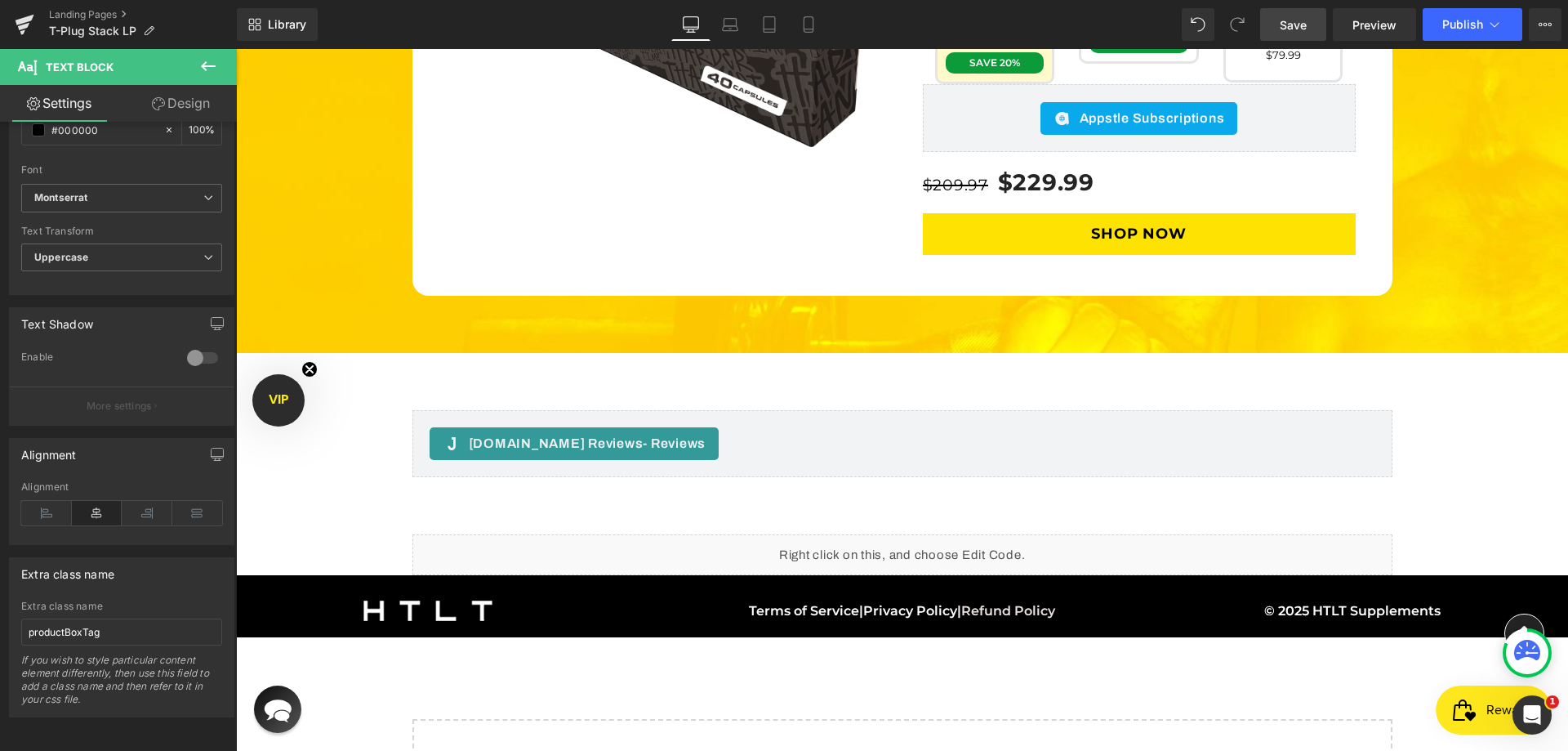
click at [1280, 26] on span "Save" at bounding box center [1293, 25] width 27 height 17
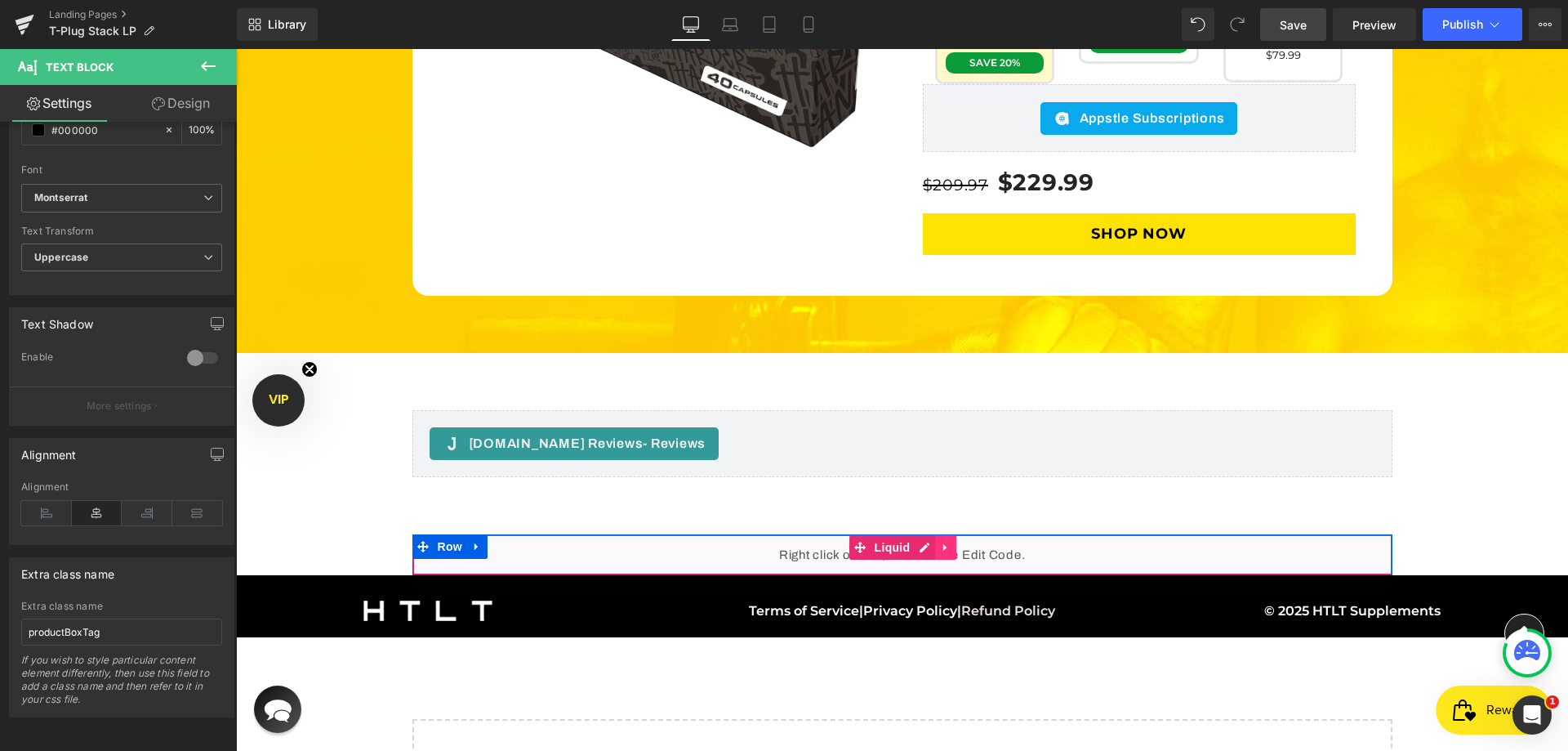
click at [941, 542] on icon at bounding box center [946, 547] width 12 height 12
click at [904, 534] on div "Liquid" at bounding box center [902, 554] width 980 height 41
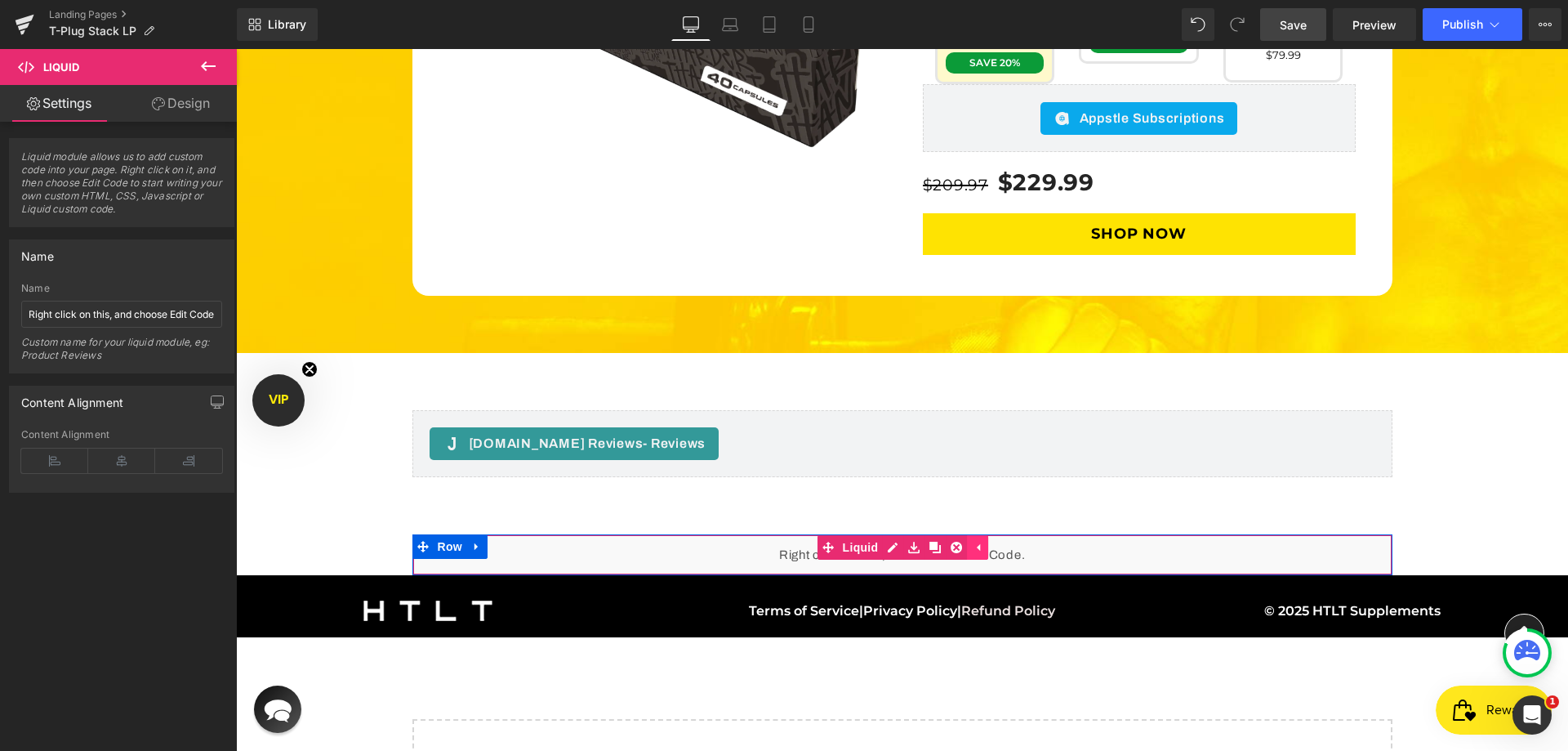
click at [972, 542] on icon at bounding box center [977, 547] width 12 height 12
click at [909, 534] on div "Liquid" at bounding box center [902, 554] width 980 height 41
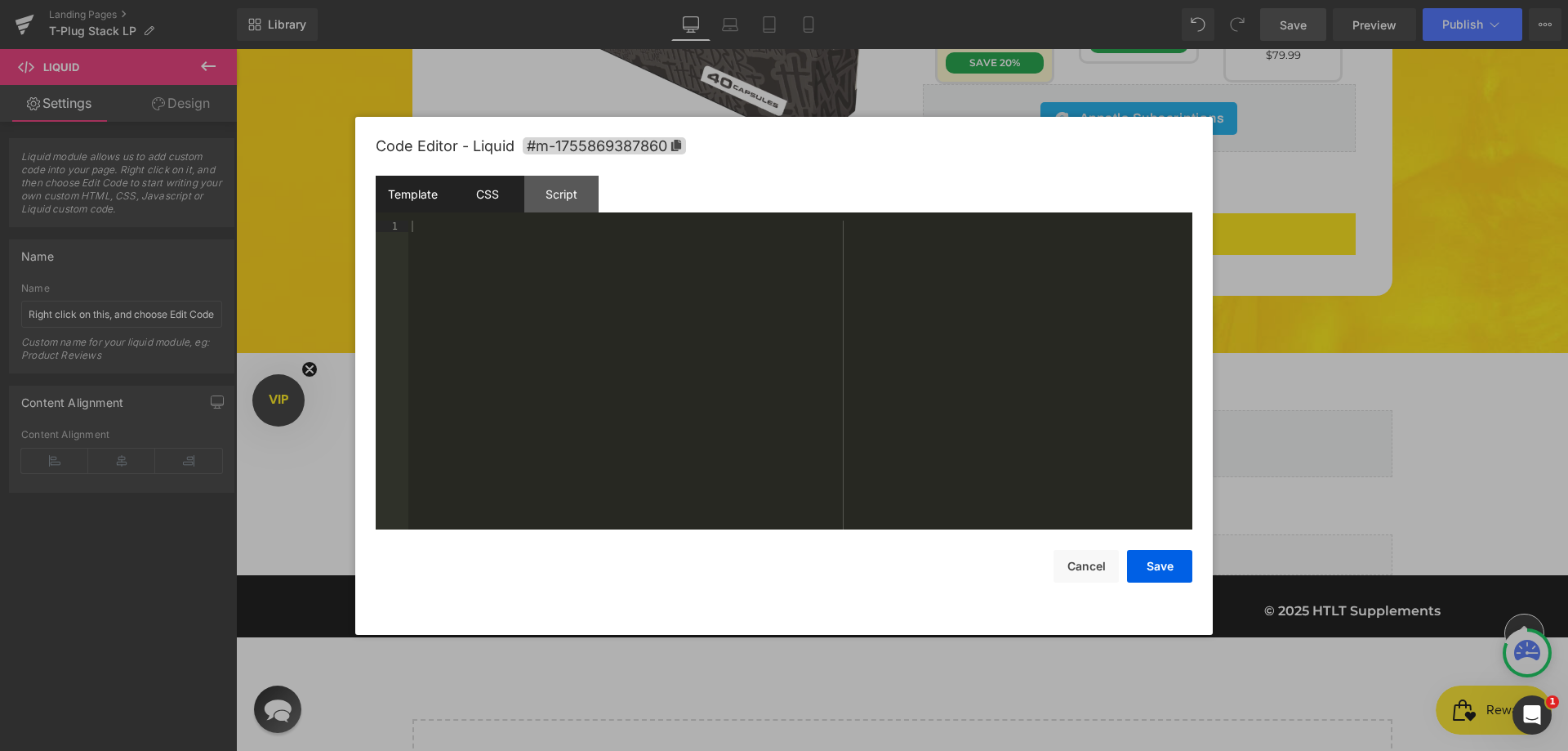
click at [489, 210] on div "CSS" at bounding box center [487, 194] width 75 height 36
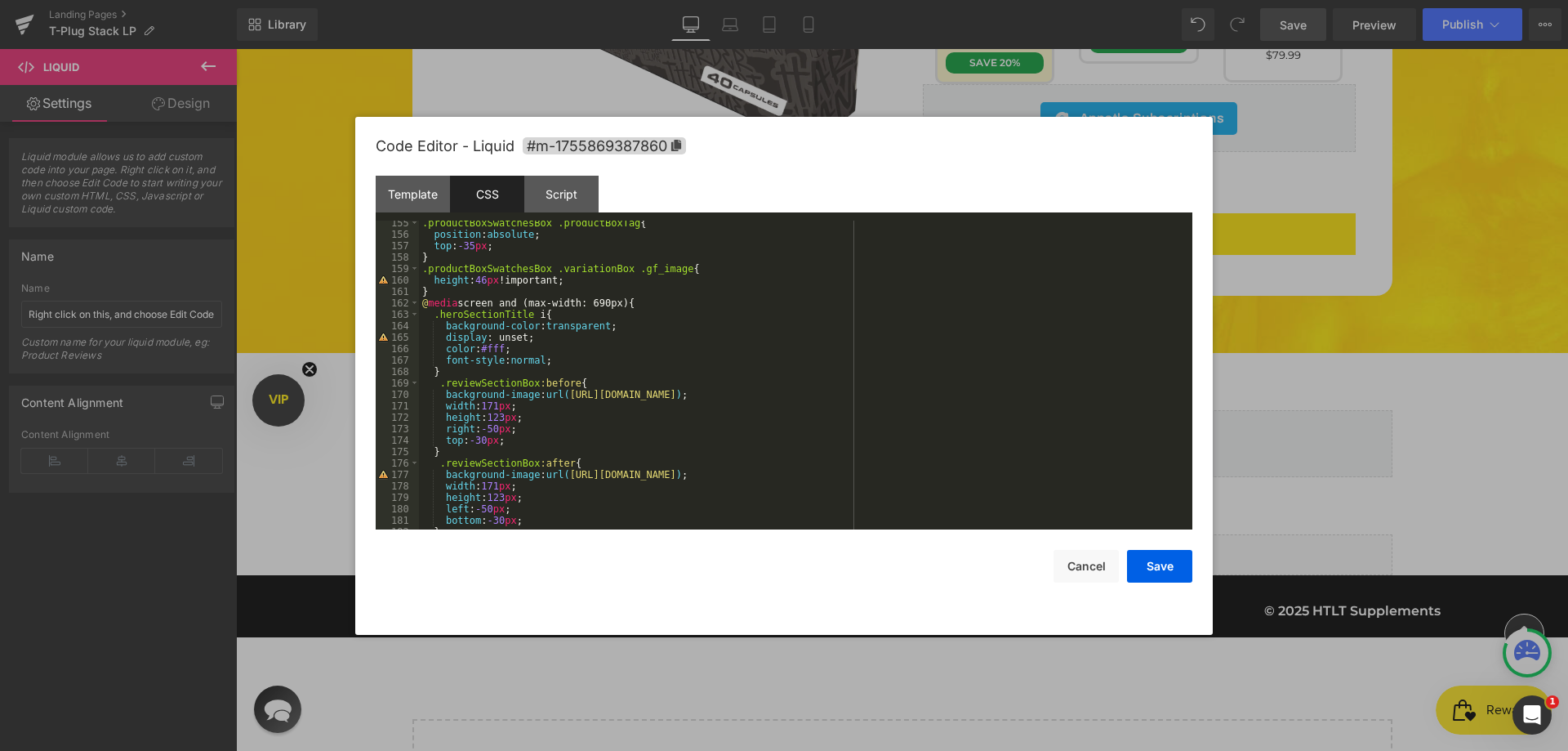
scroll to position [1764, 0]
click at [420, 269] on div ".productBoxSwatchesBox .productBoxTag { position : absolute ; top : -35 px ; } …" at bounding box center [802, 383] width 766 height 331
paste textarea
click at [1189, 558] on button "Save" at bounding box center [1159, 566] width 66 height 33
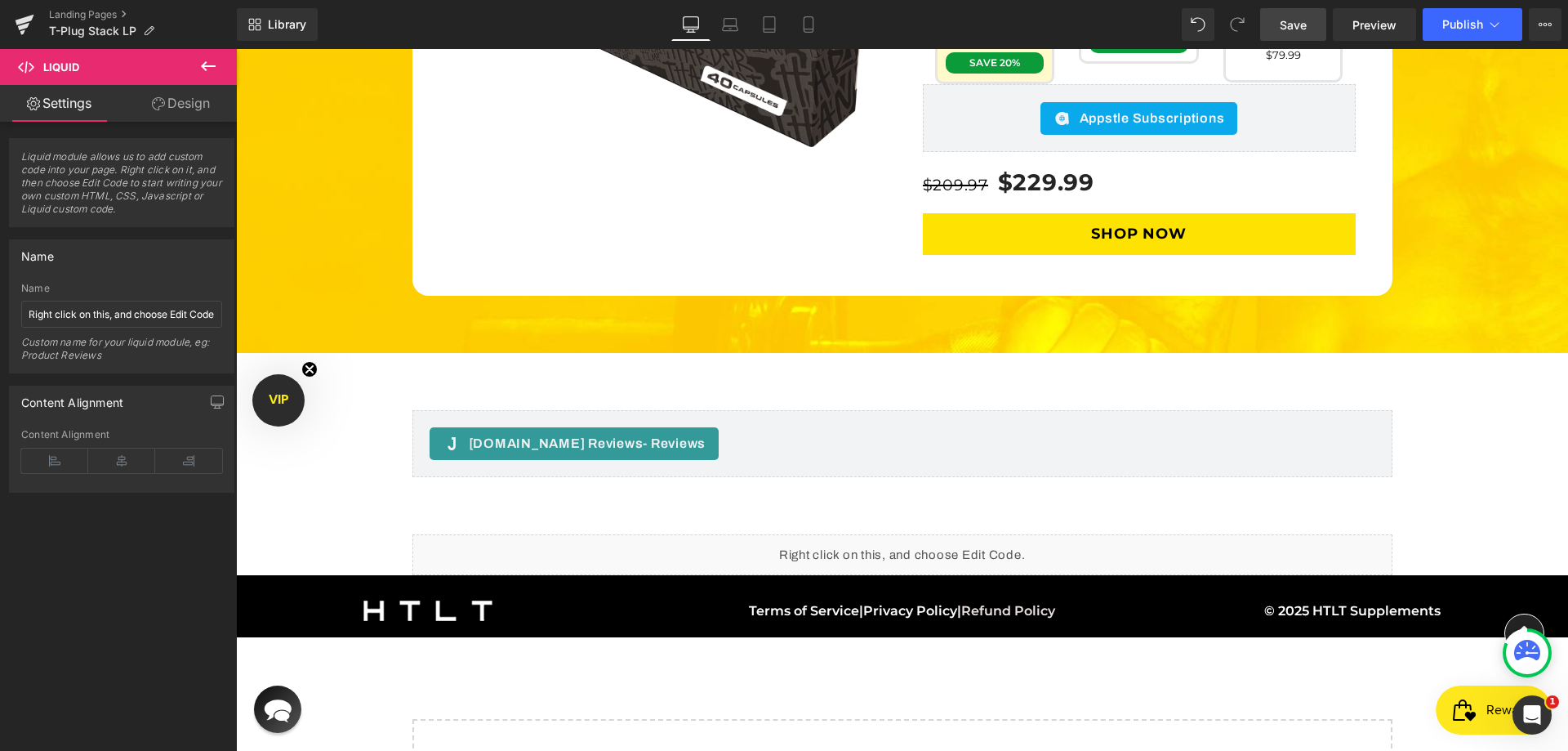
click at [1283, 17] on span "Save" at bounding box center [1293, 25] width 27 height 17
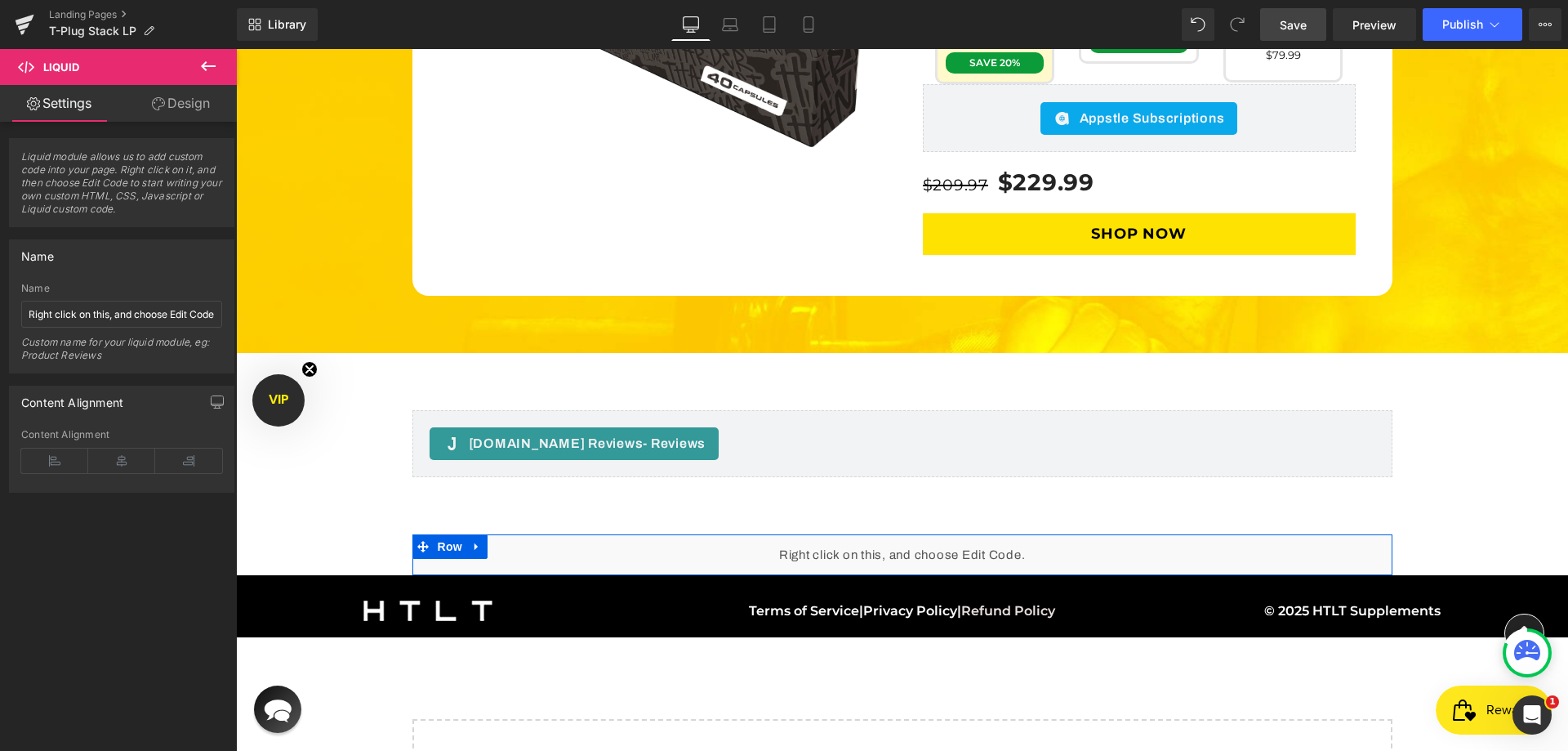
click at [926, 534] on div "Liquid" at bounding box center [902, 554] width 980 height 41
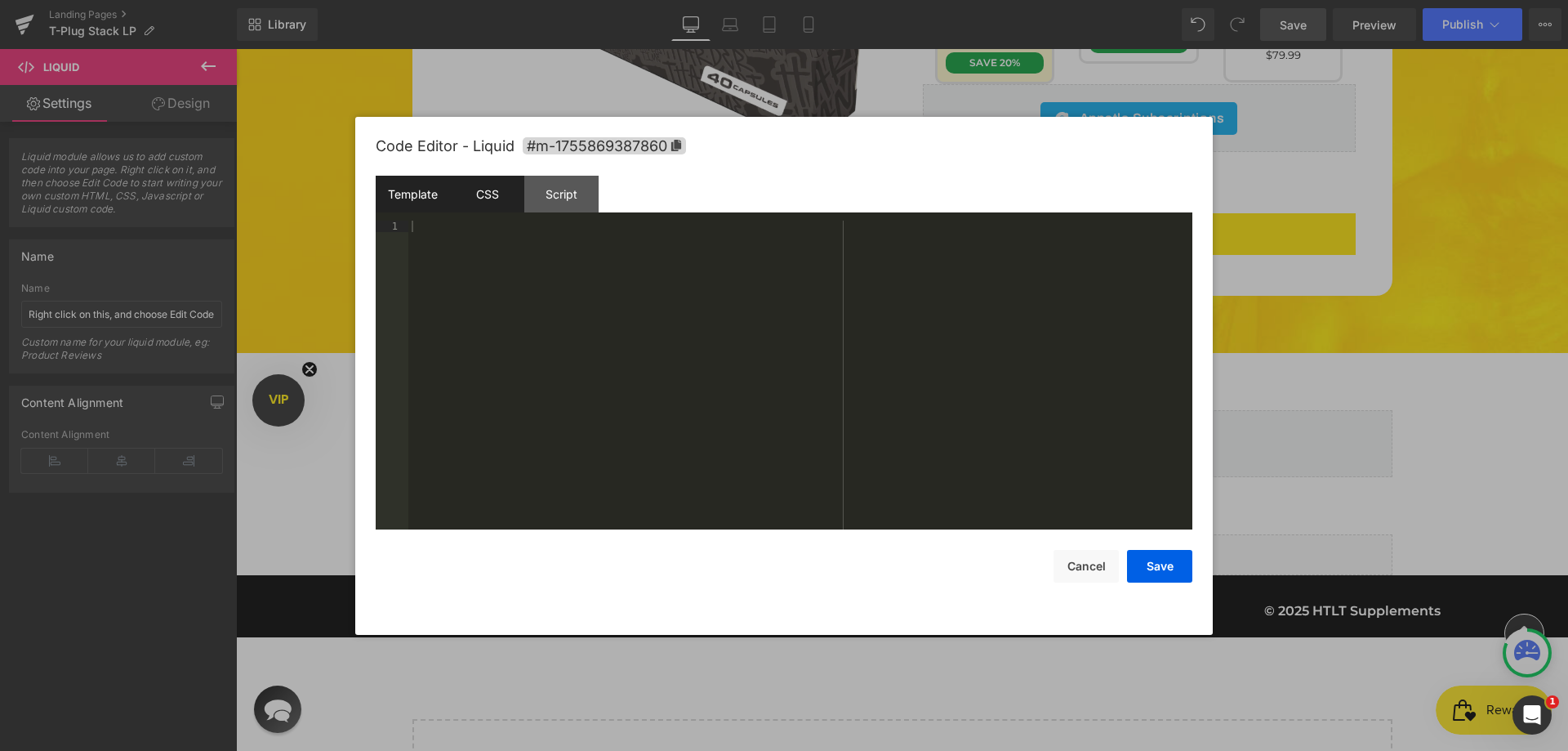
click at [511, 198] on div "CSS" at bounding box center [487, 194] width 75 height 36
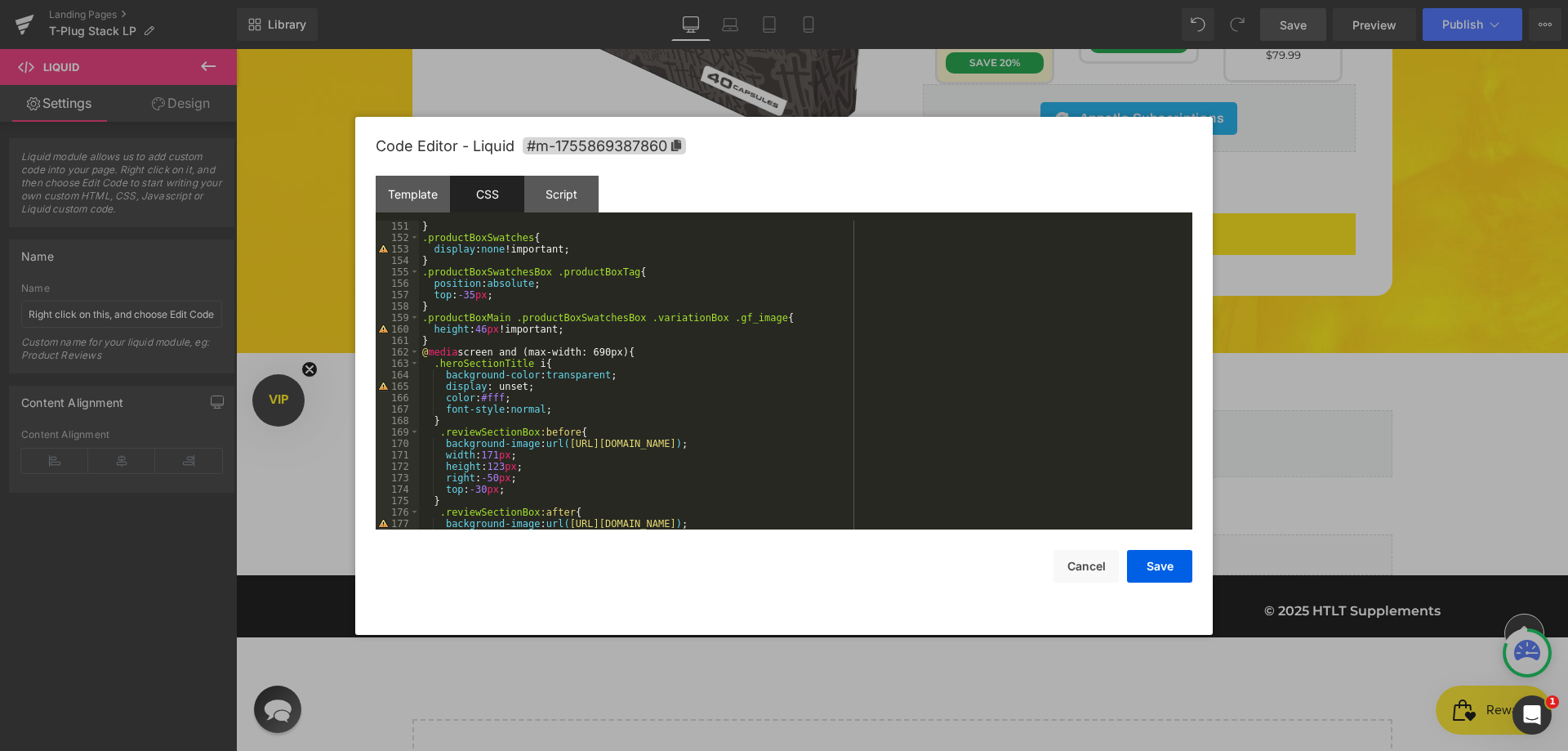
scroll to position [1715, 0]
click at [425, 318] on div "} .productBoxSwatches { display : none !important; } .productBoxSwatchesBox .pr…" at bounding box center [802, 386] width 766 height 331
drag, startPoint x: 683, startPoint y: 317, endPoint x: 321, endPoint y: 317, distance: 362.0
click at [321, 317] on body "Text Block You are previewing how the will restyle your page. You can not edit …" at bounding box center [784, 375] width 1568 height 751
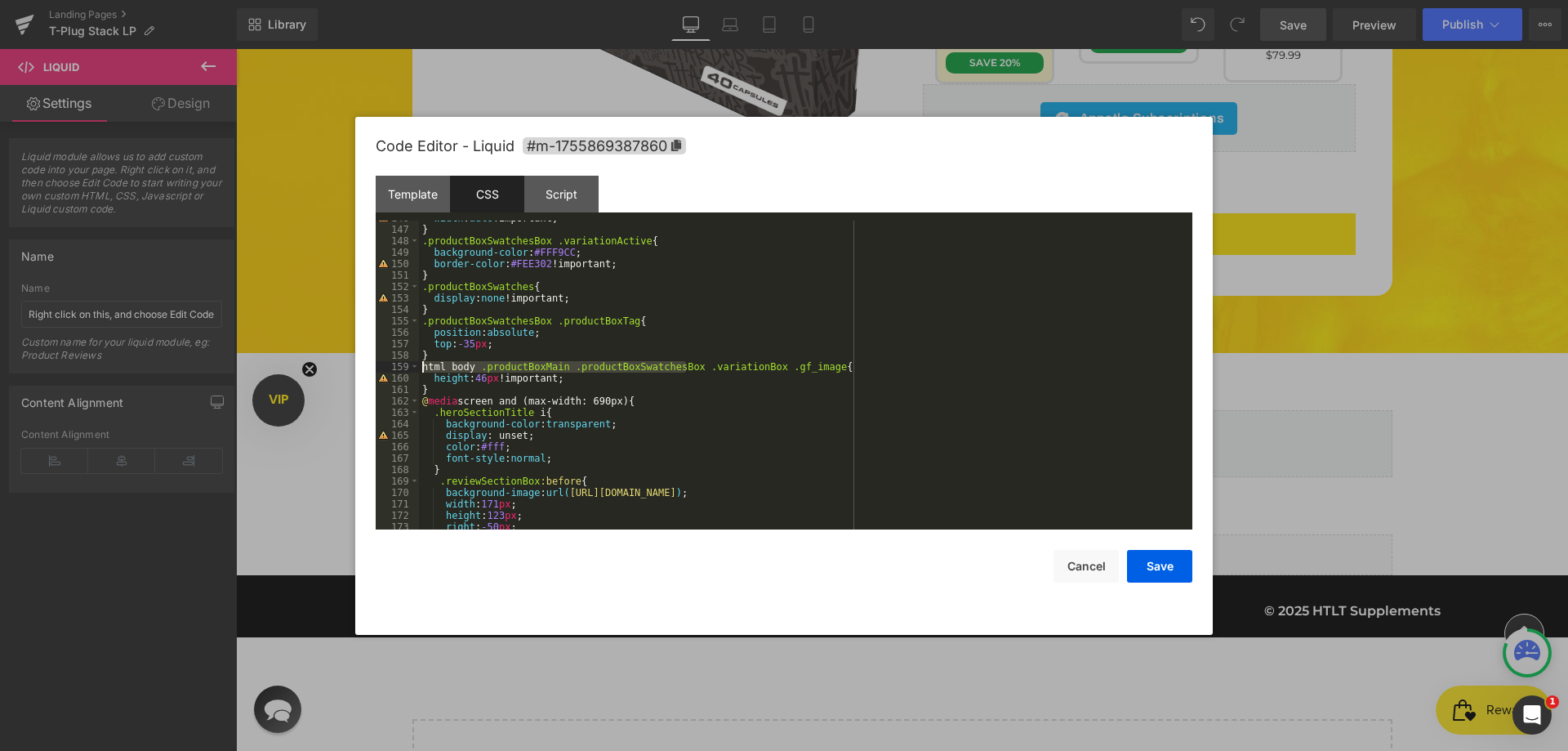
scroll to position [1617, 0]
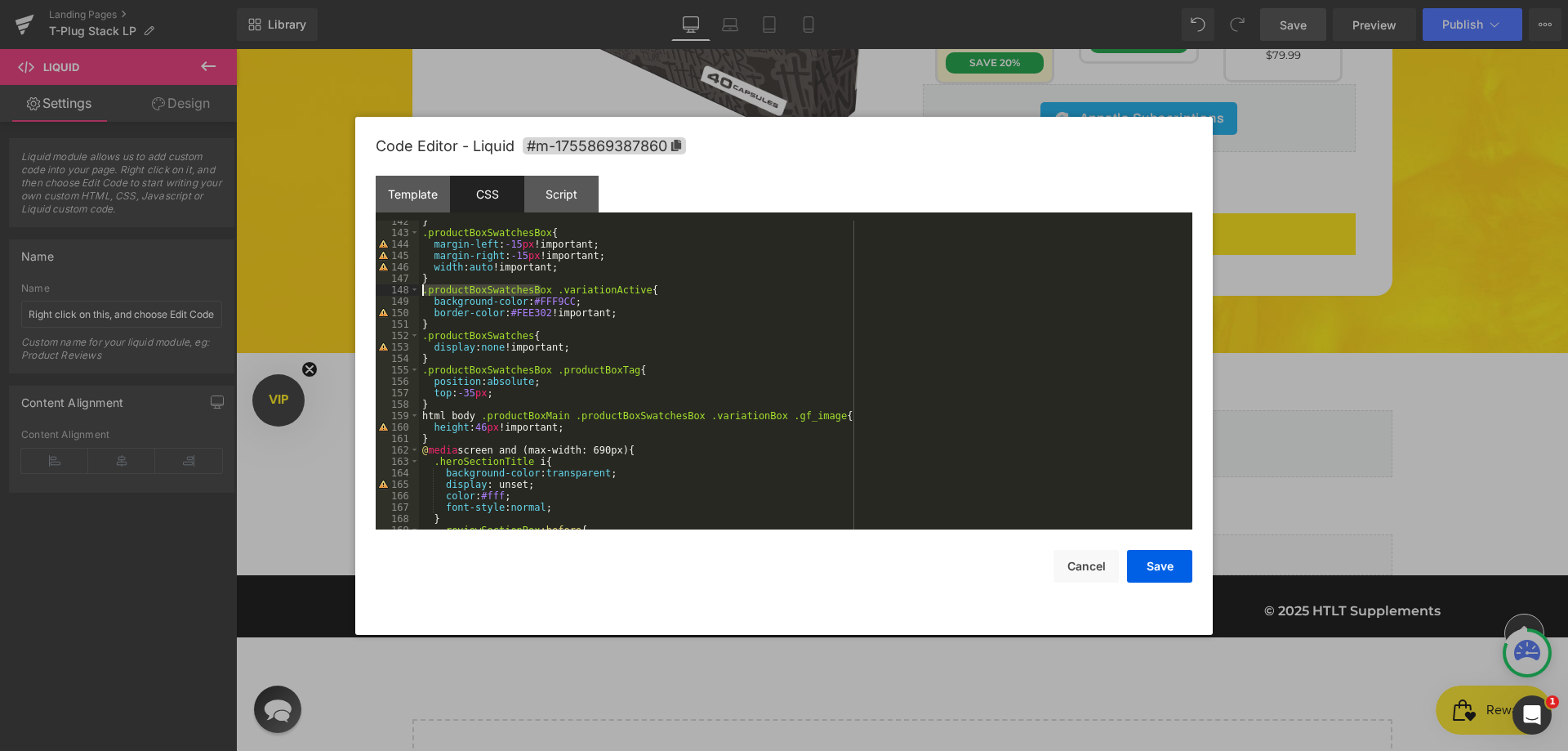
drag, startPoint x: 541, startPoint y: 289, endPoint x: 369, endPoint y: 290, distance: 172.0
click at [369, 290] on div "Code Editor - Liquid #m-1755869387860 Template CSS Script Data 1 XXXXXXXXXXXXXX…" at bounding box center [784, 375] width 857 height 518
click at [683, 289] on div "} .productBoxSwatchesBox { margin-left : -15 px !important; margin-right : -15 …" at bounding box center [802, 381] width 766 height 331
click at [686, 293] on div "} .productBoxSwatchesBox { margin-left : -15 px !important; margin-right : -15 …" at bounding box center [802, 381] width 766 height 331
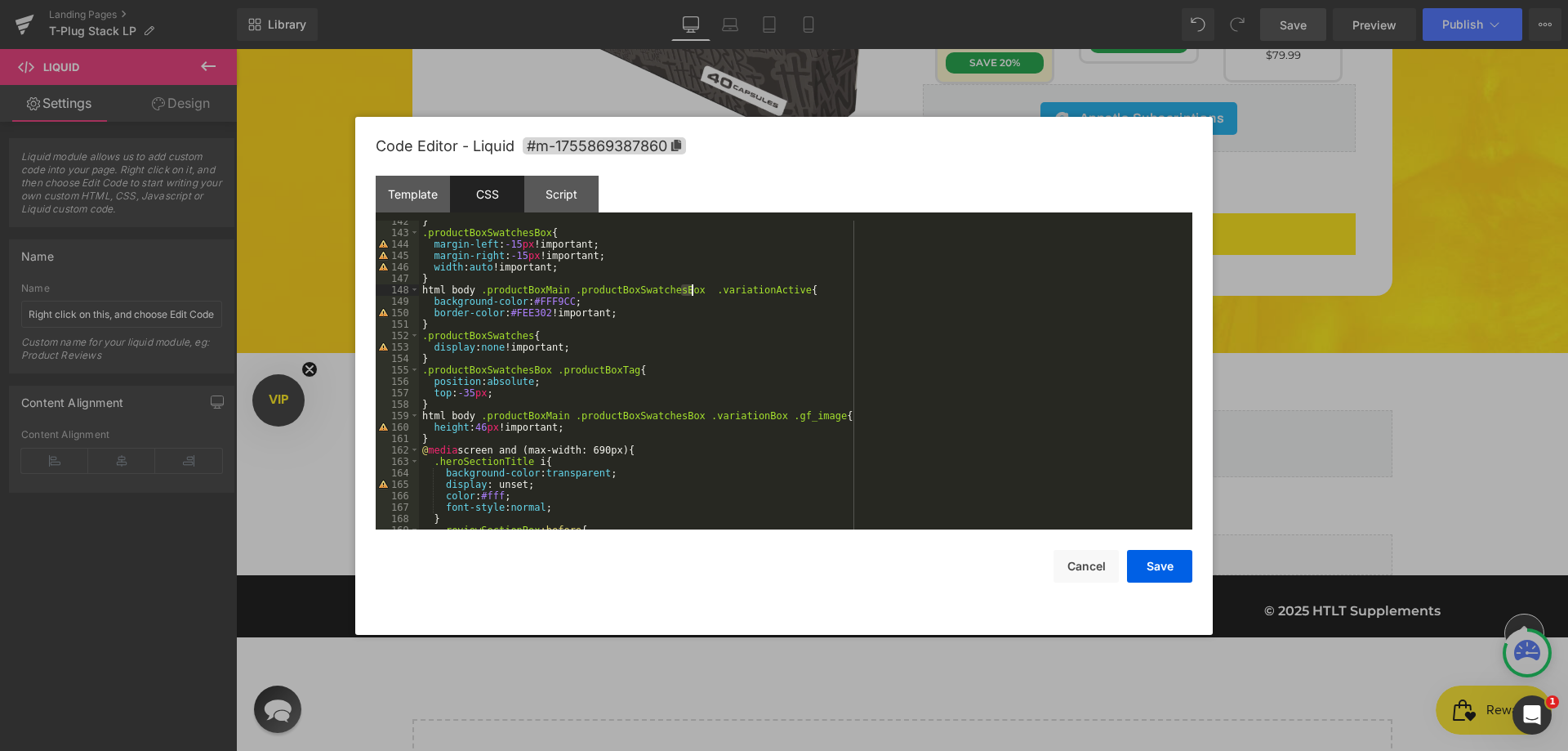
click at [686, 293] on div "} .productBoxSwatchesBox { margin-left : -15 px !important; margin-right : -15 …" at bounding box center [802, 381] width 766 height 331
click at [1164, 566] on button "Save" at bounding box center [1159, 566] width 66 height 33
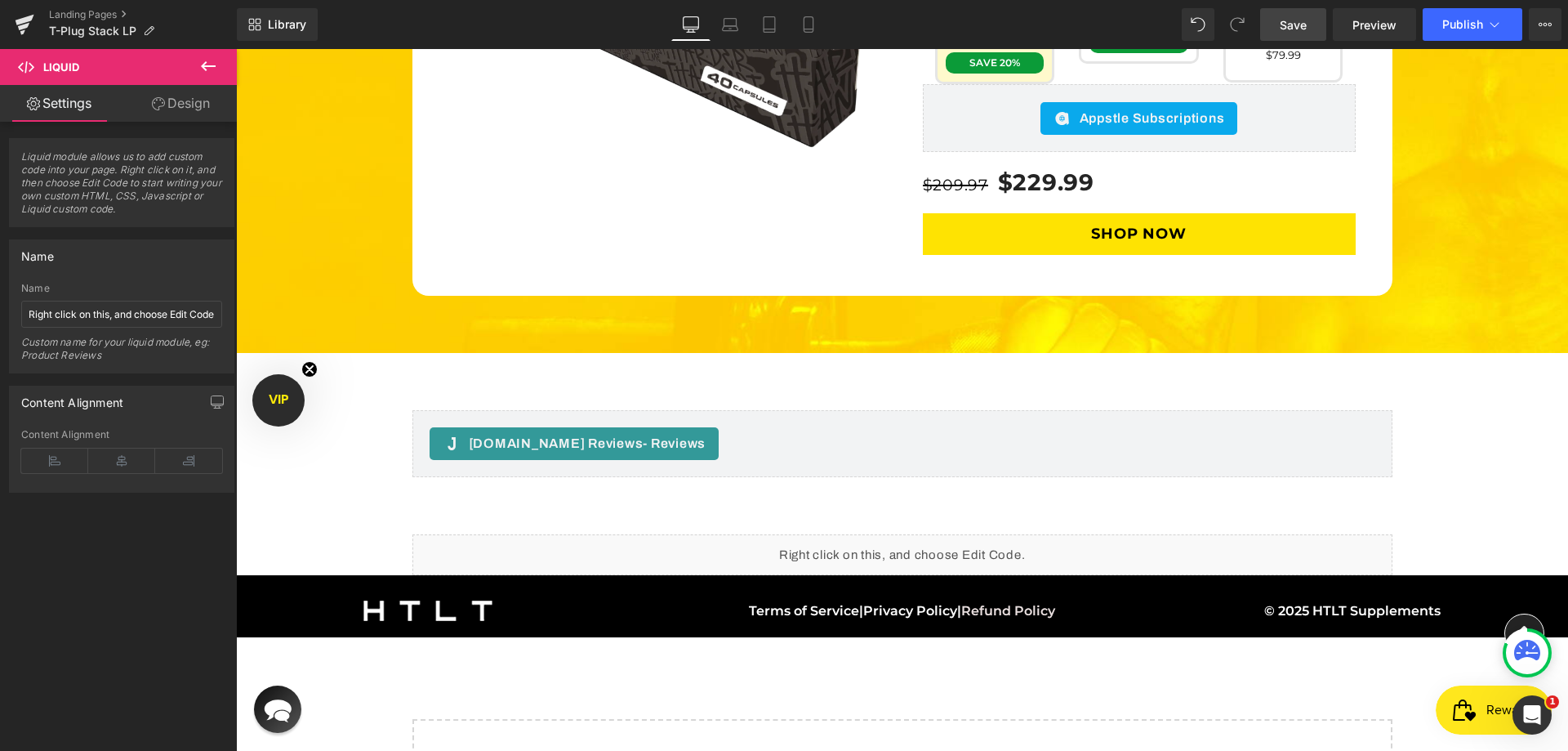
click at [1290, 27] on span "Save" at bounding box center [1293, 25] width 27 height 17
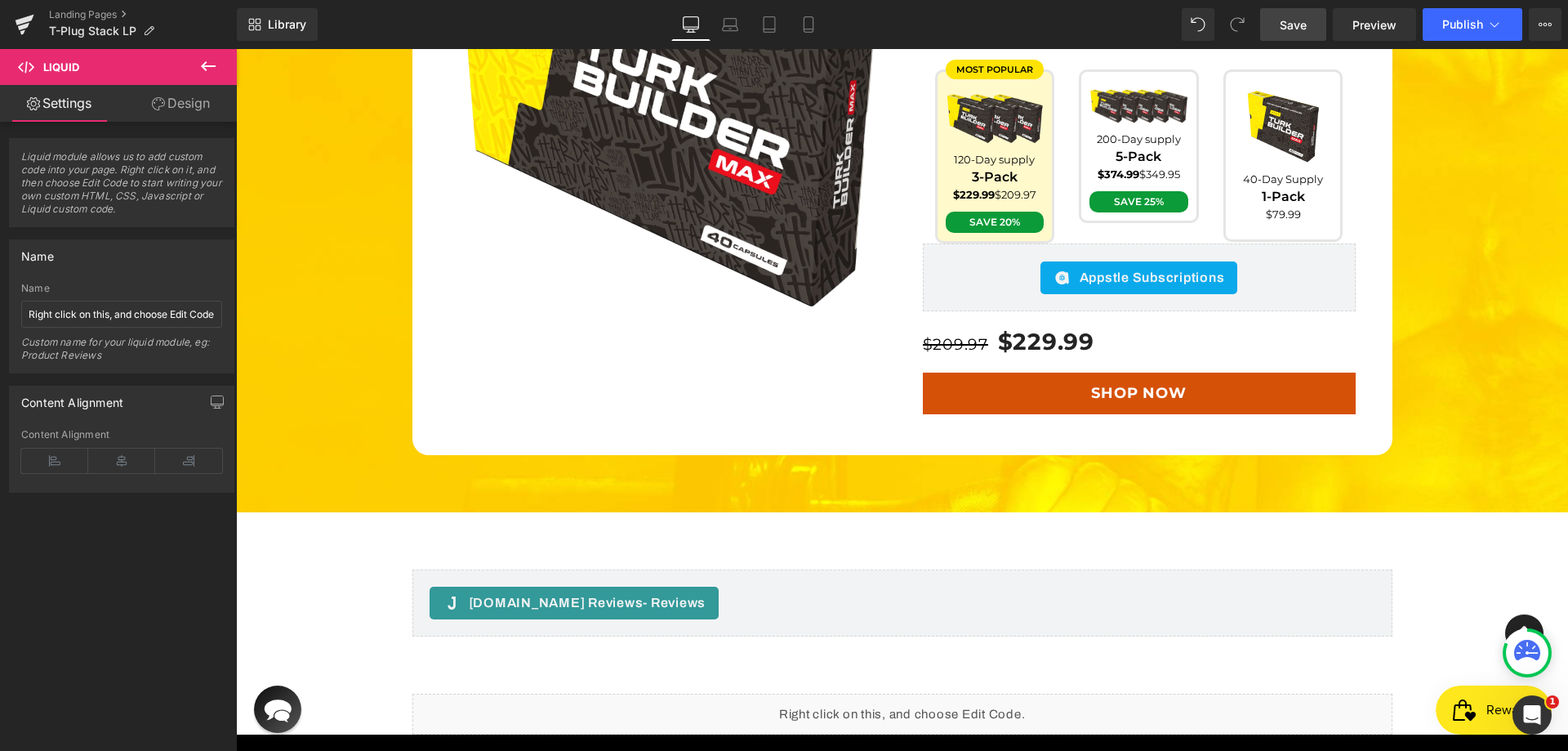
scroll to position [5161, 0]
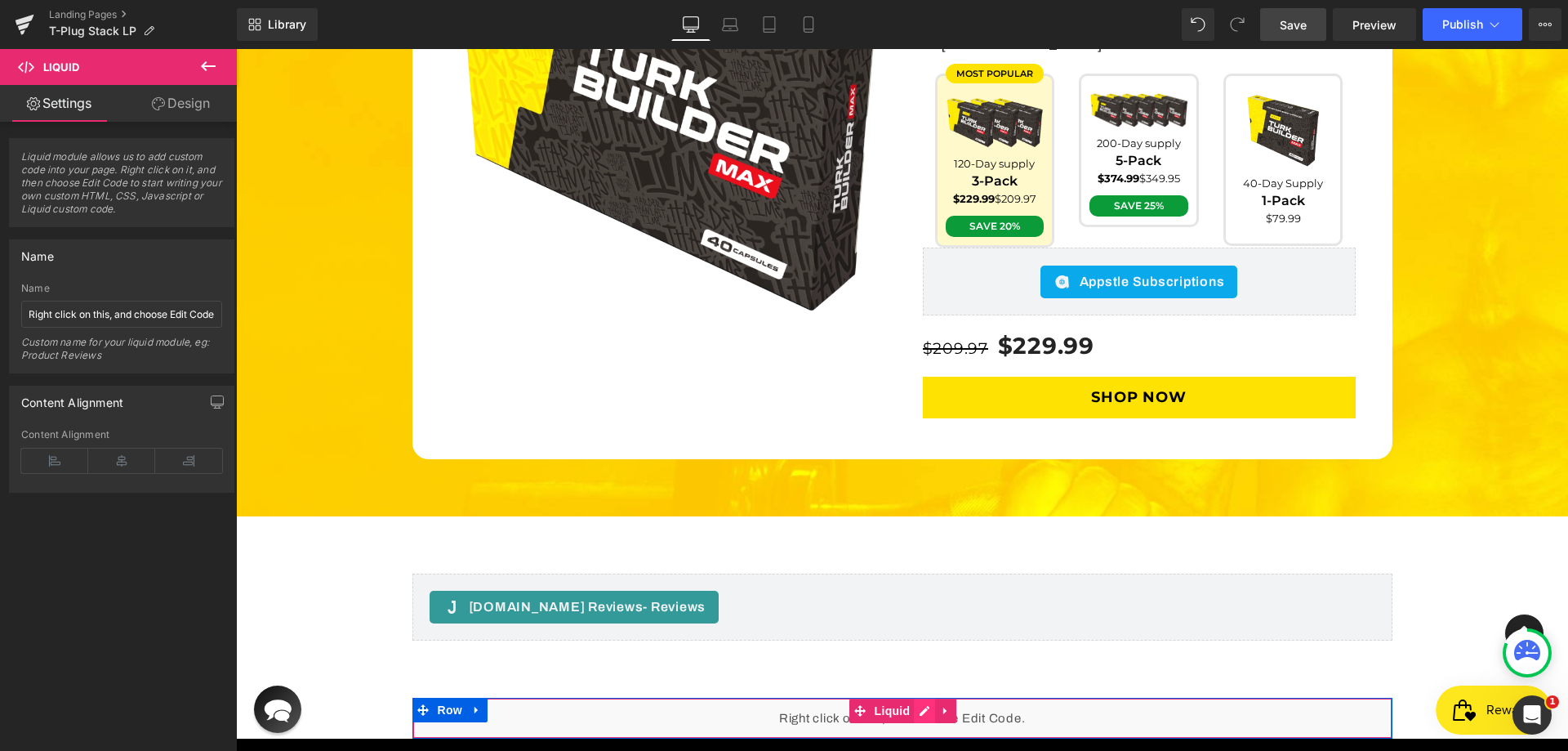
click at [916, 697] on div "Liquid" at bounding box center [902, 717] width 980 height 41
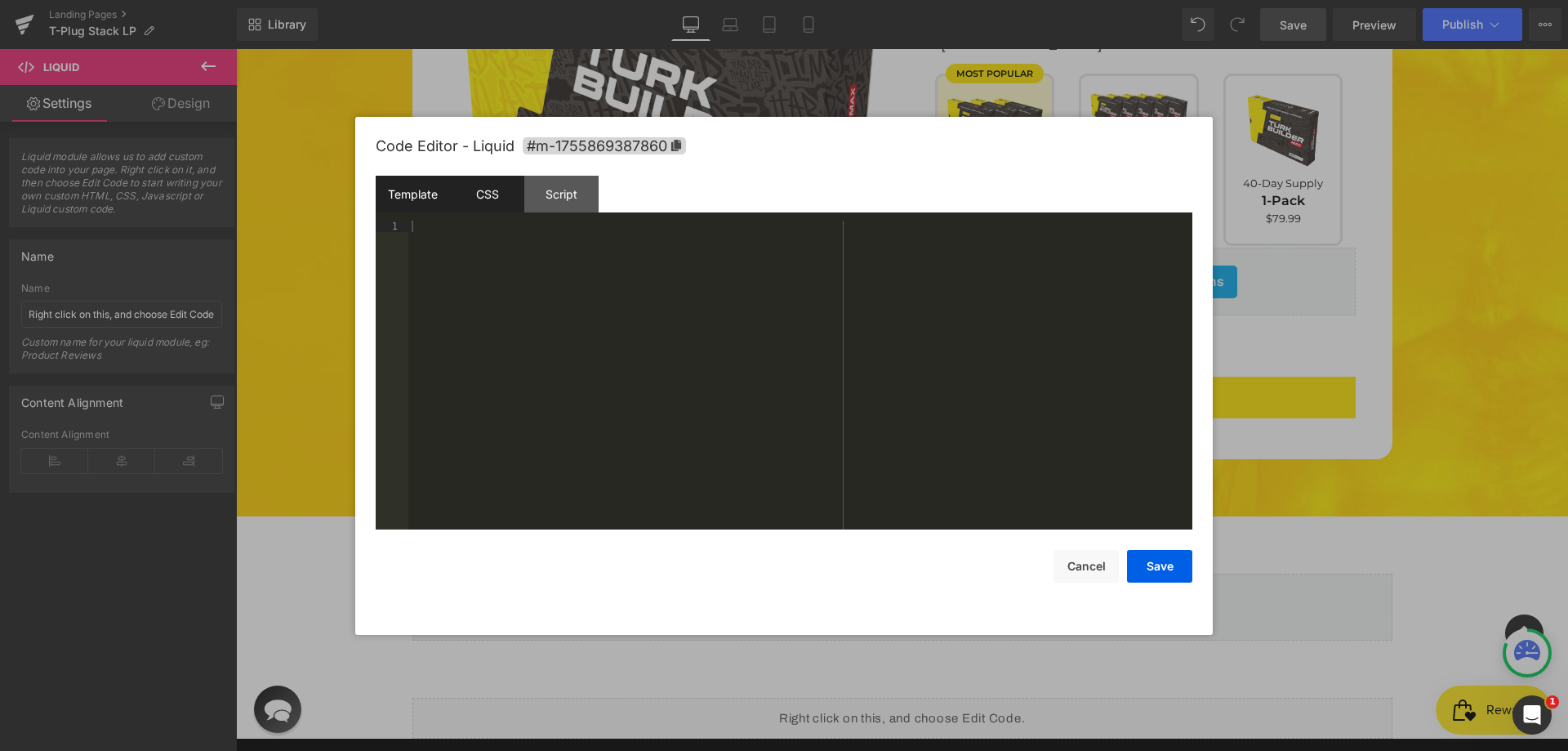
click at [465, 209] on div "CSS" at bounding box center [487, 194] width 75 height 36
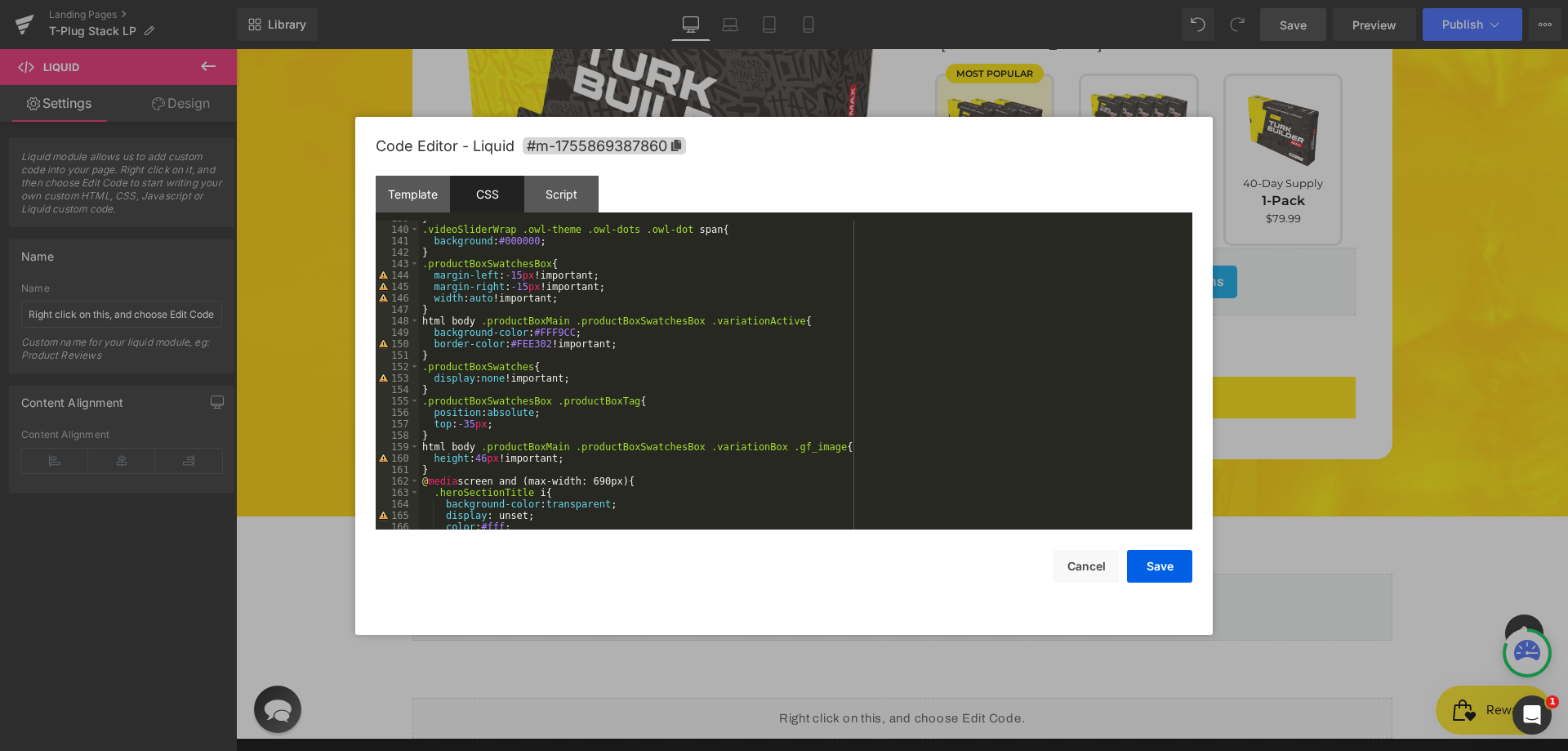
scroll to position [1538, 0]
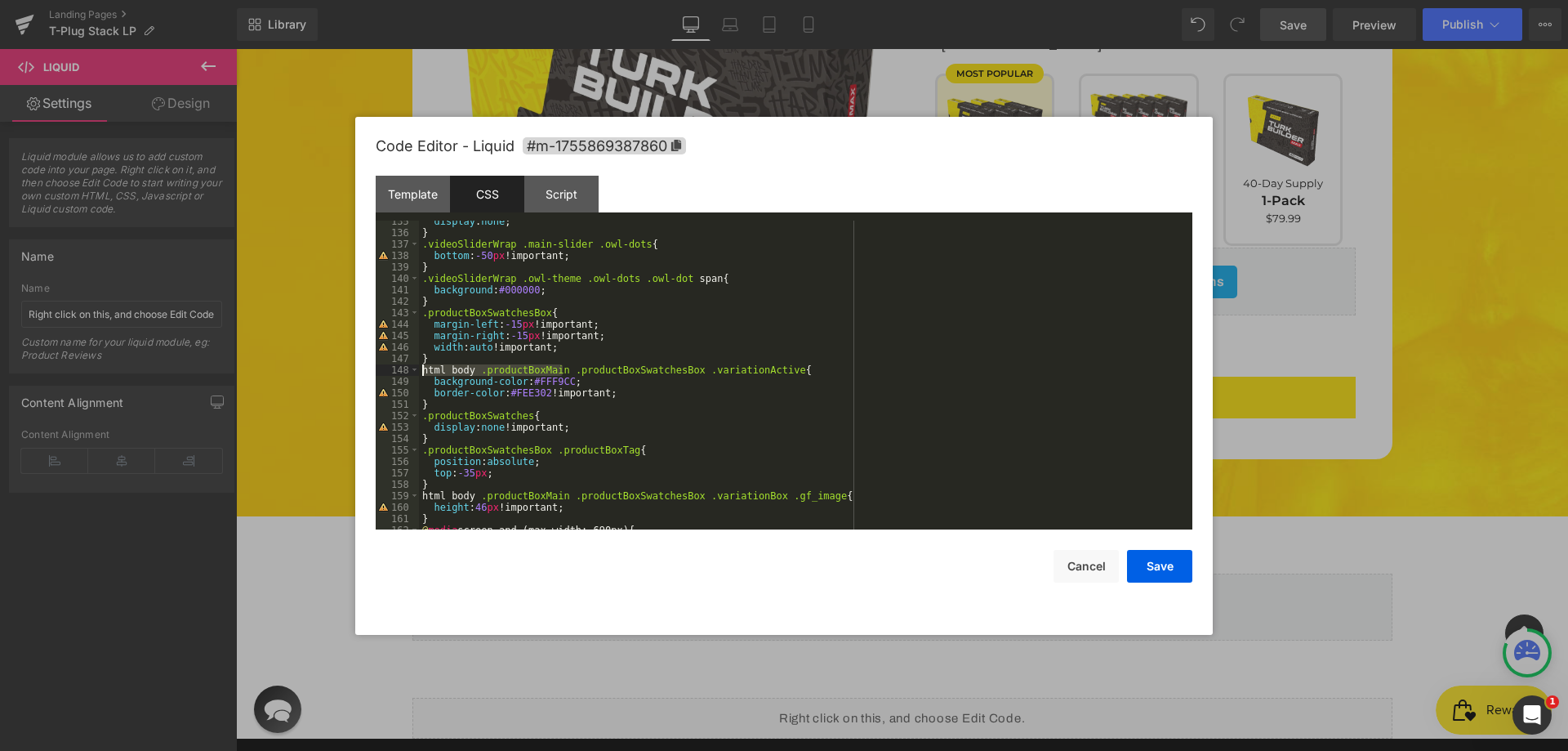
drag, startPoint x: 561, startPoint y: 371, endPoint x: 363, endPoint y: 371, distance: 198.0
click at [363, 371] on div "Code Editor - Liquid #m-1755869387860 Template CSS Script Data 1 XXXXXXXXXXXXXX…" at bounding box center [784, 375] width 857 height 518
click at [420, 310] on div "display : none ; } .videoSliderWrap .main-slider .owl-dots { bottom : -50 px !i…" at bounding box center [802, 381] width 766 height 331
click at [1170, 572] on button "Save" at bounding box center [1159, 566] width 66 height 33
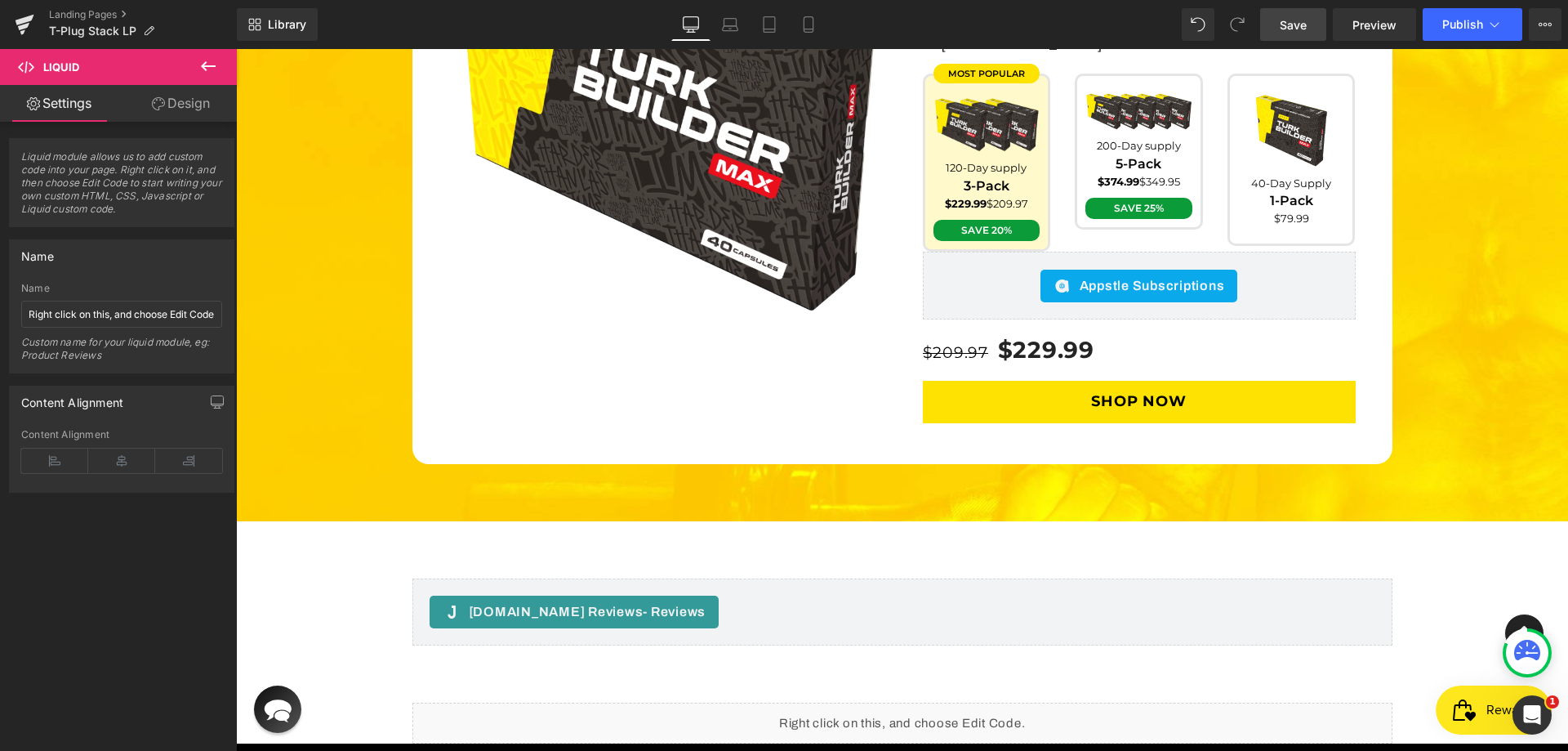
click at [1315, 25] on link "Save" at bounding box center [1292, 25] width 66 height 33
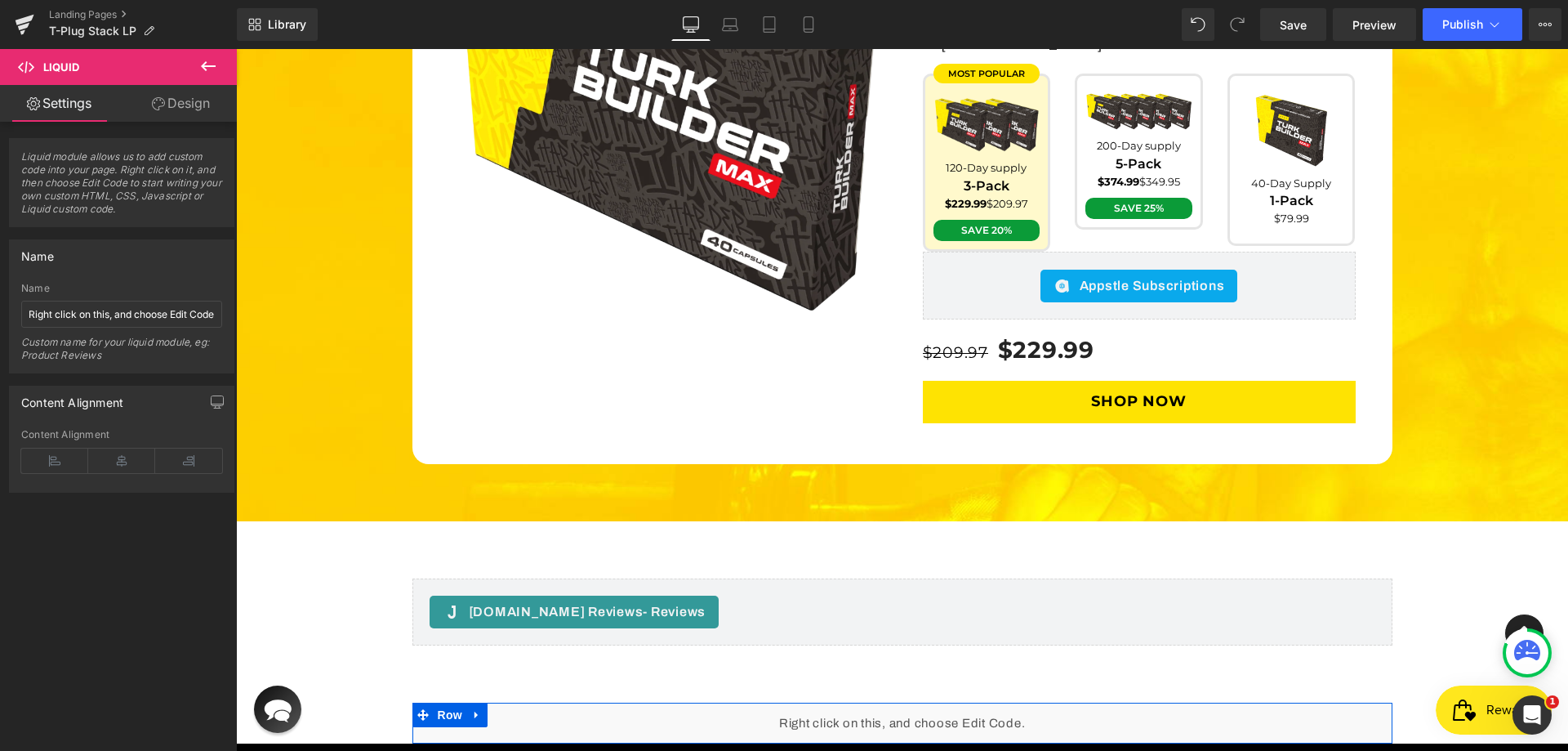
click at [924, 703] on div "Liquid" at bounding box center [902, 723] width 980 height 41
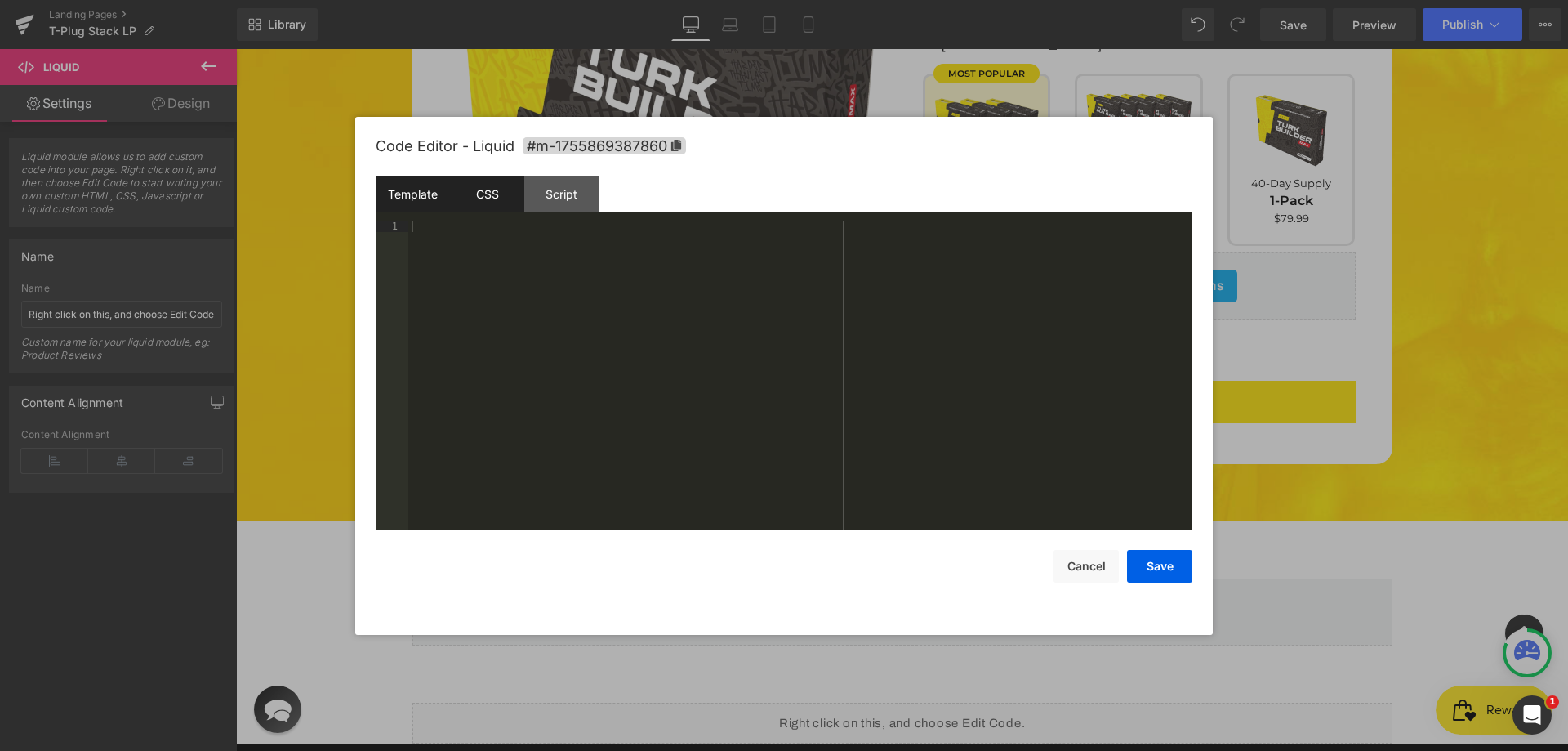
click at [492, 197] on div "CSS" at bounding box center [487, 194] width 75 height 36
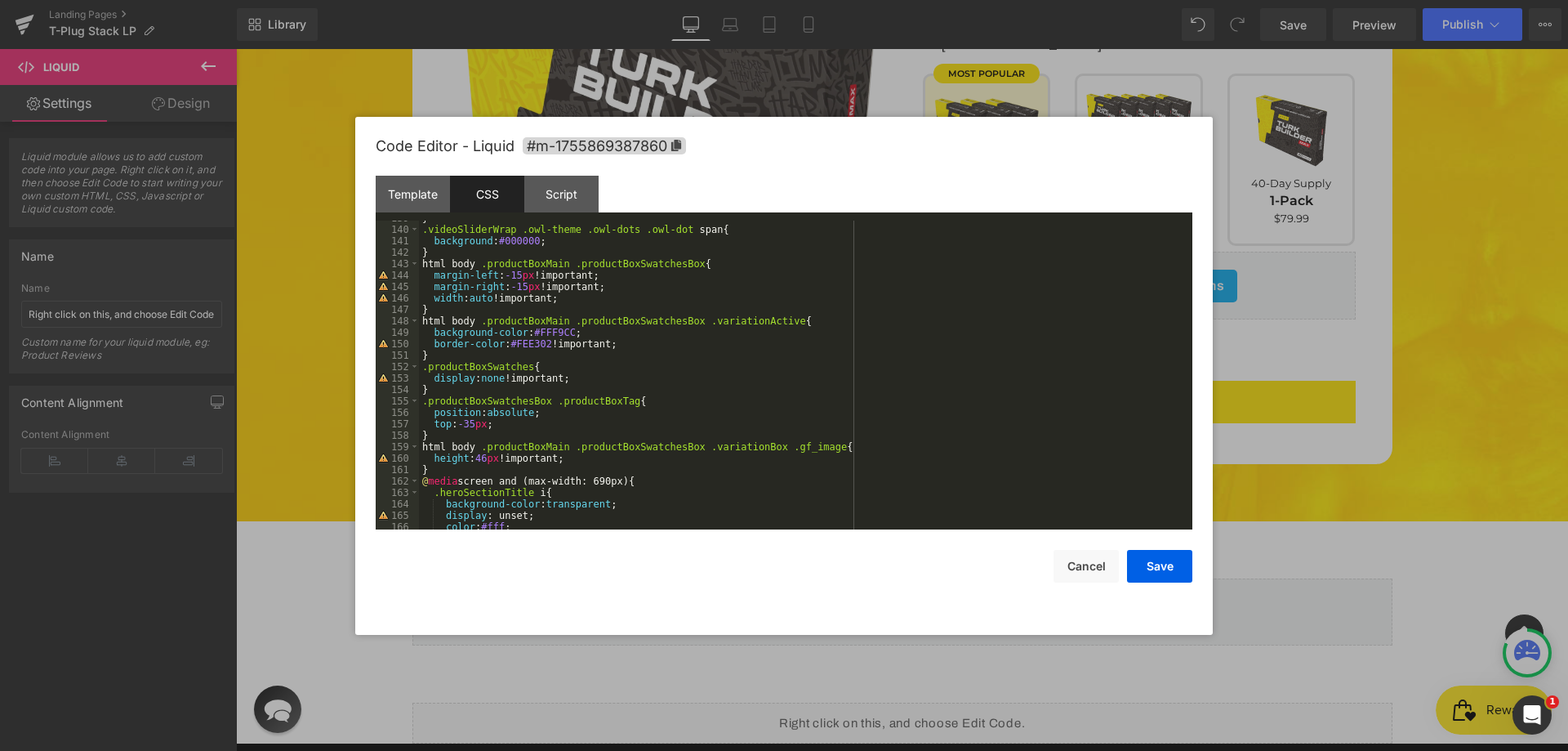
scroll to position [1635, 0]
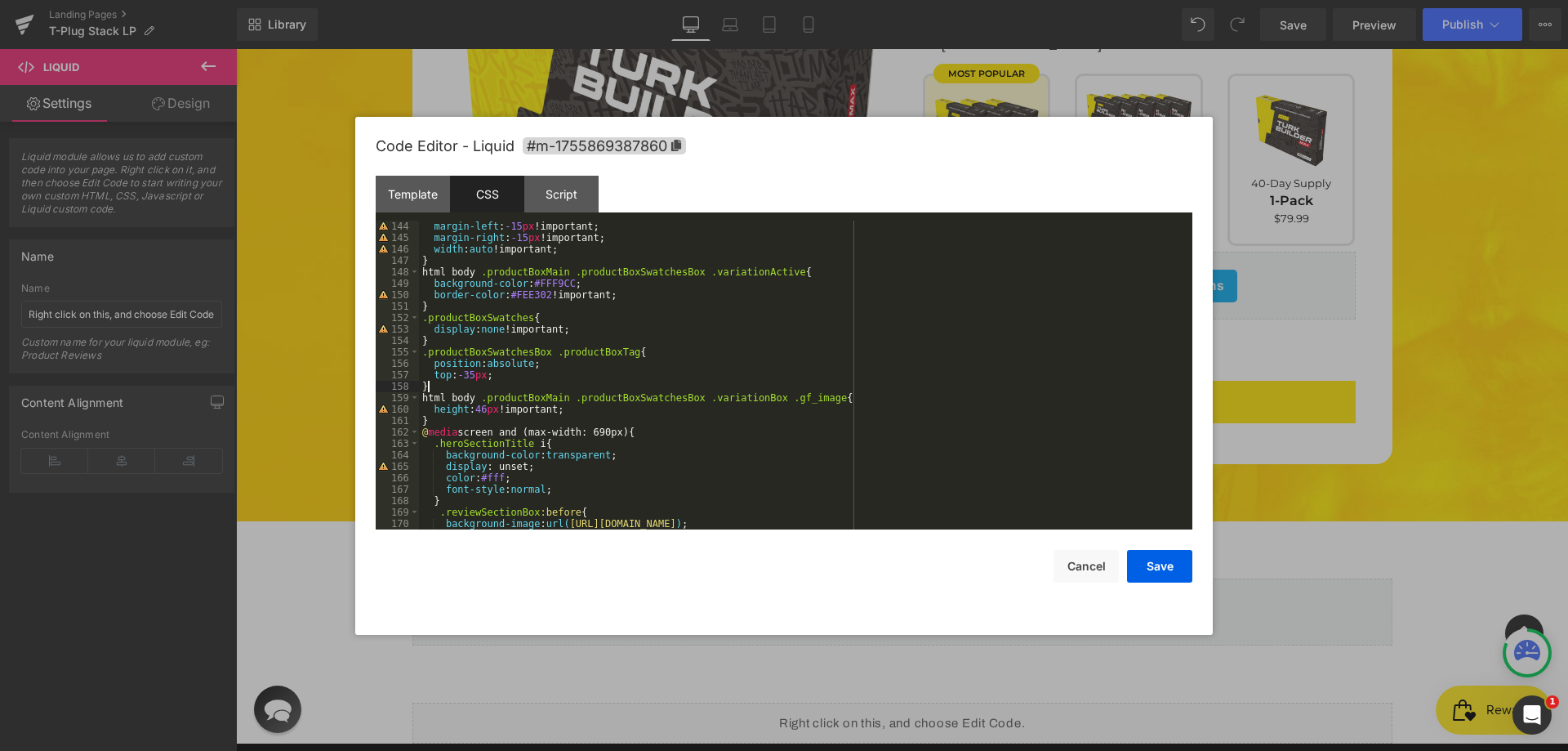
click at [761, 391] on div "margin-left : -15 px !important; margin-right : -15 px !important; width : auto…" at bounding box center [802, 386] width 766 height 331
click at [744, 393] on div "margin-left : -15 px !important; margin-right : -15 px !important; width : auto…" at bounding box center [802, 386] width 766 height 331
click at [761, 400] on div "margin-left : -15 px !important; margin-right : -15 px !important; width : auto…" at bounding box center [802, 386] width 766 height 331
click at [754, 400] on div "margin-left : -15 px !important; margin-right : -15 px !important; width : auto…" at bounding box center [802, 386] width 766 height 331
click at [756, 353] on div "margin-left : -15 px !important; margin-right : -15 px !important; width : auto…" at bounding box center [802, 386] width 766 height 331
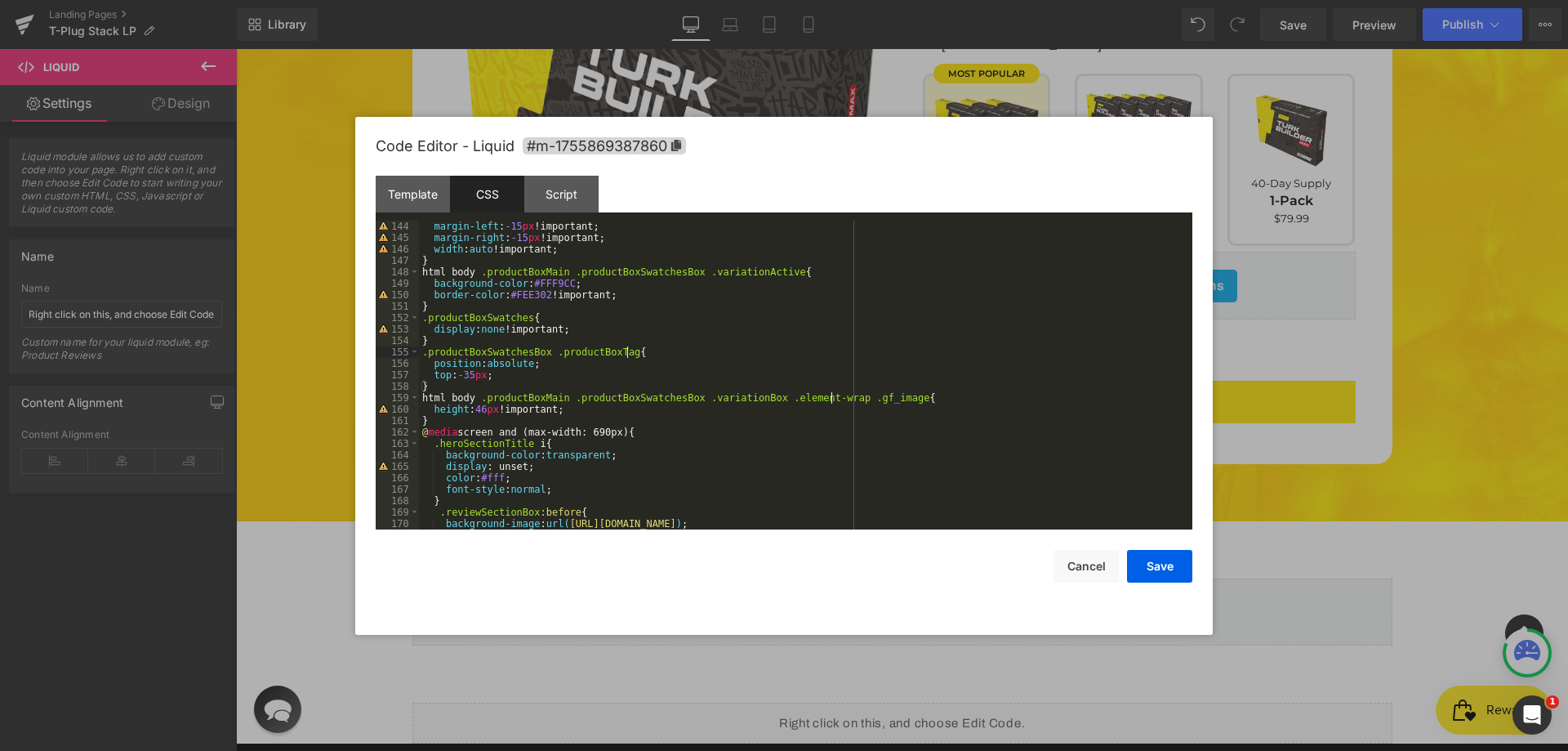
scroll to position [1586, 0]
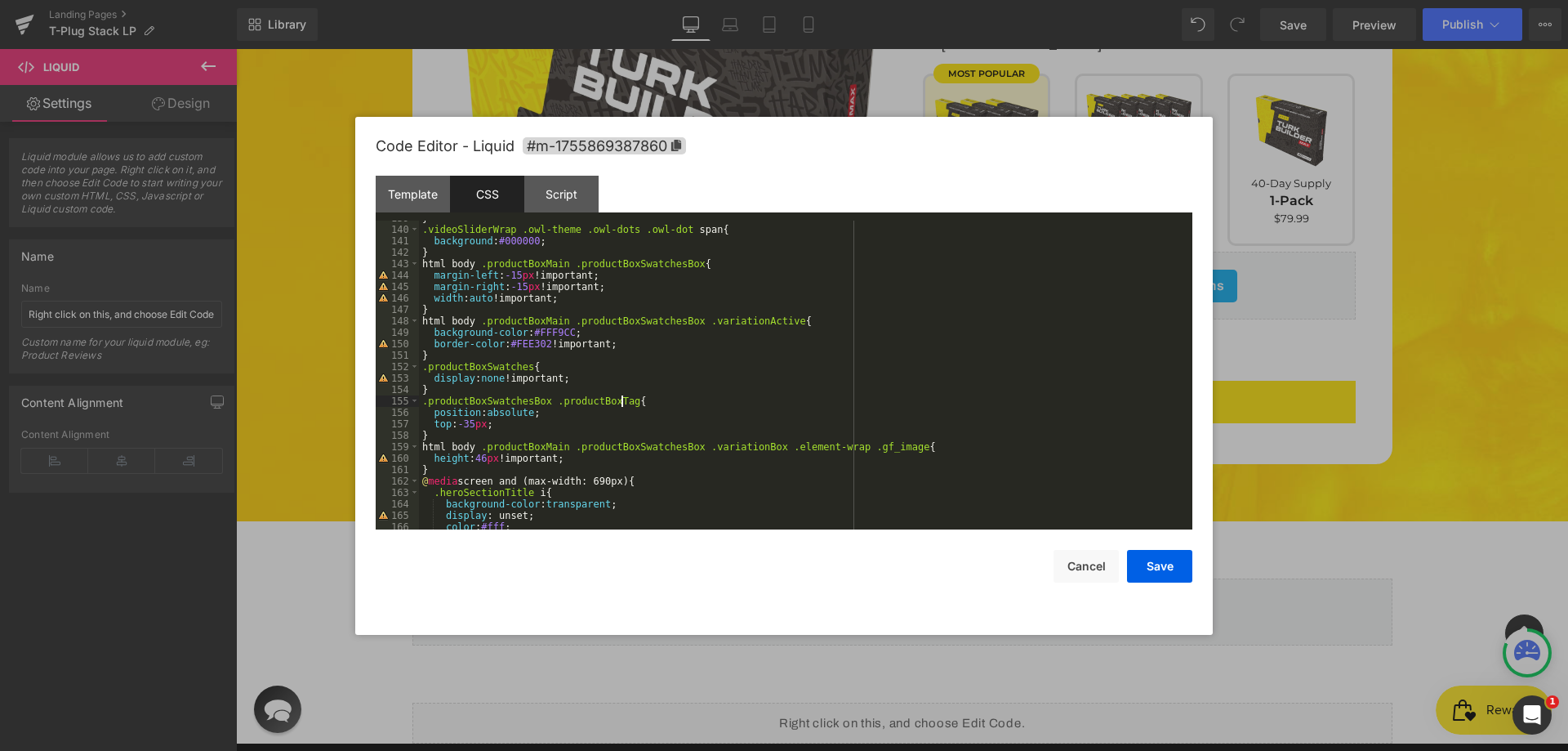
click at [622, 403] on div "} .videoSliderWrap .owl-theme .owl-dots .owl-dot span { background : #000000 ; …" at bounding box center [802, 378] width 766 height 331
click at [527, 363] on div "} .videoSliderWrap .owl-theme .owl-dots .owl-dot span { background : #000000 ; …" at bounding box center [802, 378] width 766 height 331
click at [770, 321] on div "} .videoSliderWrap .owl-theme .owl-dots .owl-dot span { background : #000000 ; …" at bounding box center [802, 378] width 766 height 331
click at [689, 316] on div "} .videoSliderWrap .owl-theme .owl-dots .owl-dot span { background : #000000 ; …" at bounding box center [802, 378] width 766 height 331
click at [686, 317] on div "} .videoSliderWrap .owl-theme .owl-dots .owl-dot span { background : #000000 ; …" at bounding box center [802, 378] width 766 height 331
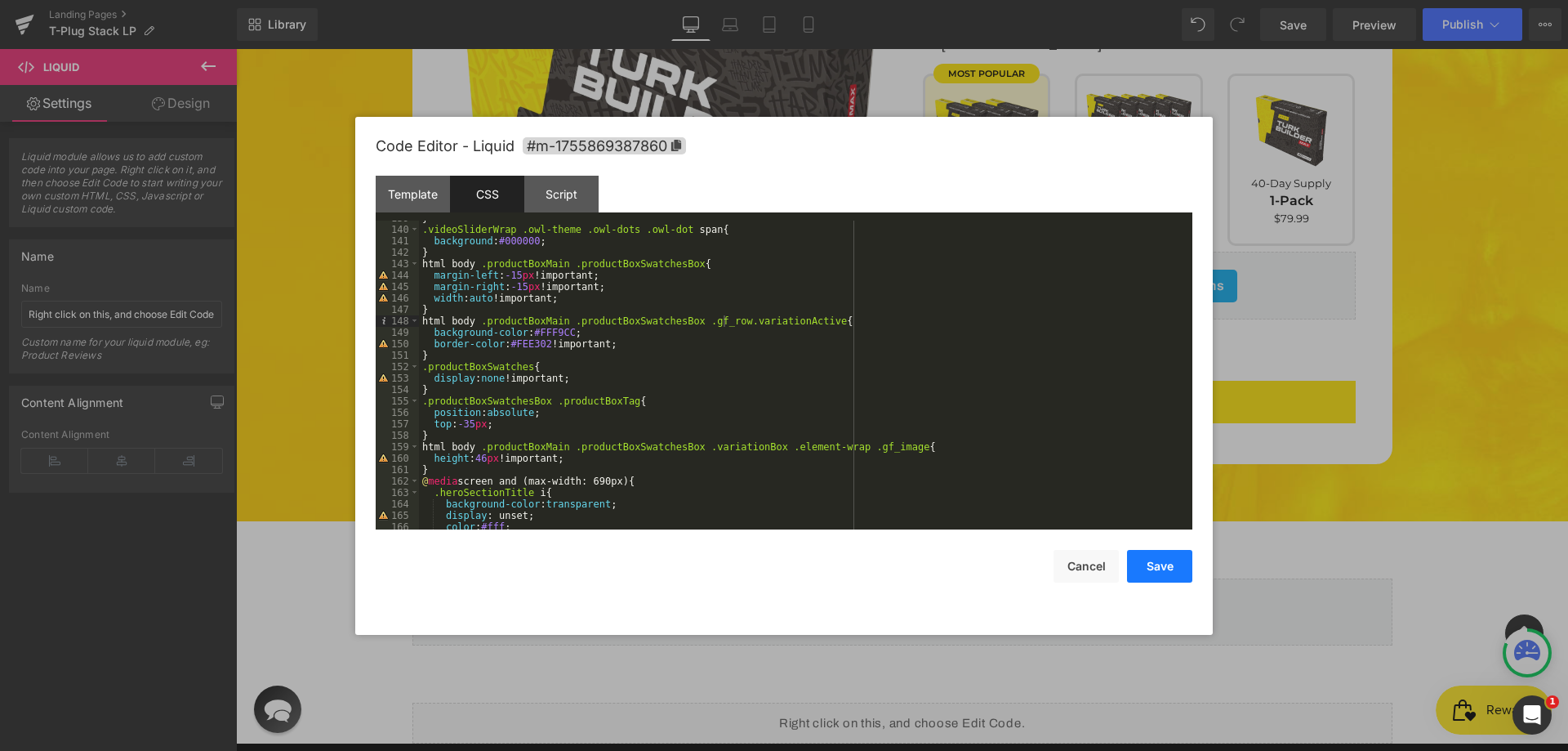
click at [1178, 562] on button "Save" at bounding box center [1159, 566] width 66 height 33
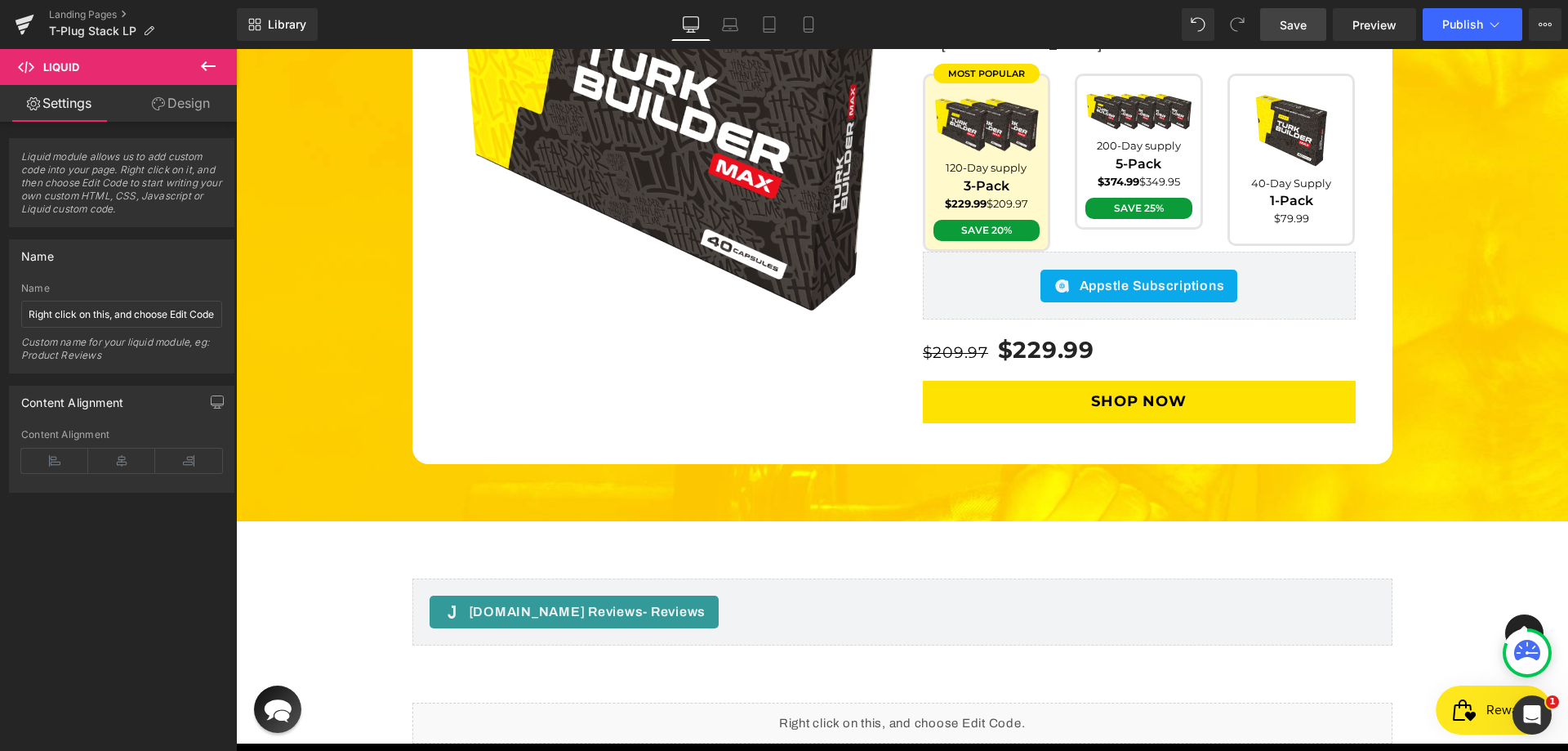
click at [1277, 22] on link "Save" at bounding box center [1292, 25] width 66 height 33
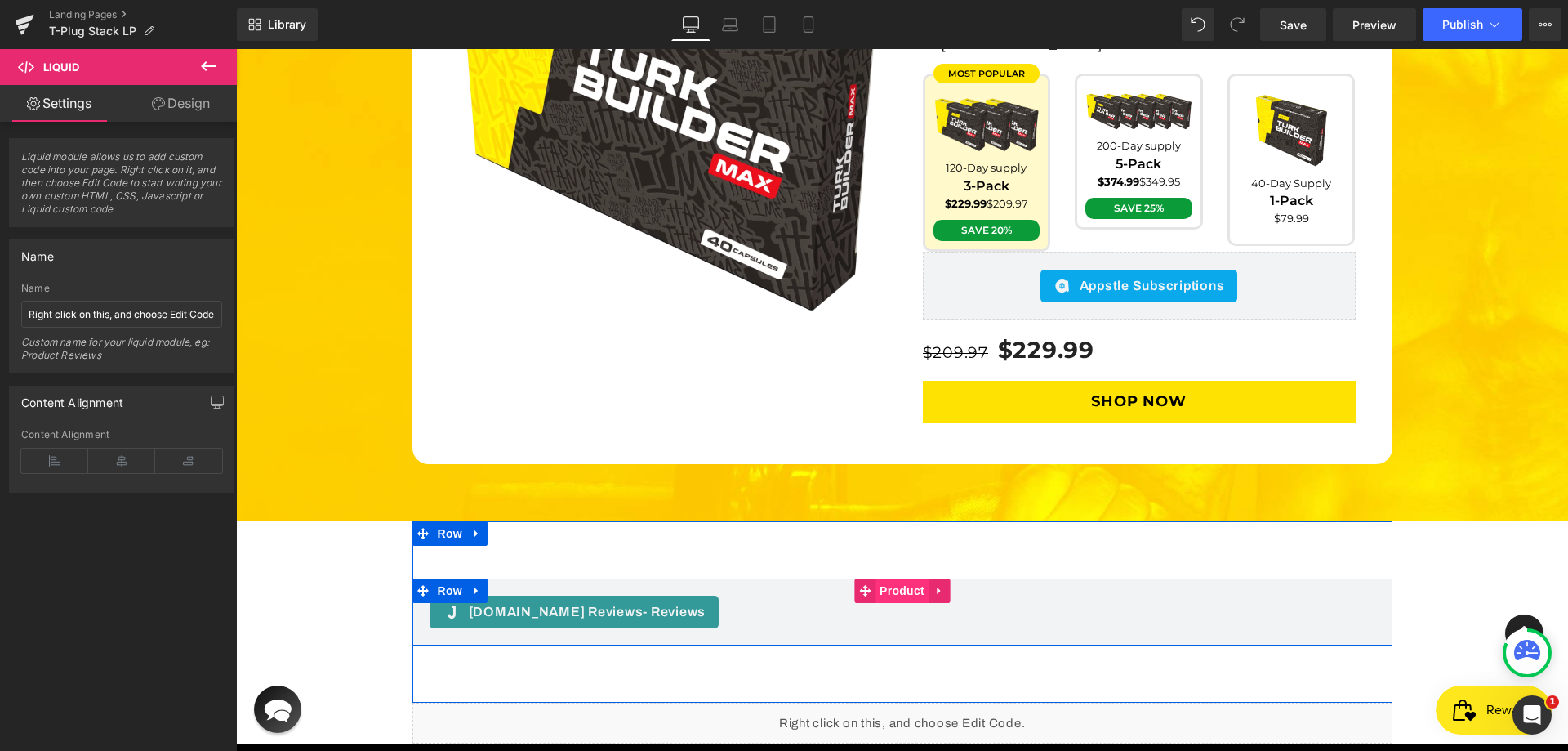
click at [895, 578] on span "Product" at bounding box center [902, 590] width 53 height 25
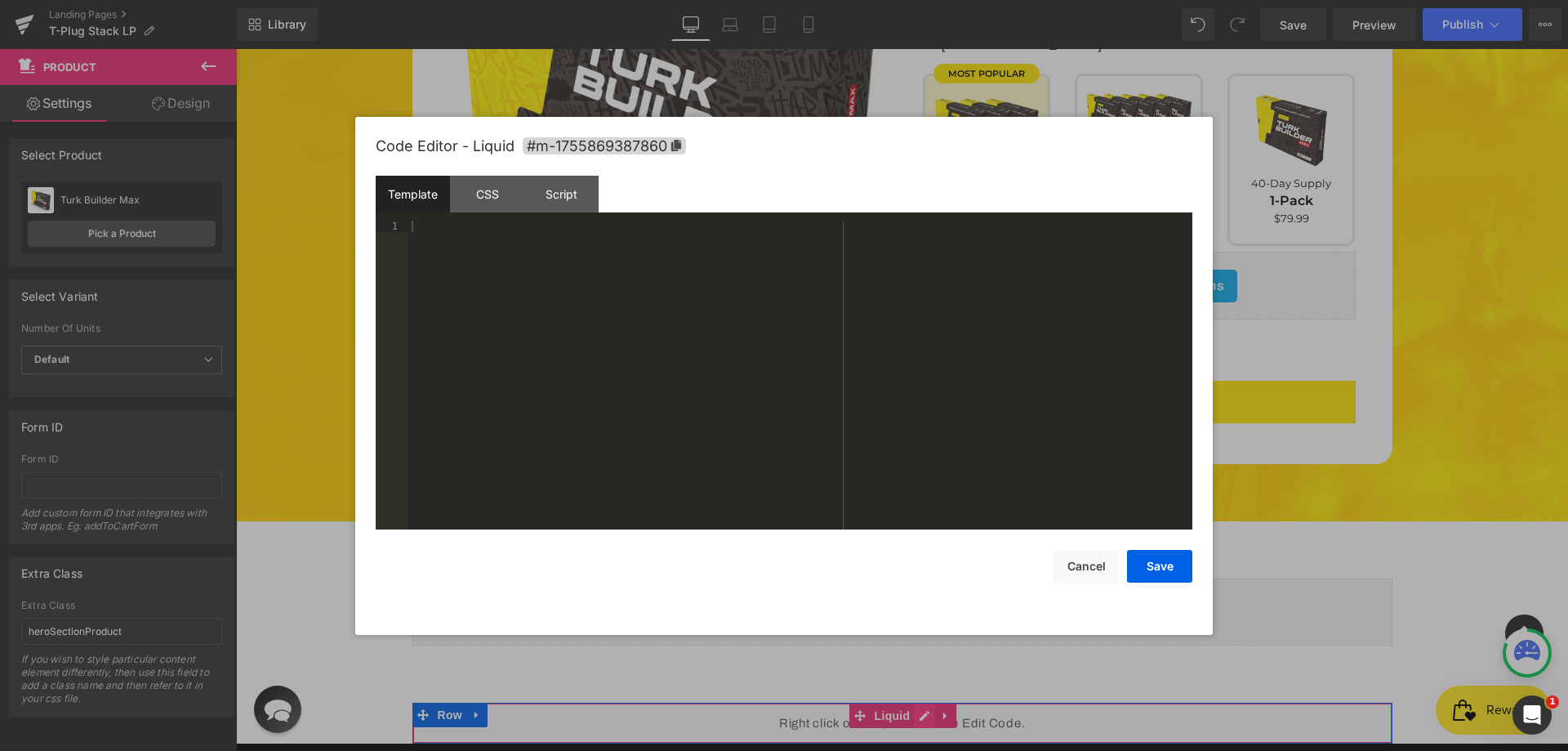
click at [922, 703] on div "Liquid" at bounding box center [902, 723] width 980 height 41
click at [455, 197] on div "CSS" at bounding box center [487, 194] width 75 height 36
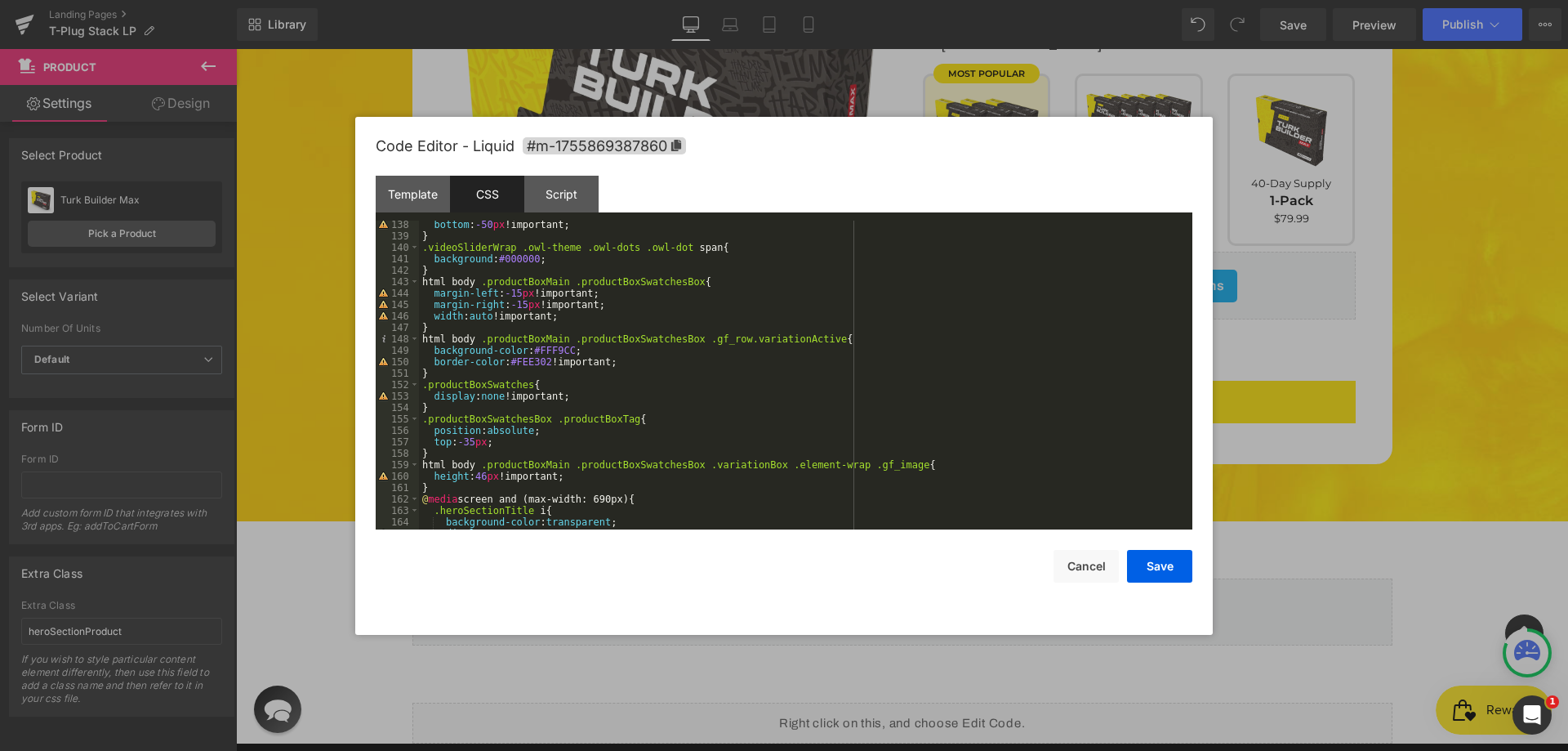
scroll to position [1568, 0]
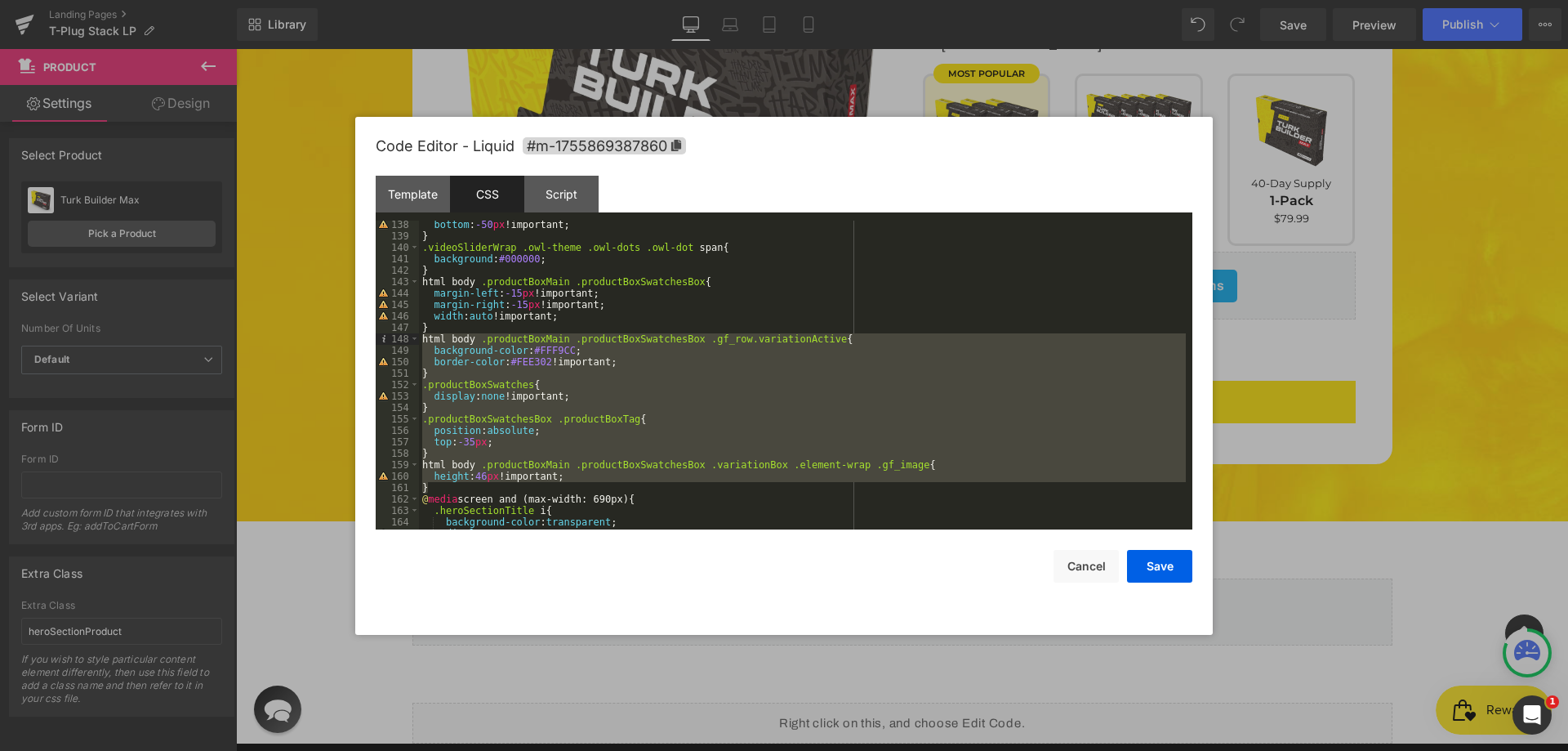
drag, startPoint x: 445, startPoint y: 486, endPoint x: 404, endPoint y: 337, distance: 154.5
click at [404, 337] on pre "138 139 140 141 142 143 144 145 146 147 148 149 150 151 152 153 154 155 156 157…" at bounding box center [784, 374] width 816 height 309
click at [1166, 566] on button "Save" at bounding box center [1159, 566] width 66 height 33
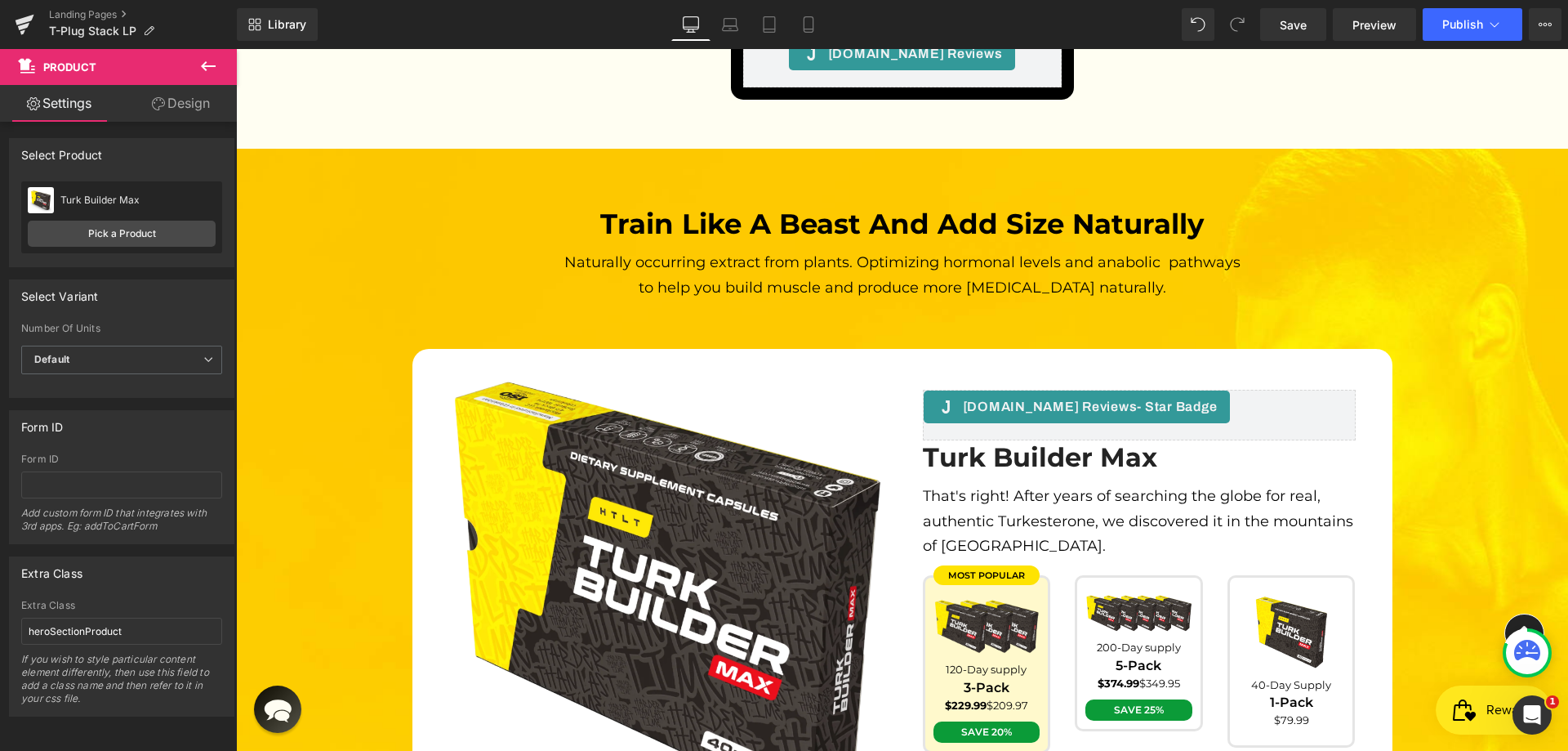
scroll to position [4590, 0]
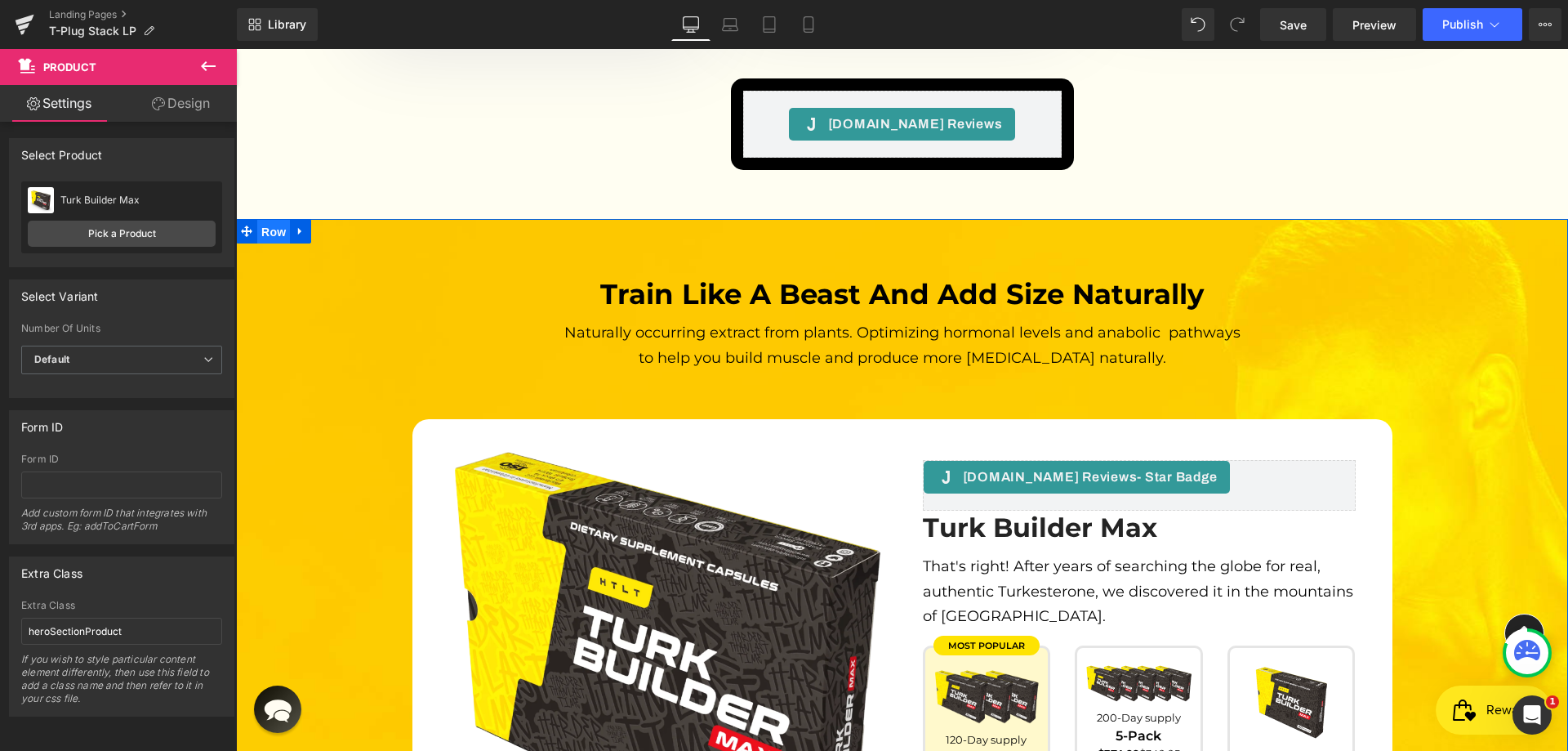
click at [276, 219] on span "Row" at bounding box center [274, 231] width 33 height 25
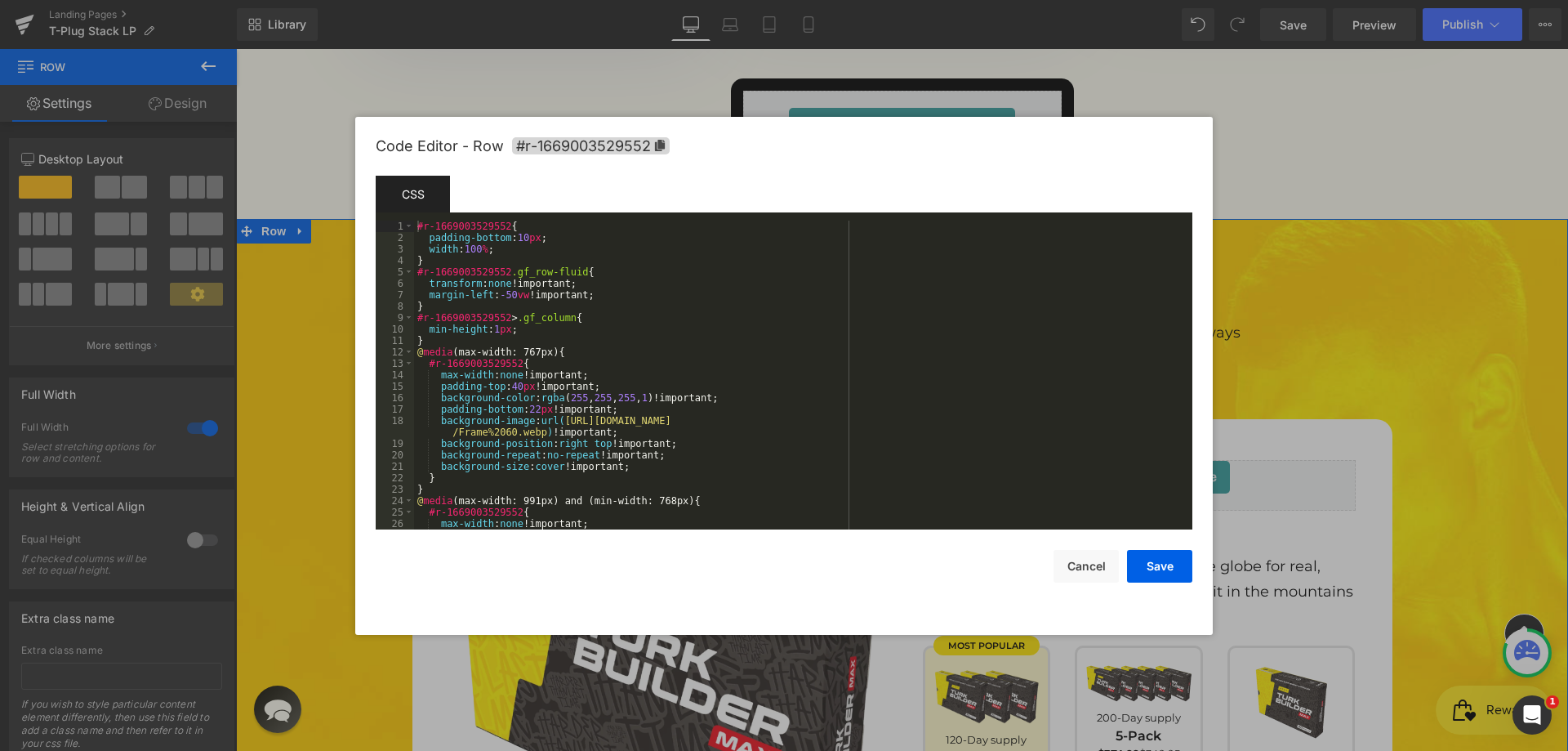
click at [238, 178] on body "Row You are previewing how the will restyle your page. You can not edit Element…" at bounding box center [784, 375] width 1568 height 751
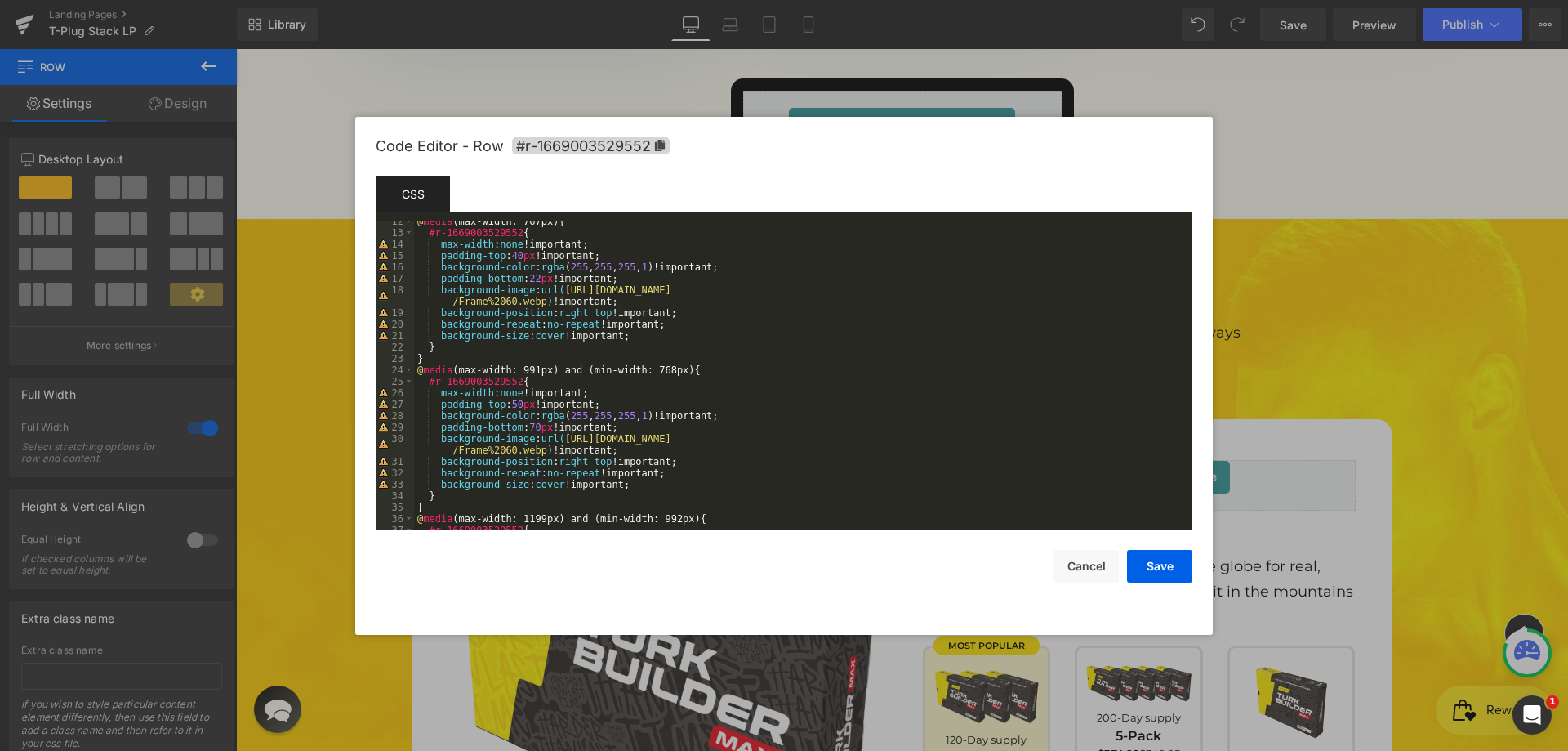
scroll to position [0, 0]
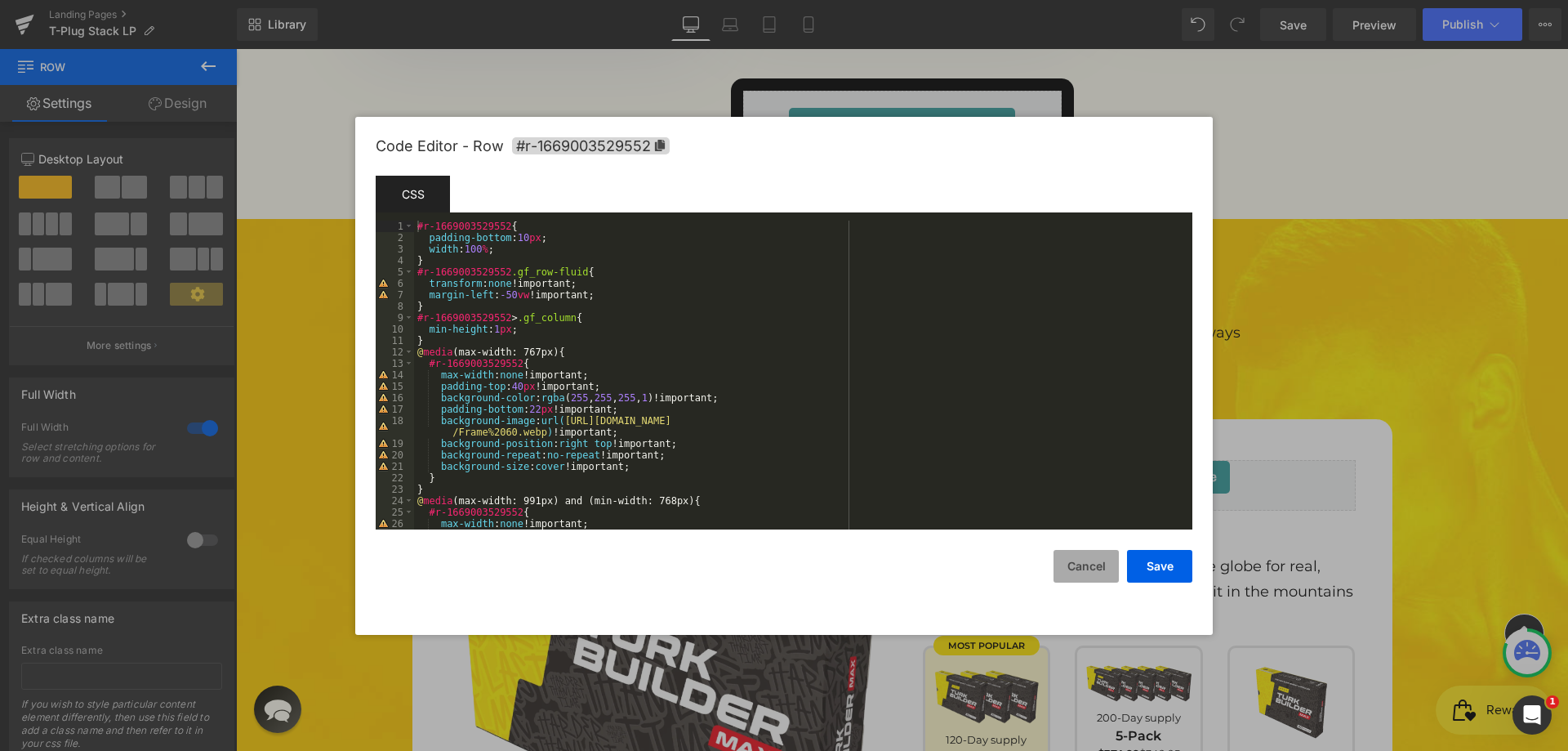
click at [1077, 563] on button "Cancel" at bounding box center [1086, 566] width 66 height 33
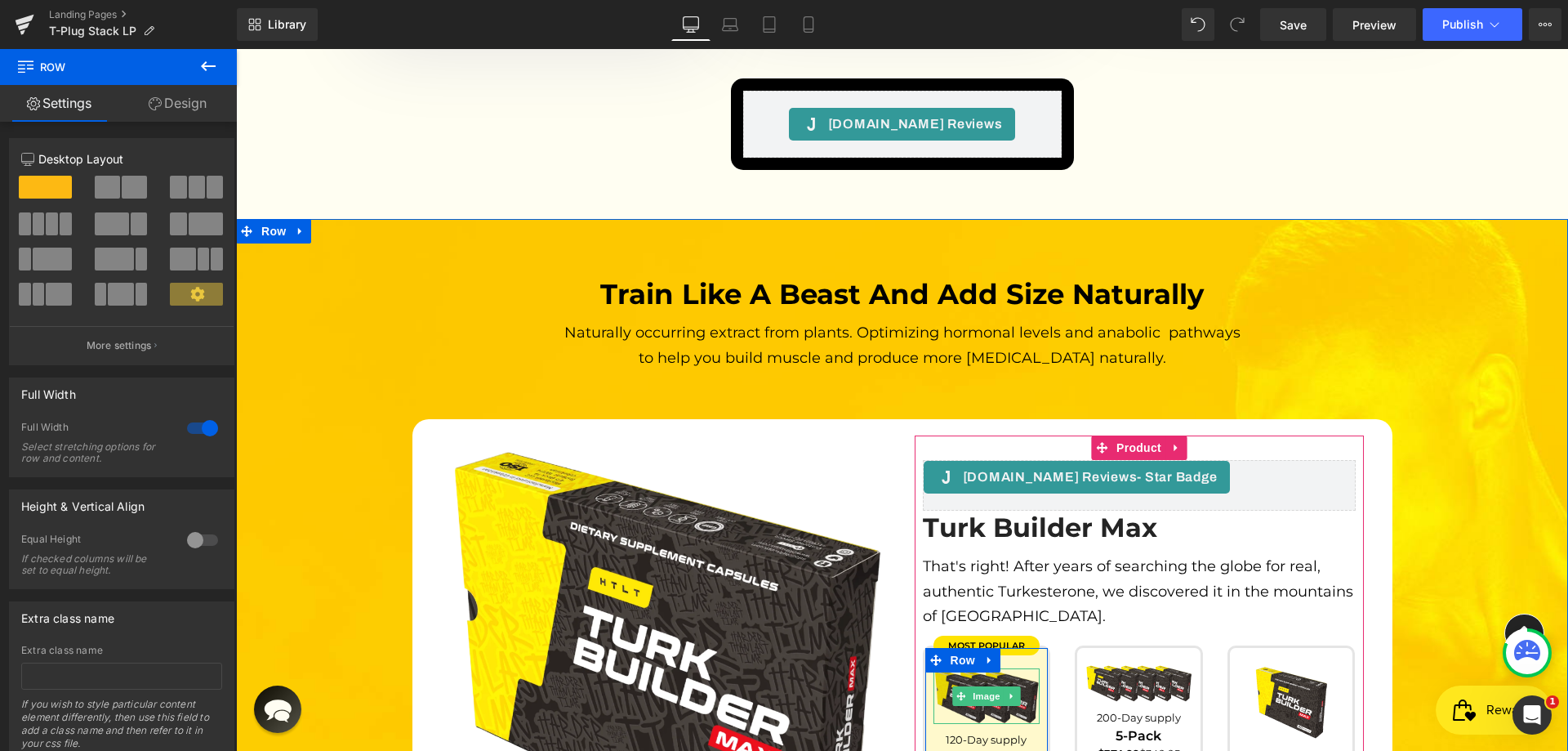
scroll to position [4672, 0]
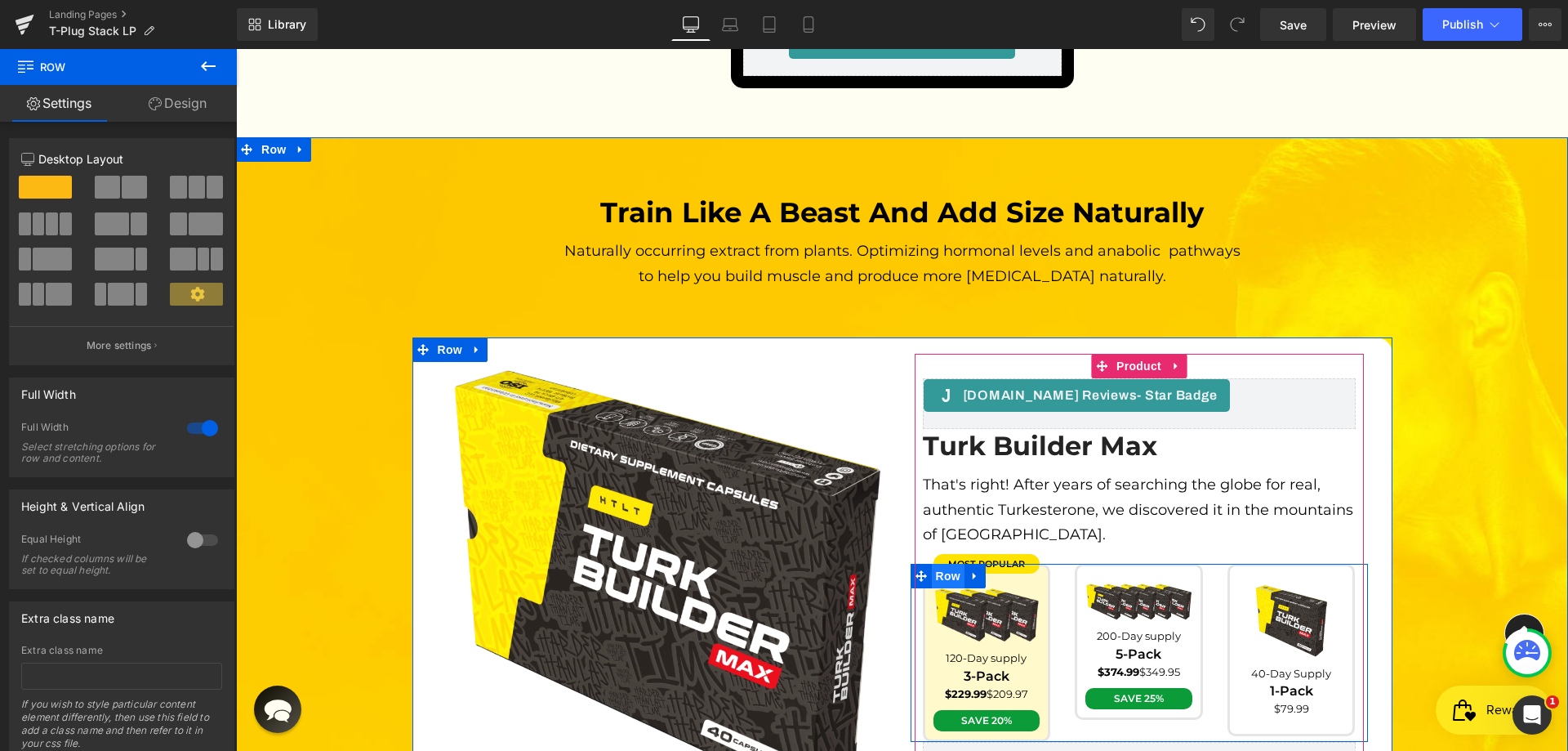
click at [939, 563] on span "Row" at bounding box center [948, 575] width 33 height 25
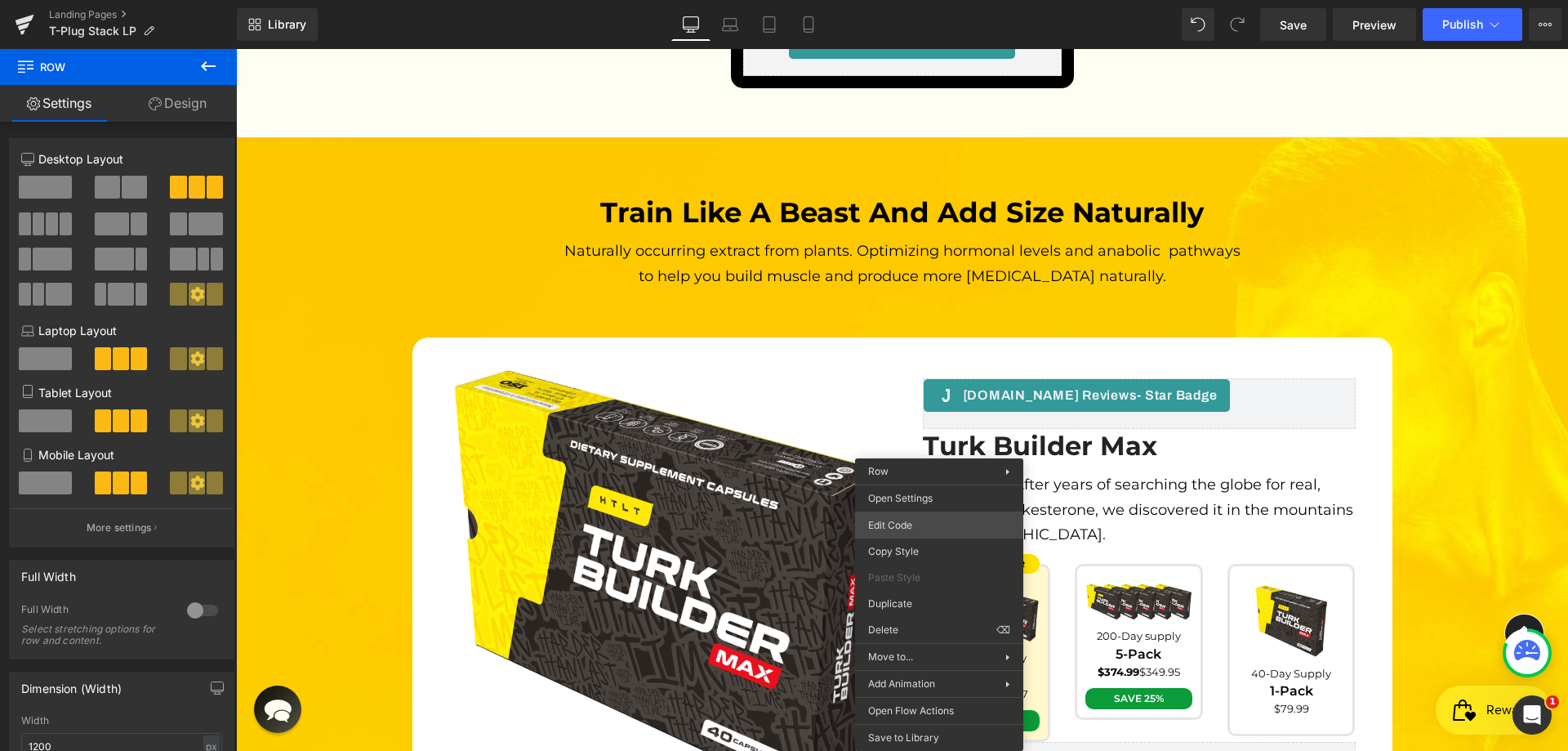
click at [917, 0] on div "Row You are previewing how the will restyle your page. You can not edit Element…" at bounding box center [784, 0] width 1568 height 0
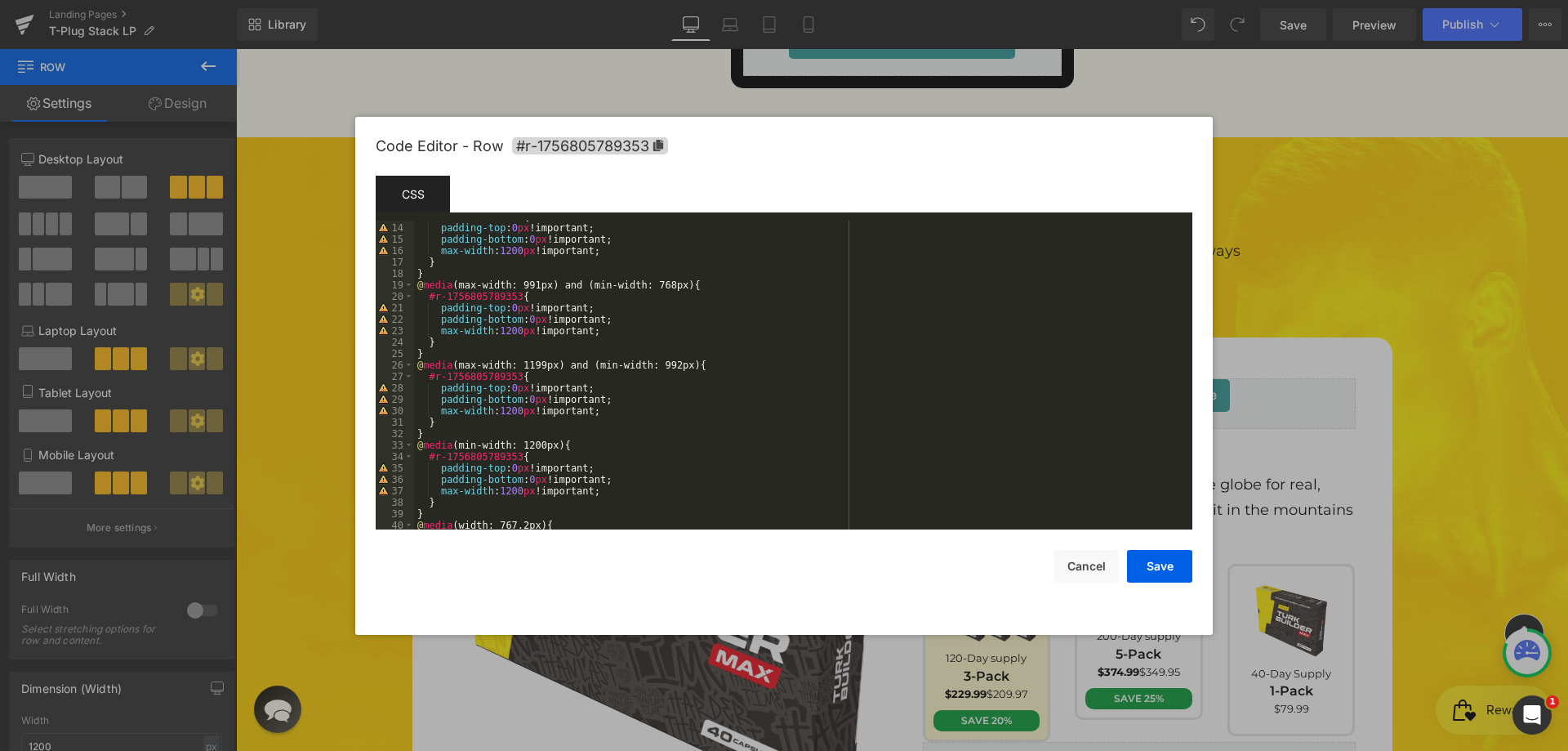
scroll to position [228, 0]
click at [1060, 562] on button "Cancel" at bounding box center [1086, 566] width 66 height 33
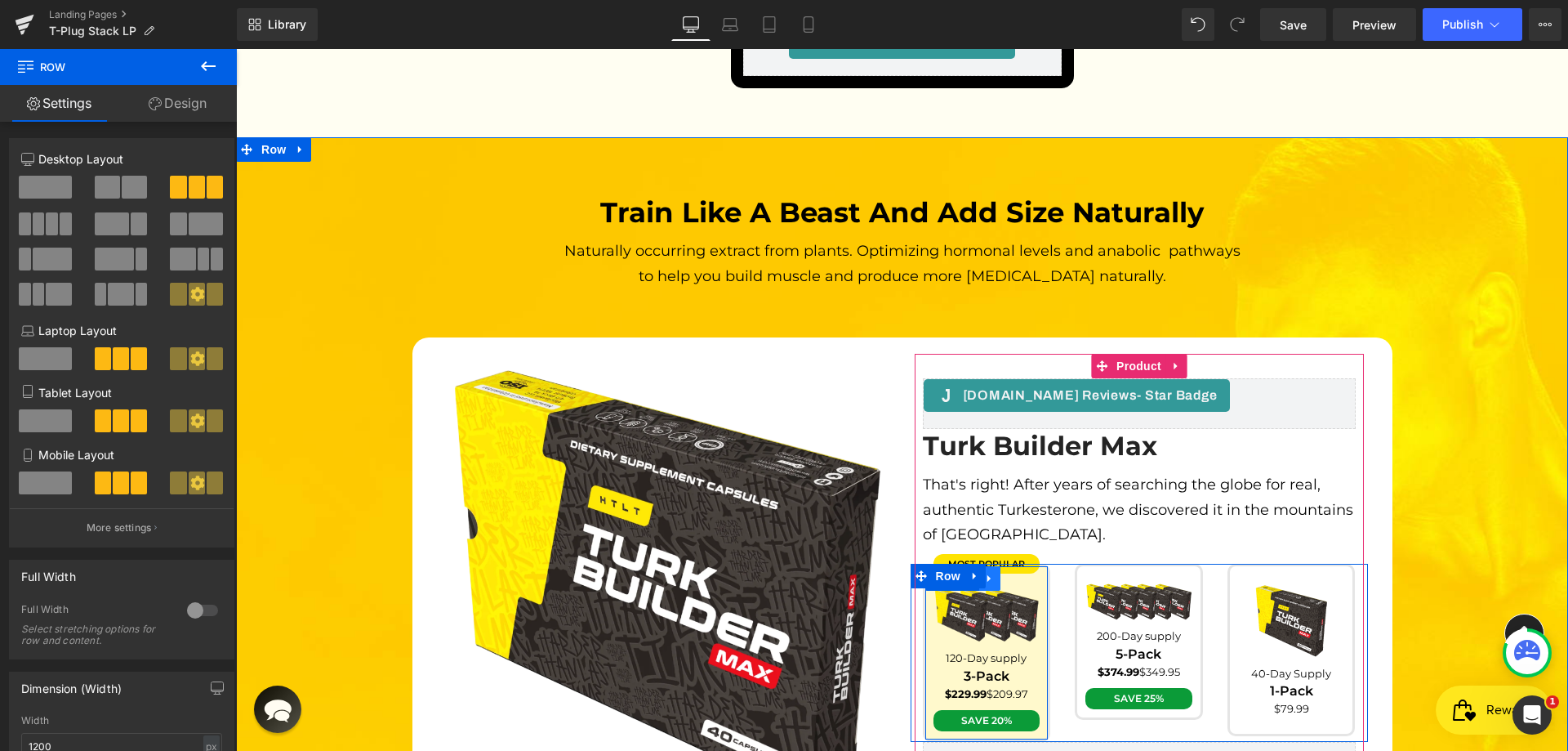
click at [989, 566] on link at bounding box center [989, 578] width 21 height 25
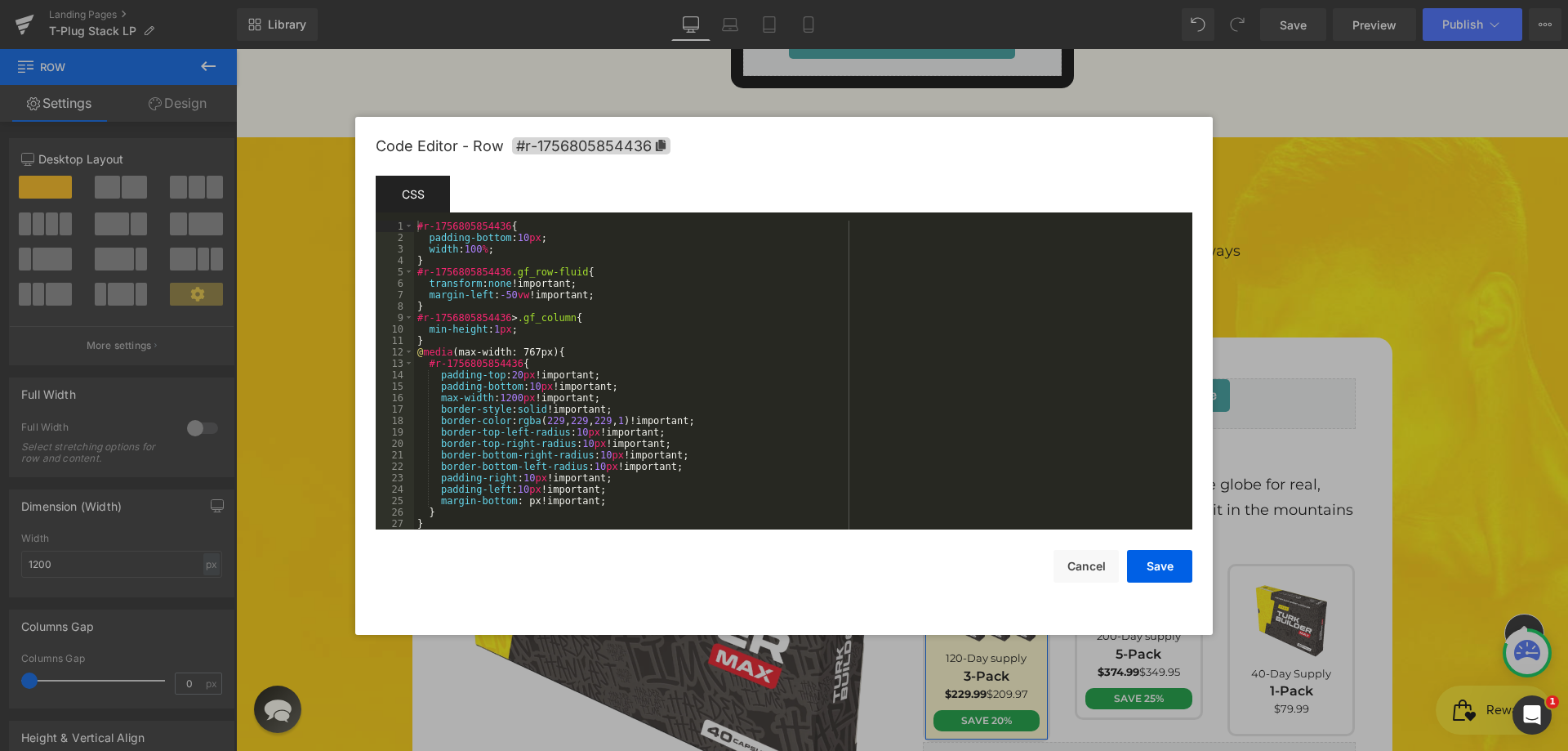
click at [998, 0] on div "Row You are previewing how the will restyle your page. You can not edit Element…" at bounding box center [784, 0] width 1568 height 0
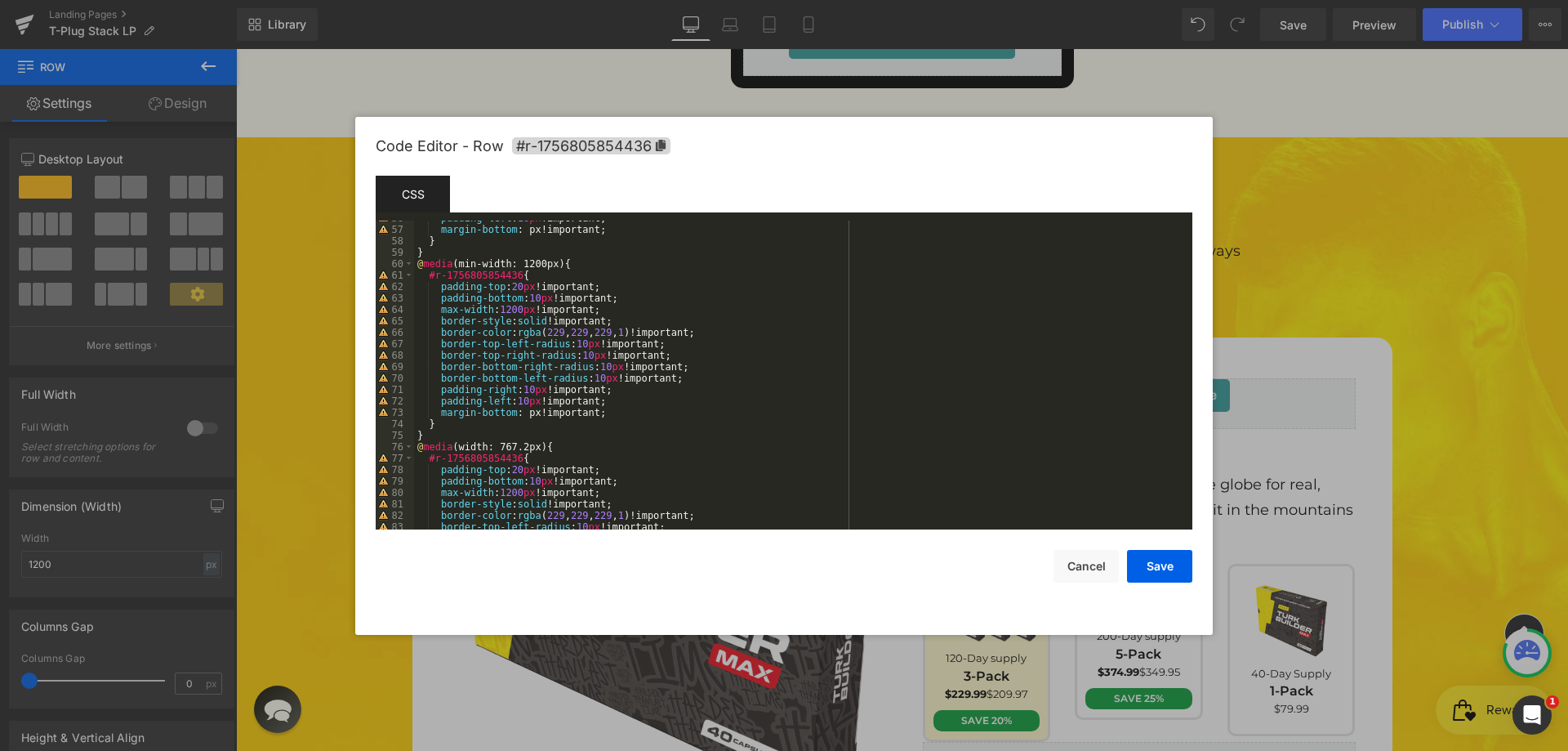
scroll to position [686, 0]
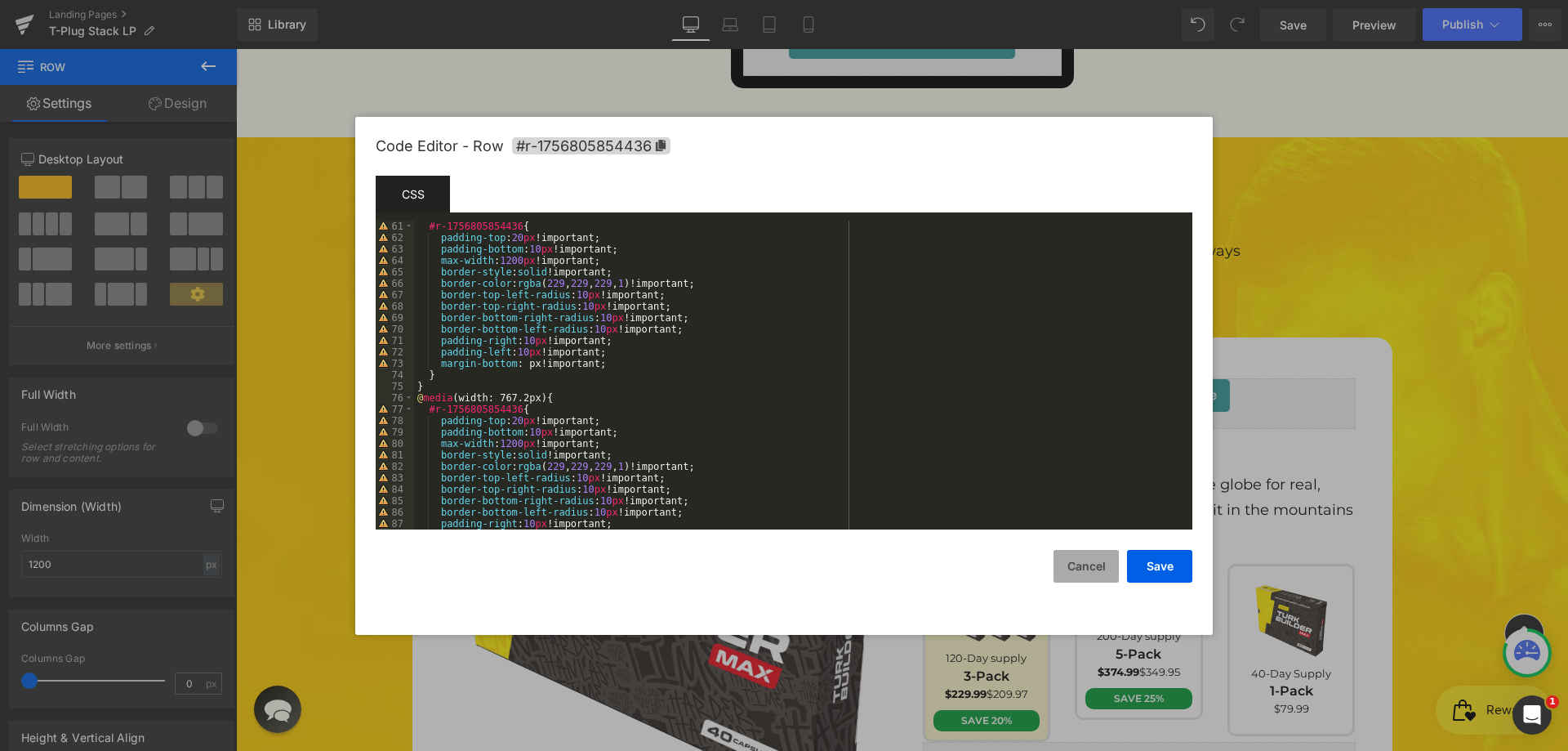
click at [1068, 567] on button "Cancel" at bounding box center [1086, 566] width 66 height 33
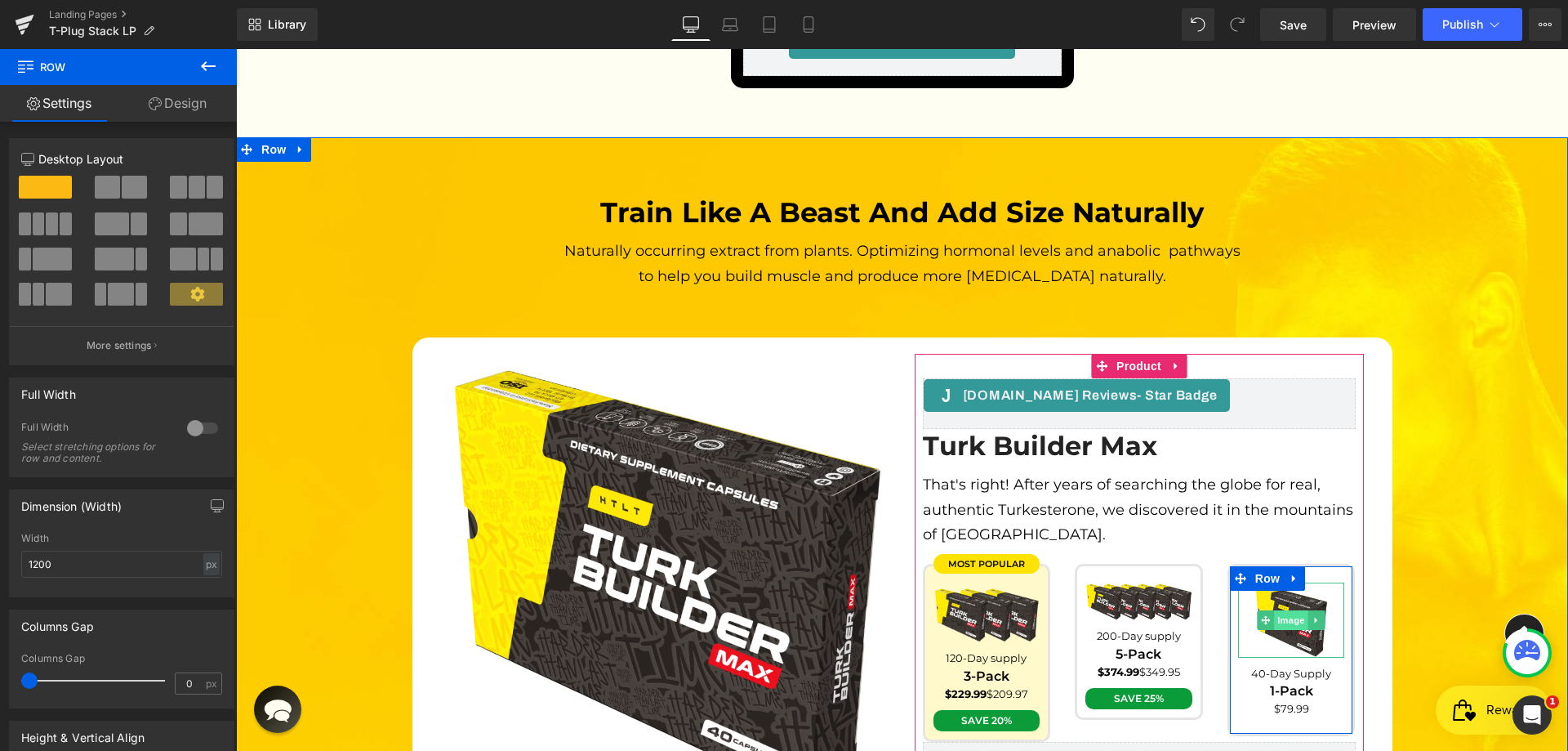
click at [1288, 610] on span "Image" at bounding box center [1291, 620] width 35 height 20
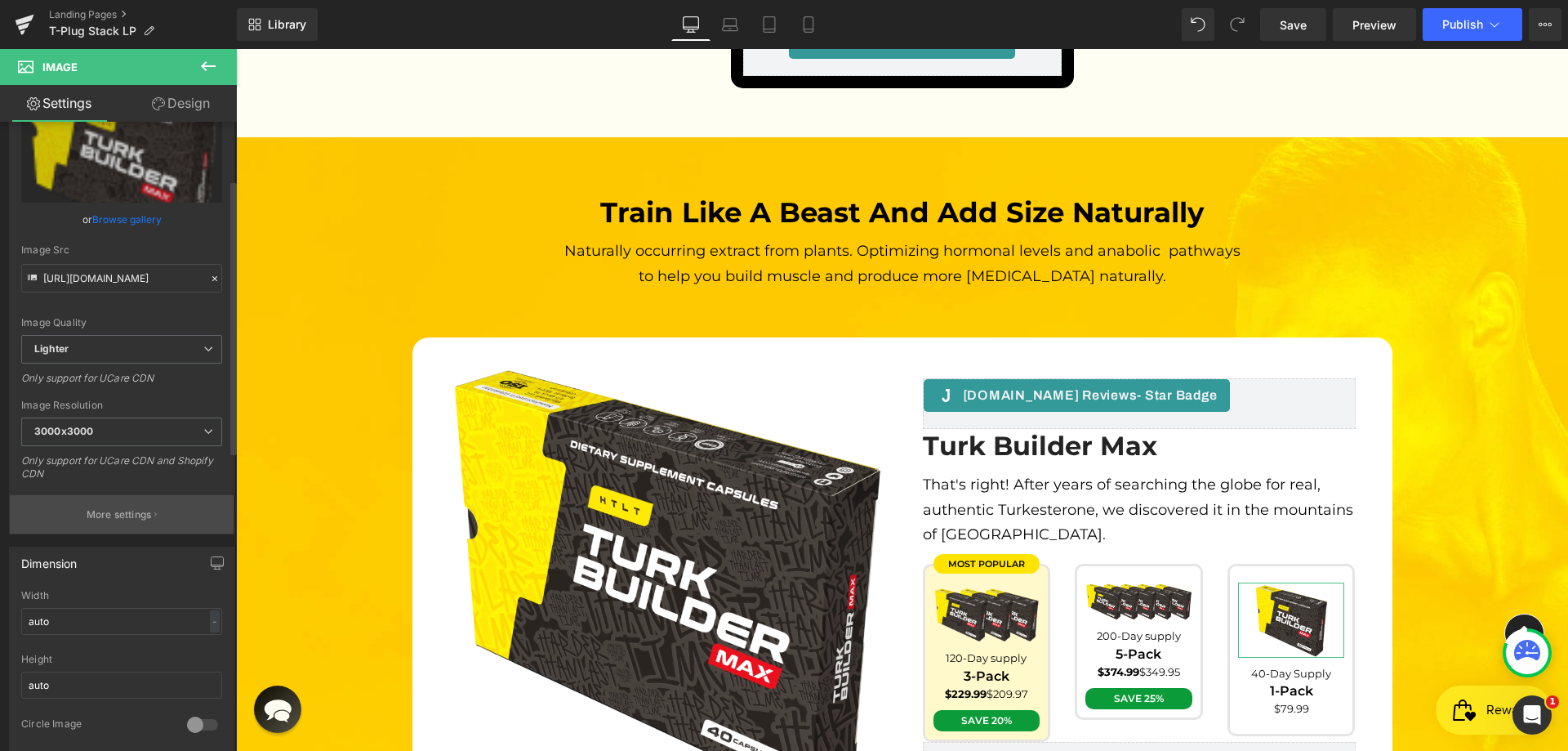
scroll to position [245, 0]
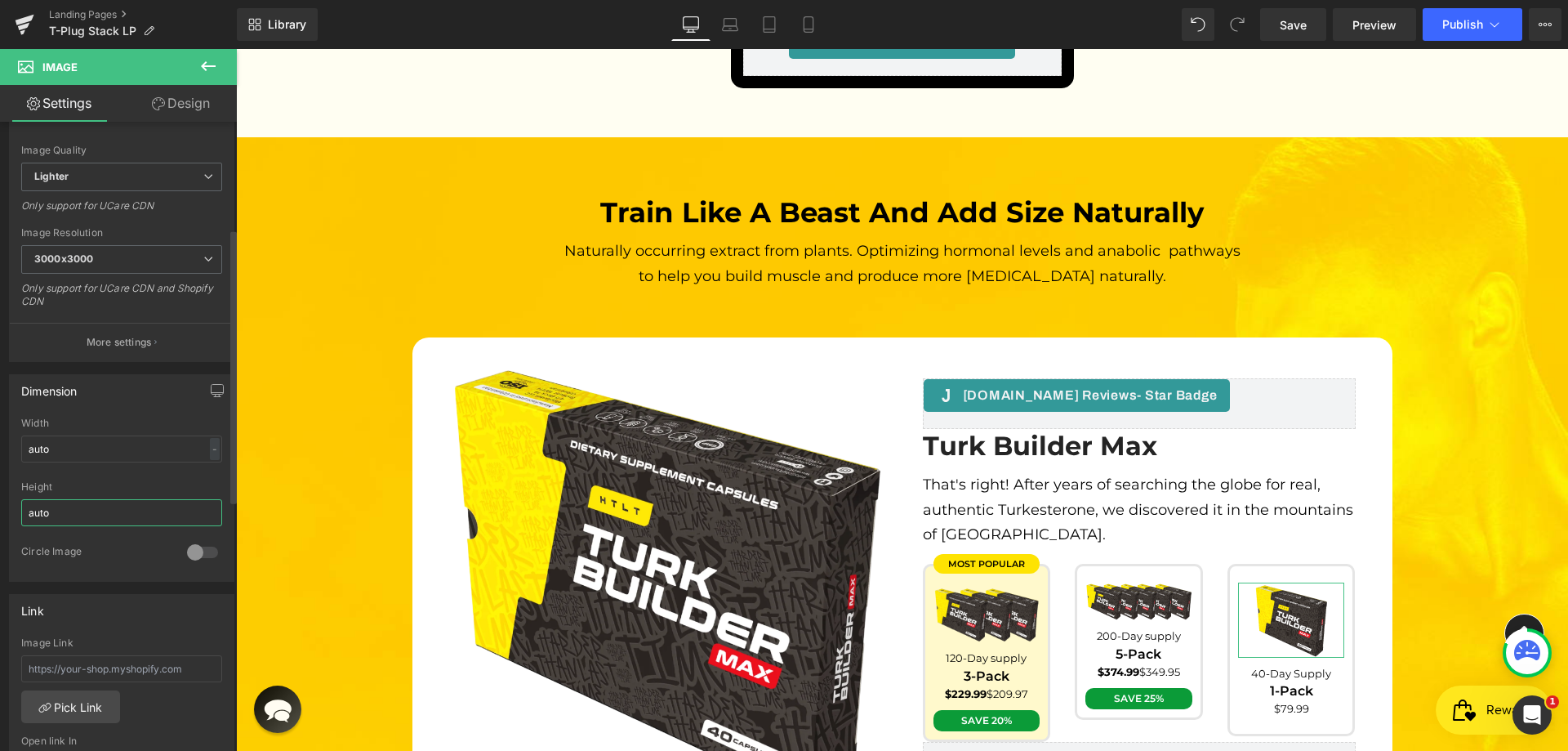
click at [76, 513] on input "auto" at bounding box center [121, 513] width 201 height 27
click at [90, 464] on div "Width auto - % px" at bounding box center [121, 449] width 201 height 64
click at [91, 453] on input "auto" at bounding box center [121, 449] width 201 height 27
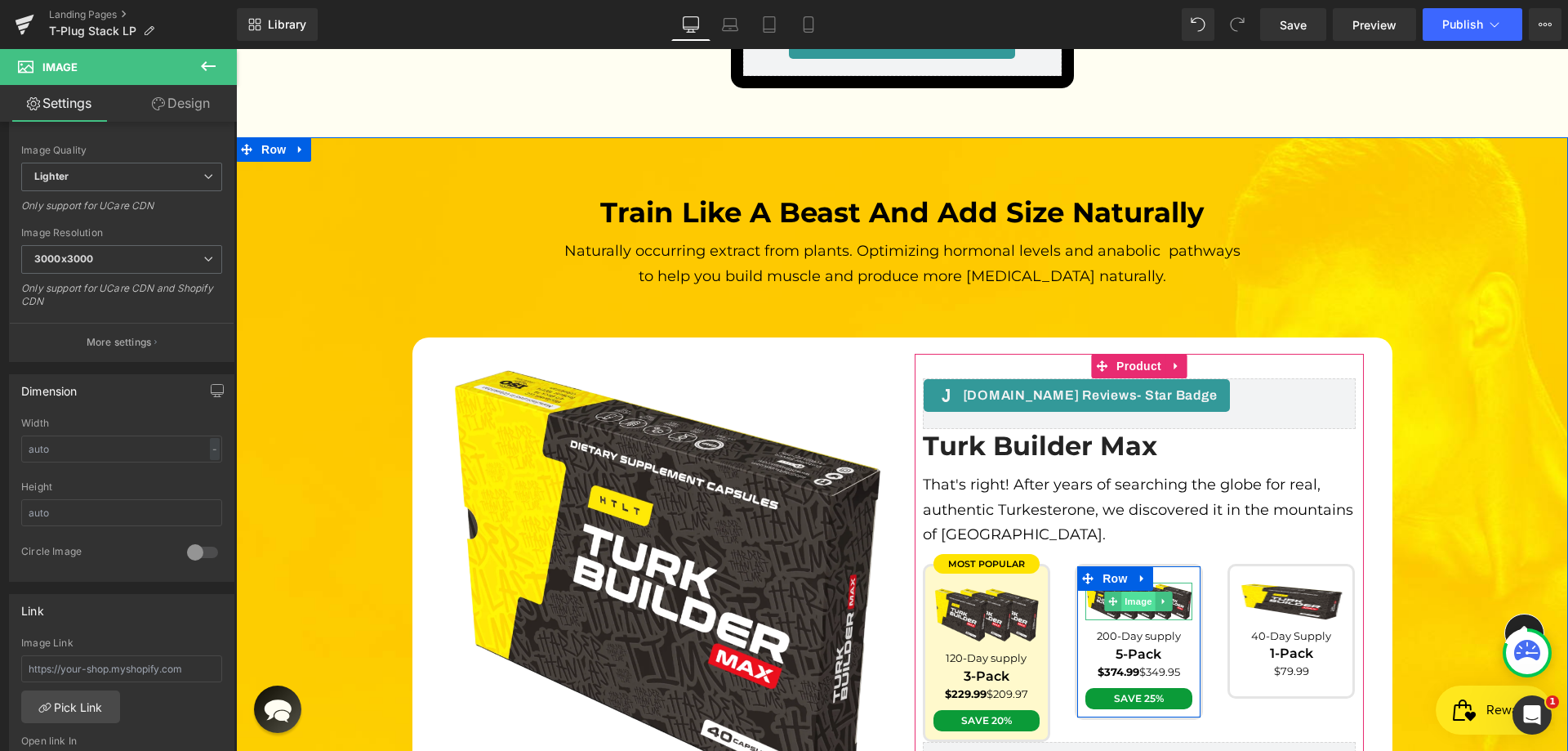
click at [1138, 592] on span "Image" at bounding box center [1139, 602] width 35 height 20
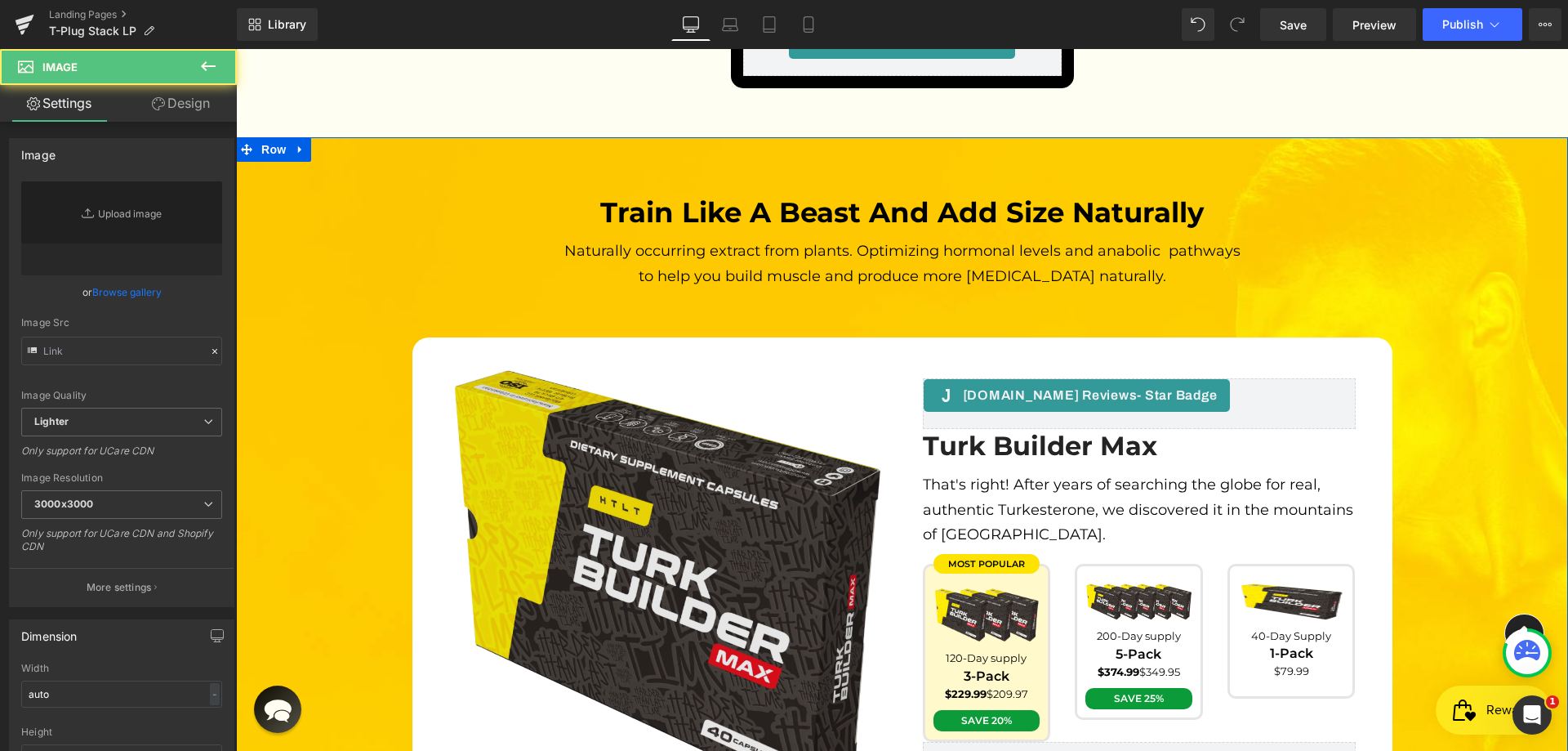
type input "[URL][DOMAIN_NAME]"
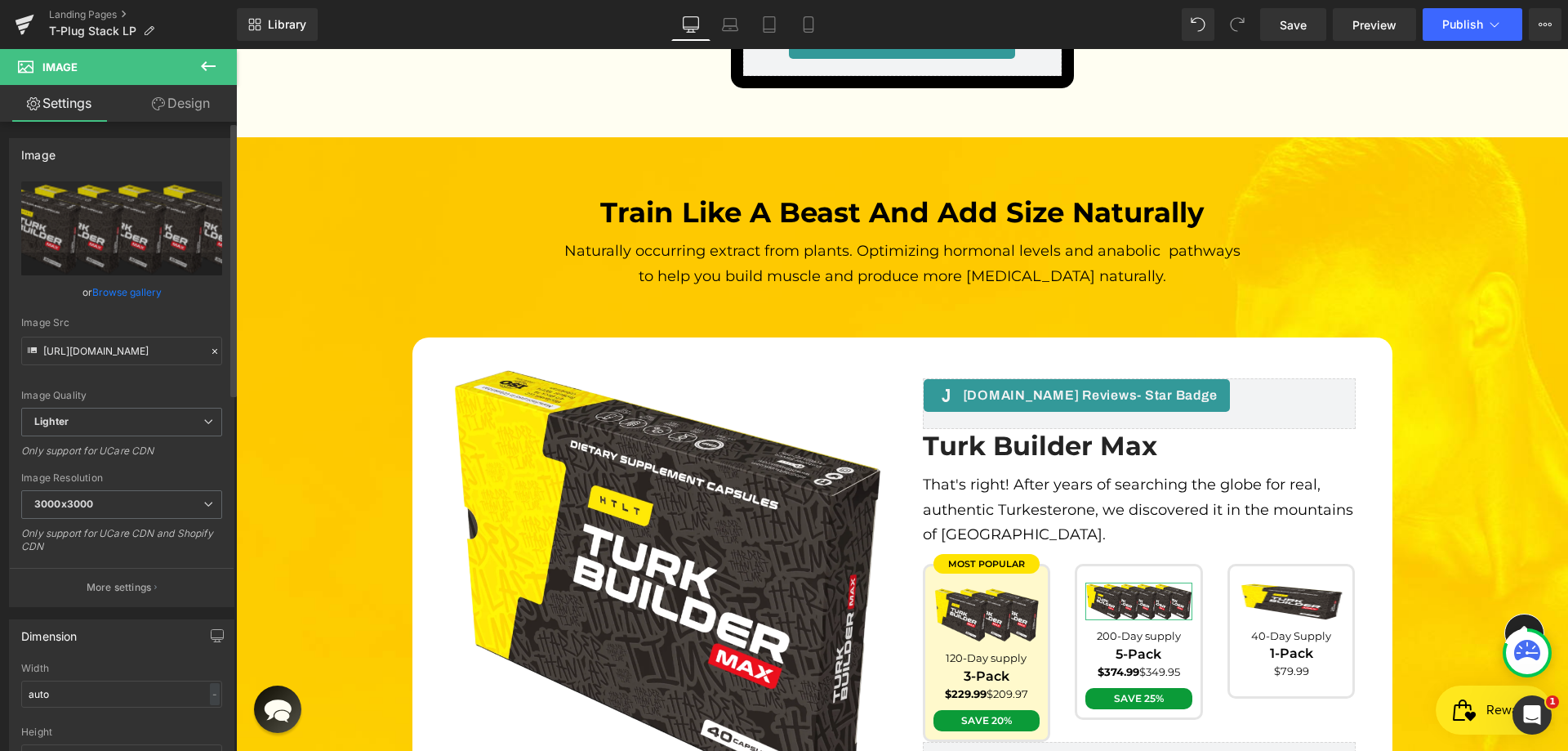
click at [87, 676] on div "Width auto - % px" at bounding box center [121, 695] width 201 height 64
click at [90, 678] on div "Width auto - % px" at bounding box center [121, 695] width 201 height 64
click at [90, 699] on input "auto" at bounding box center [121, 694] width 201 height 27
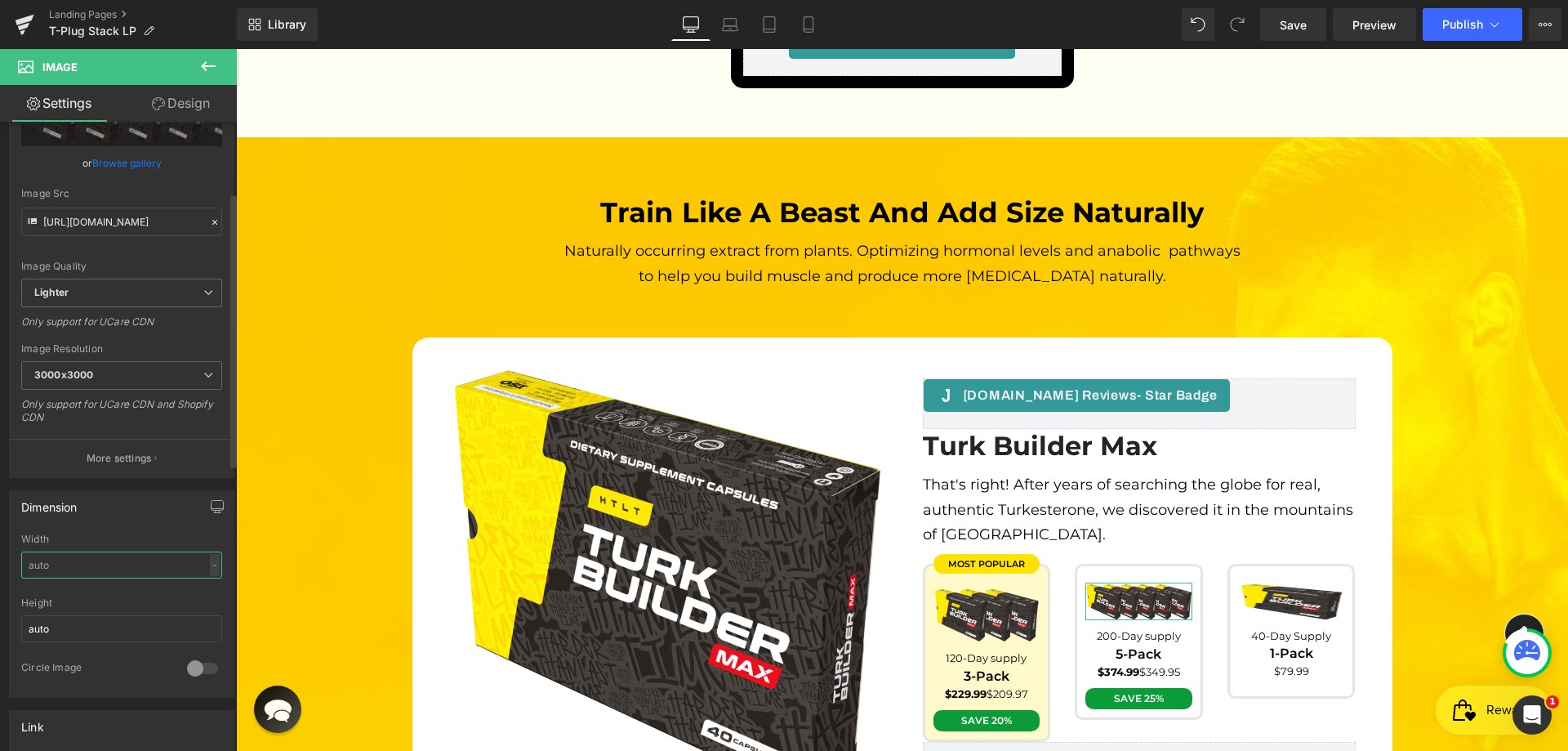
scroll to position [163, 0]
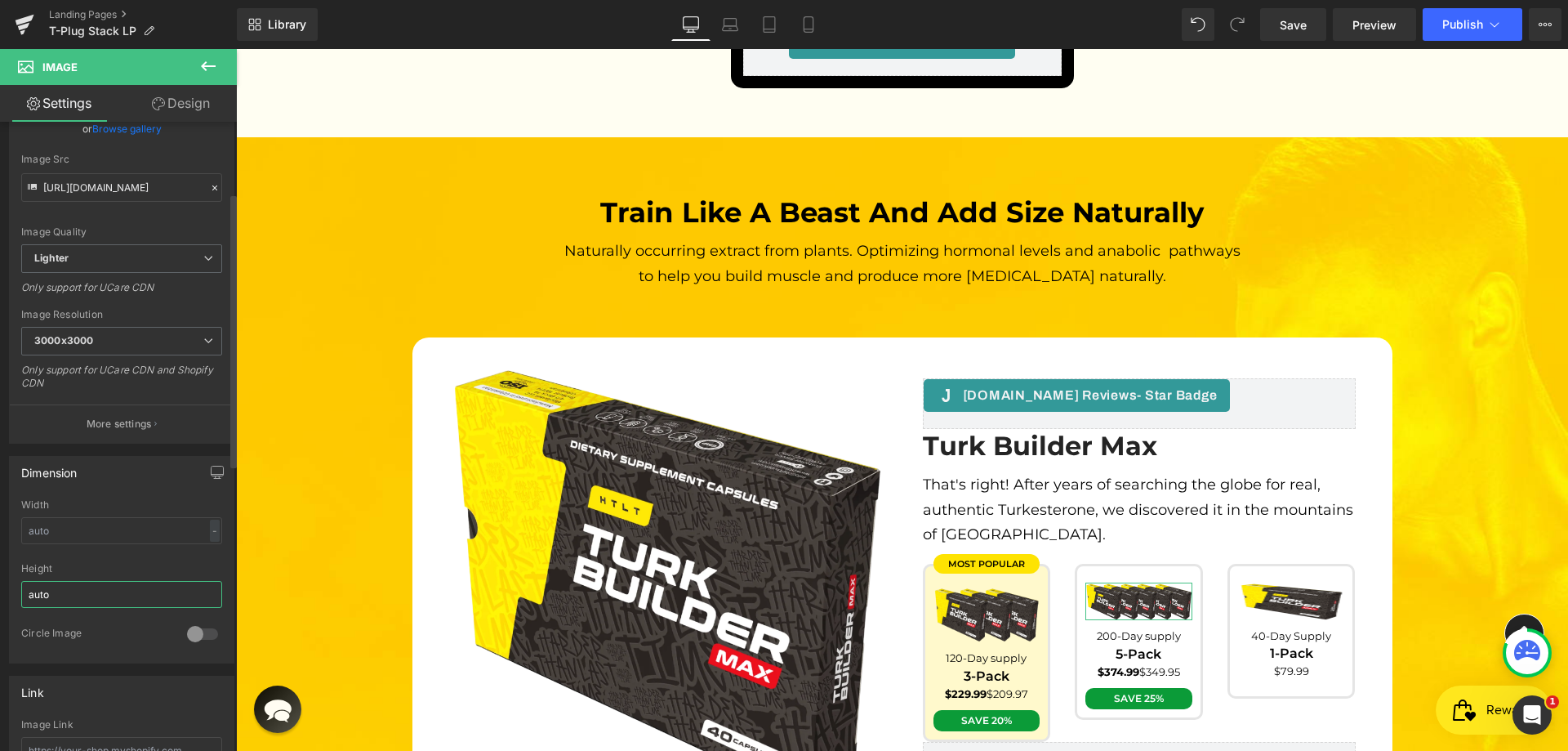
click at [94, 600] on input "auto" at bounding box center [121, 594] width 201 height 27
click at [1306, 38] on link "Save" at bounding box center [1292, 25] width 66 height 33
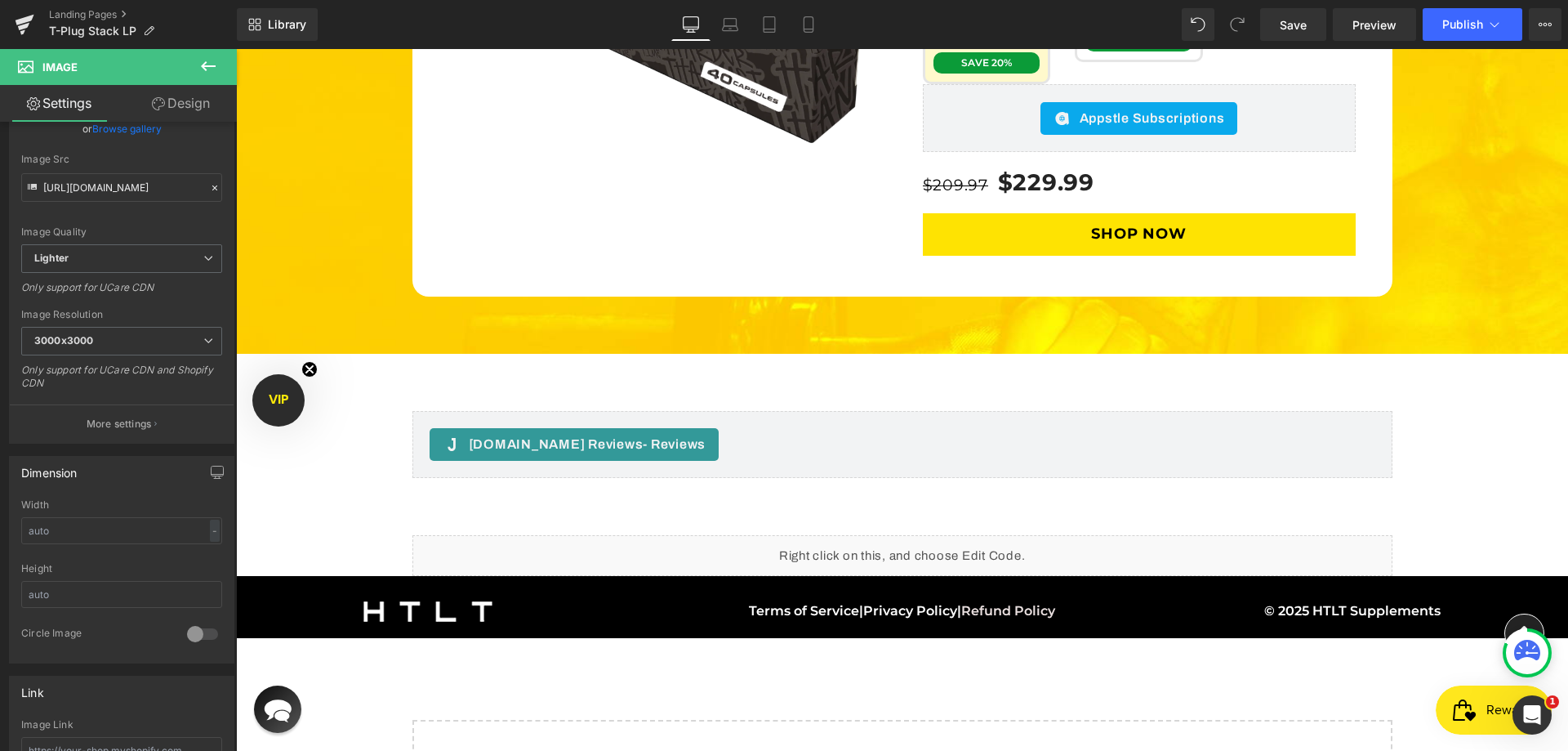
scroll to position [5330, 0]
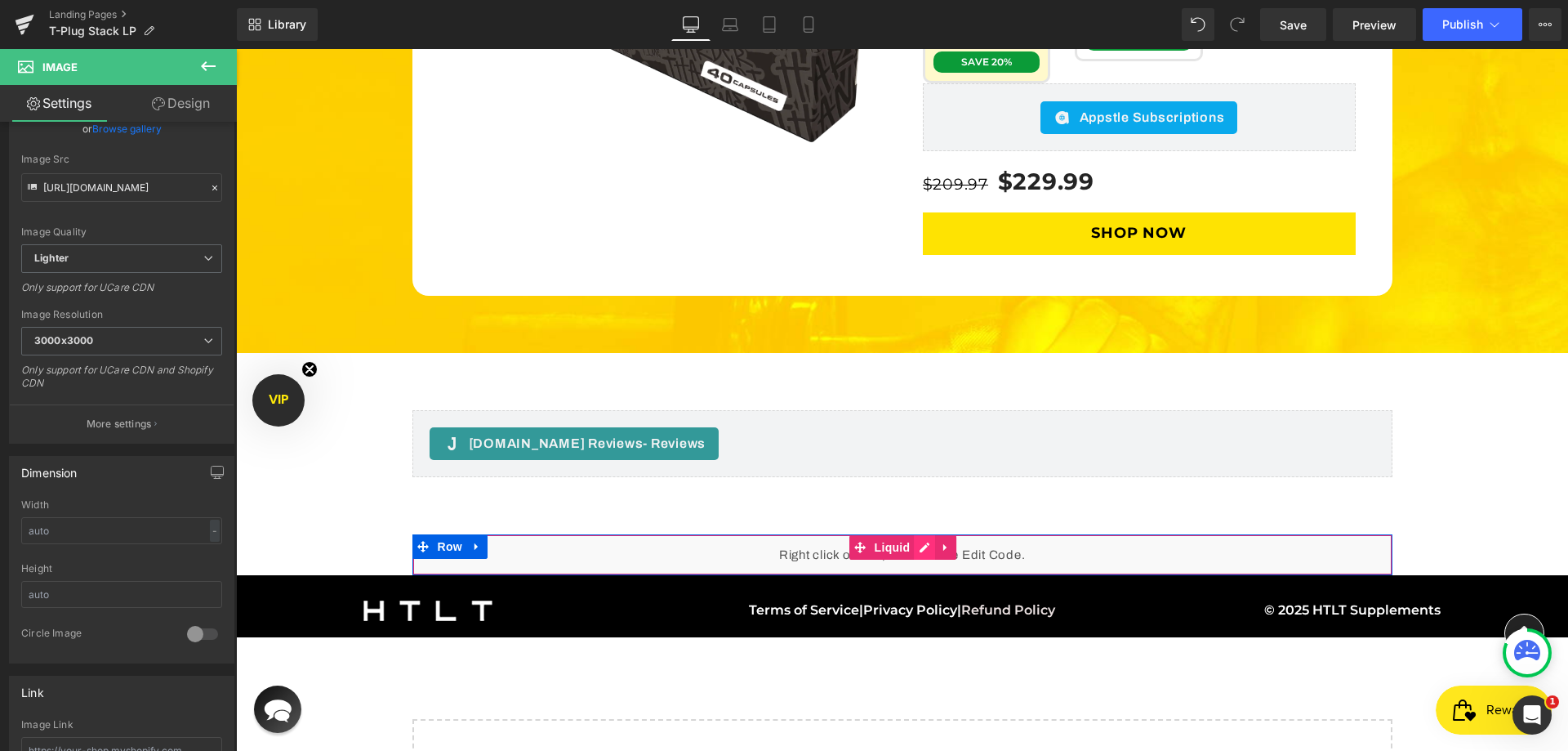
click at [926, 534] on div "Liquid" at bounding box center [902, 554] width 980 height 41
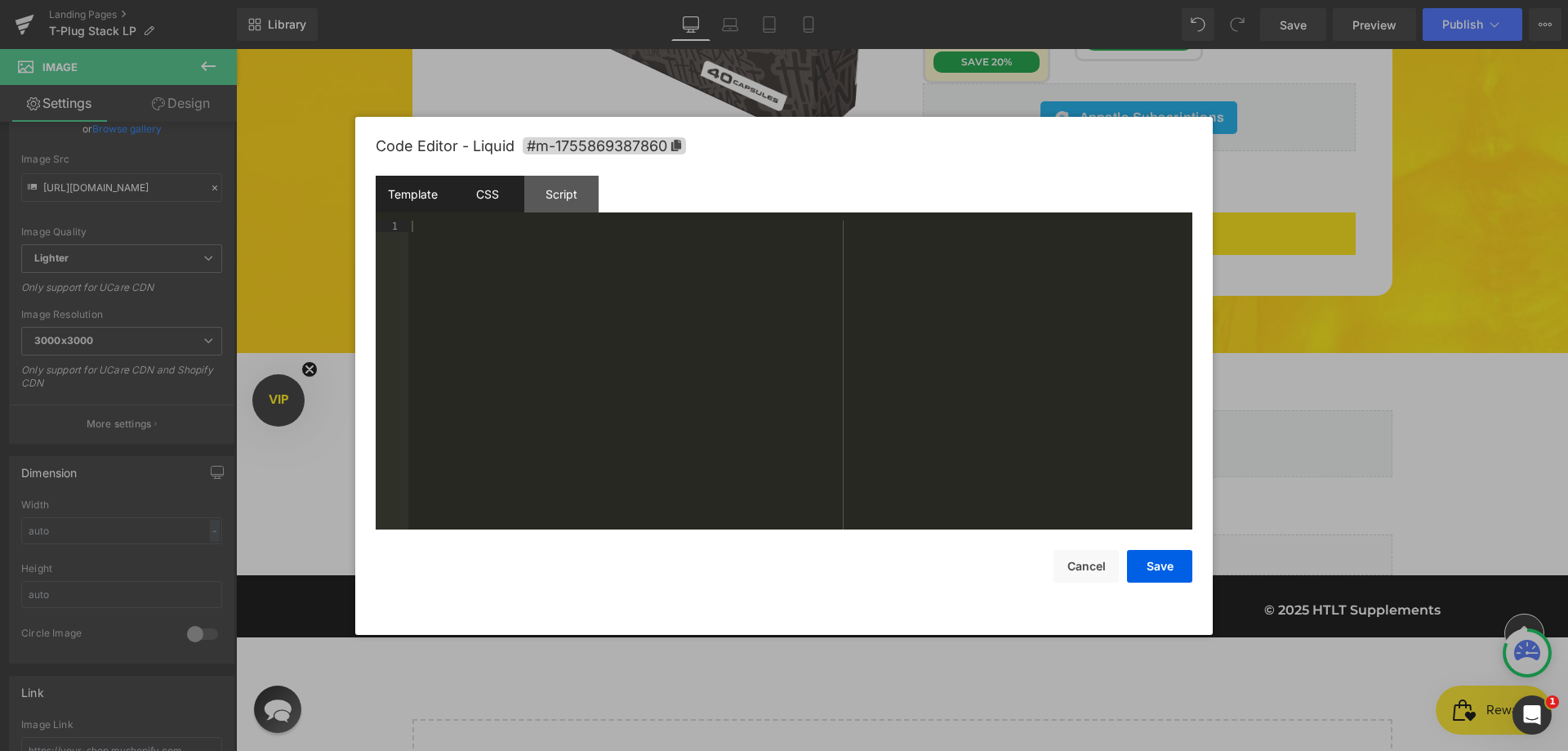
click at [494, 204] on div "CSS" at bounding box center [487, 194] width 75 height 36
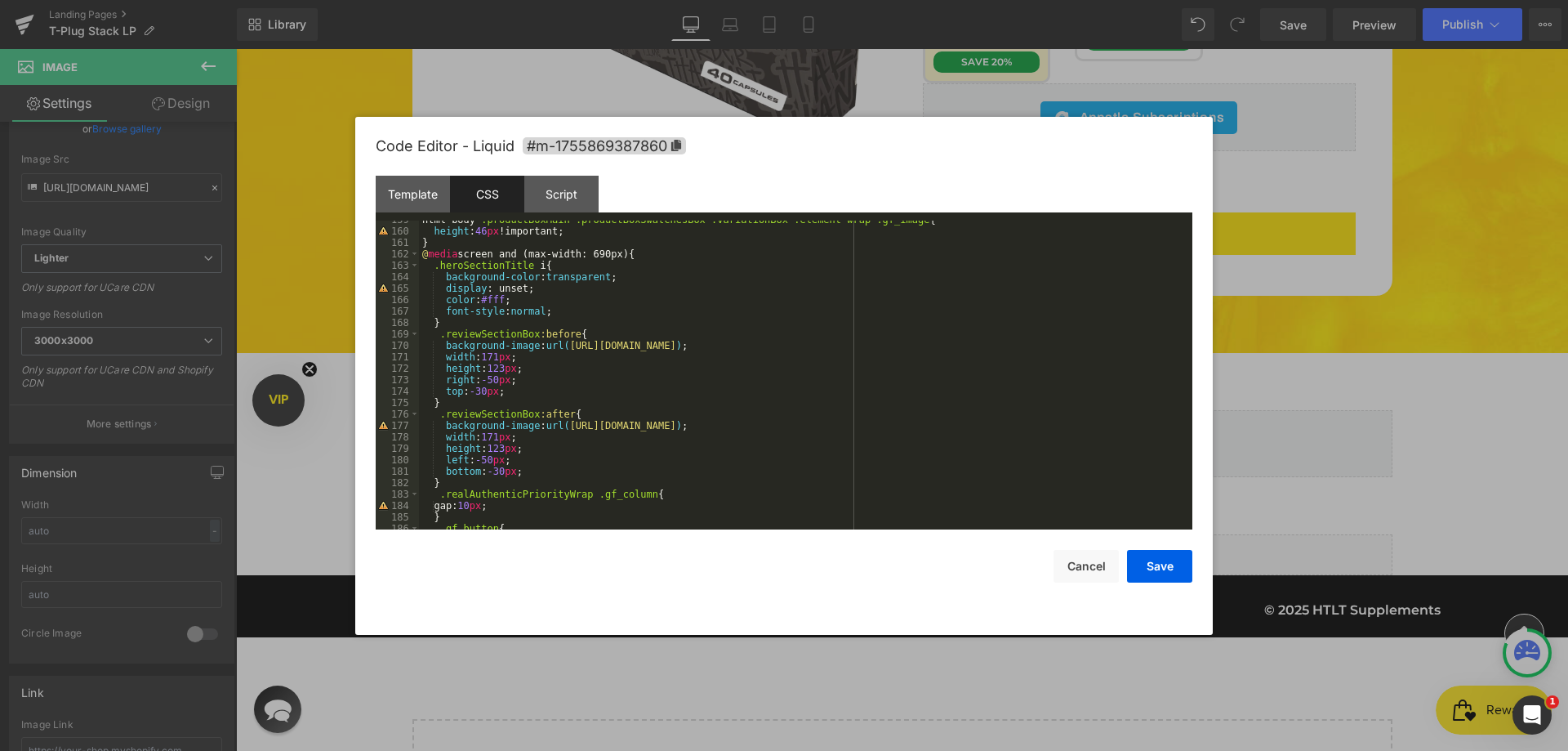
scroll to position [1617, 0]
